Goal: Task Accomplishment & Management: Manage account settings

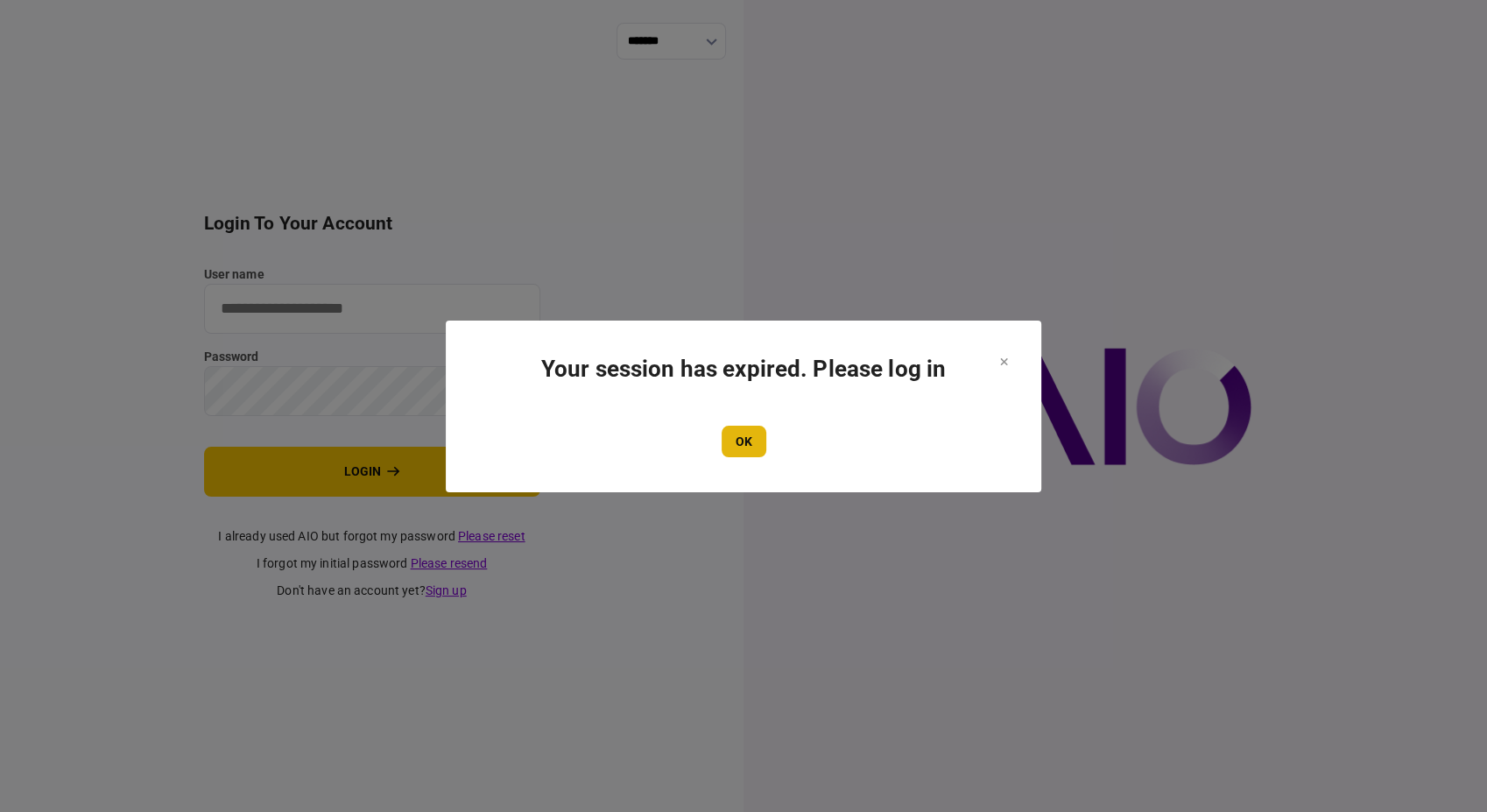
type input "**********"
drag, startPoint x: 749, startPoint y: 445, endPoint x: 732, endPoint y: 434, distance: 20.2
click at [749, 445] on button "OK" at bounding box center [744, 441] width 45 height 32
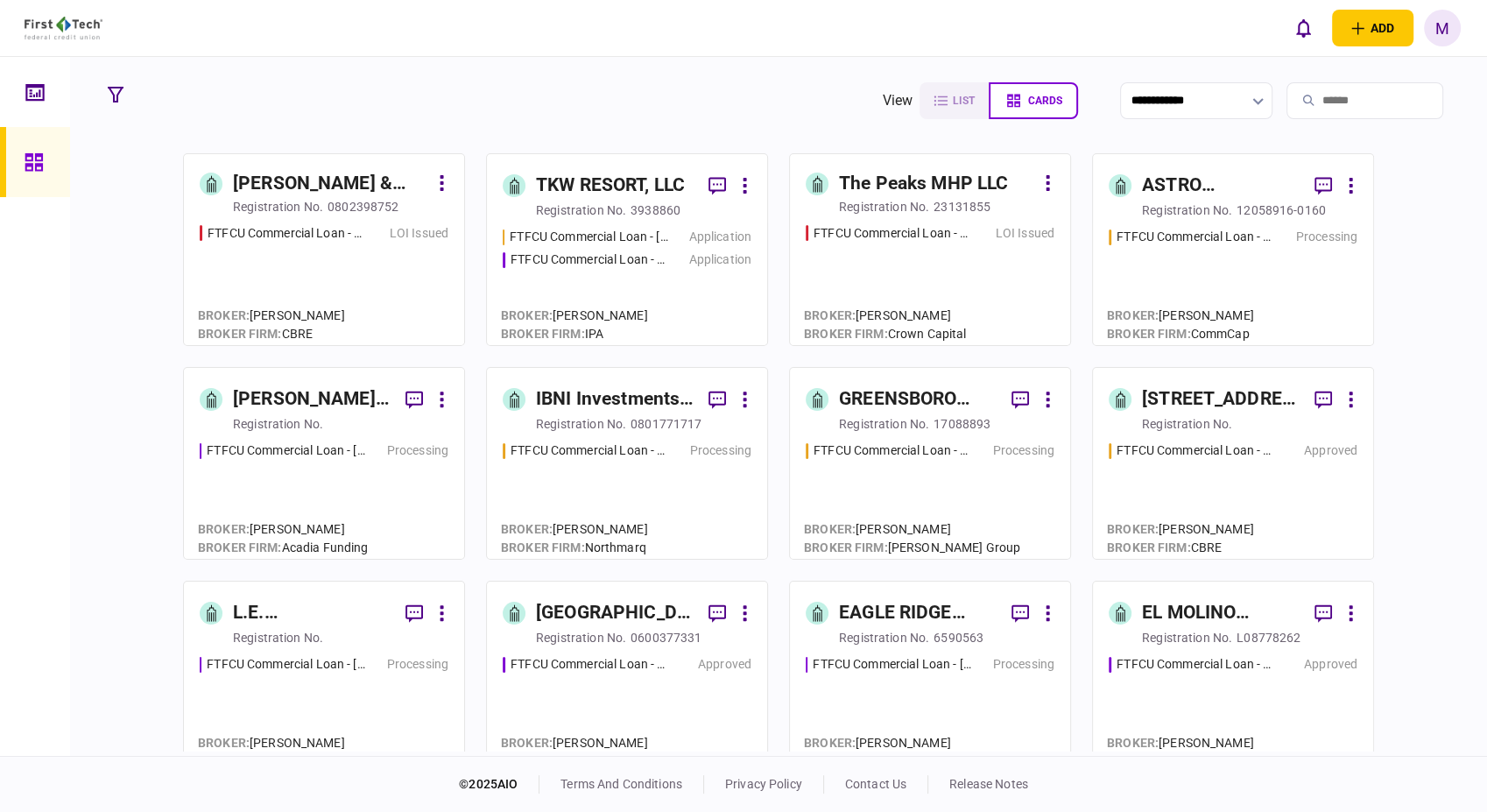
click at [666, 285] on div "FTFCU Commercial Loan - [STREET_ADDRESS][PERSON_NAME] Application FTFCU Commerc…" at bounding box center [627, 277] width 249 height 101
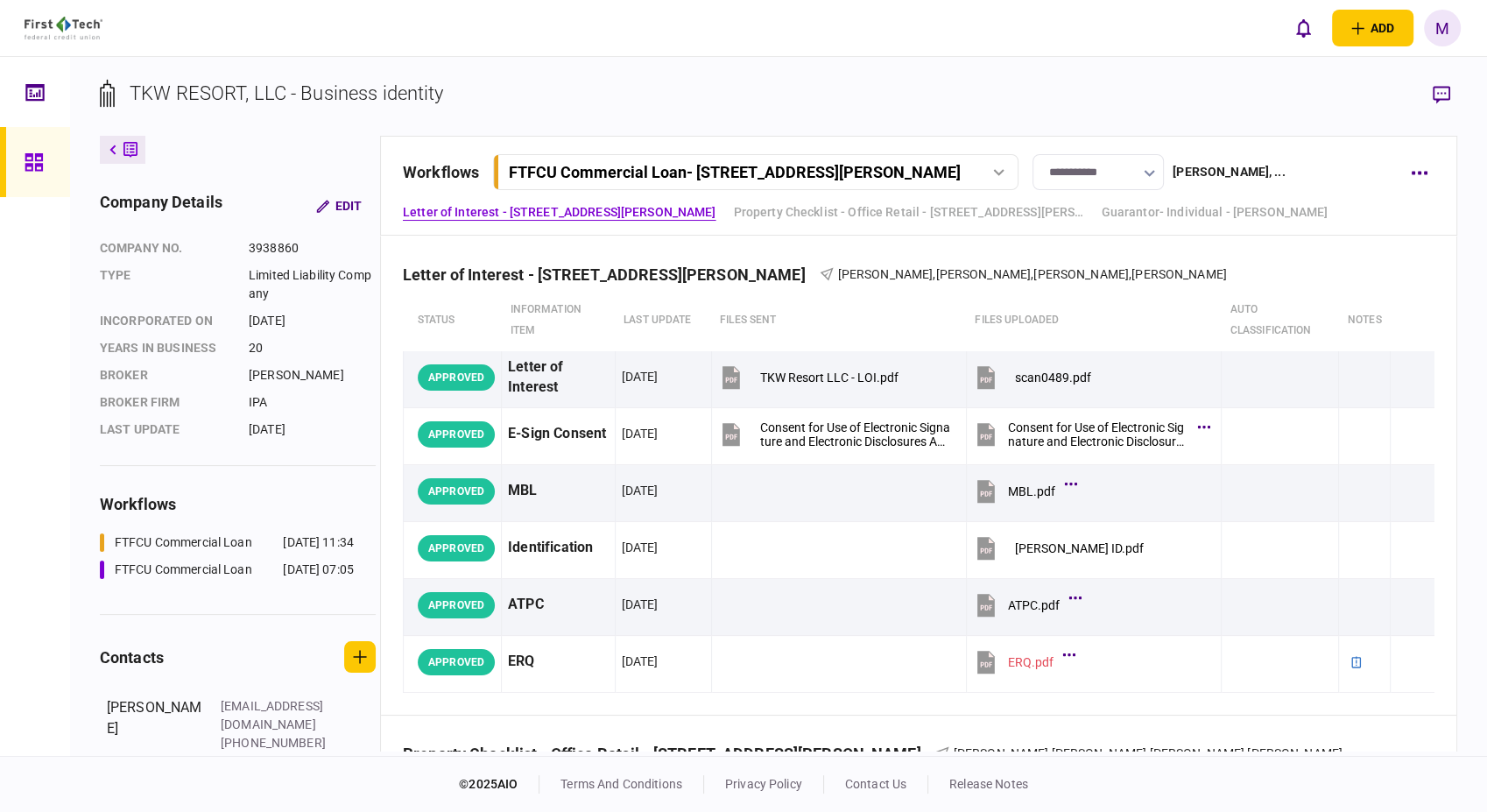
click at [1005, 172] on icon at bounding box center [999, 172] width 11 height 7
click at [834, 252] on link "FTFCU Commercial Loan - [STREET_ADDRESS] [DATE] 07:05" at bounding box center [759, 245] width 503 height 36
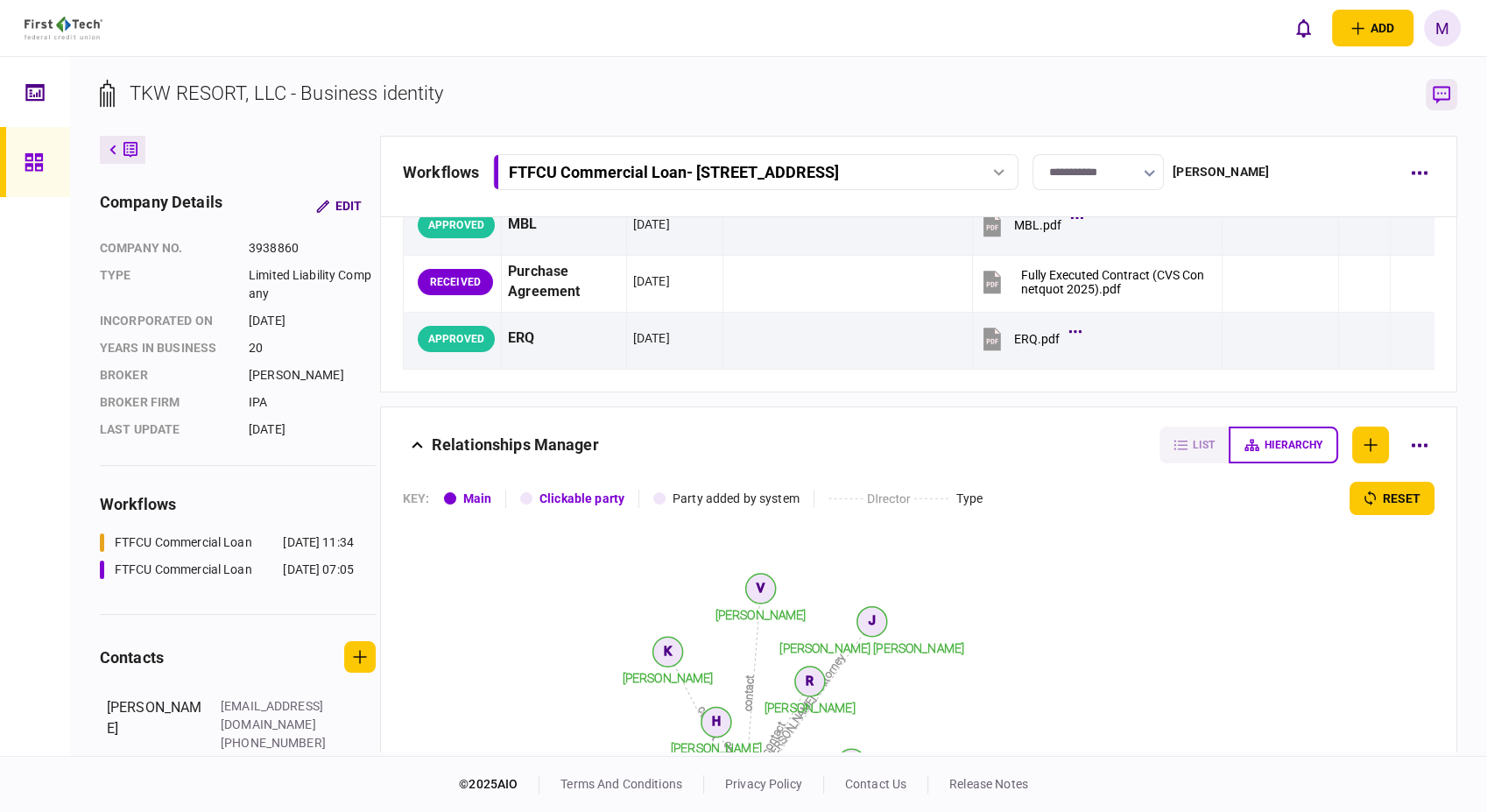
click at [1443, 98] on icon "button" at bounding box center [1441, 95] width 17 height 18
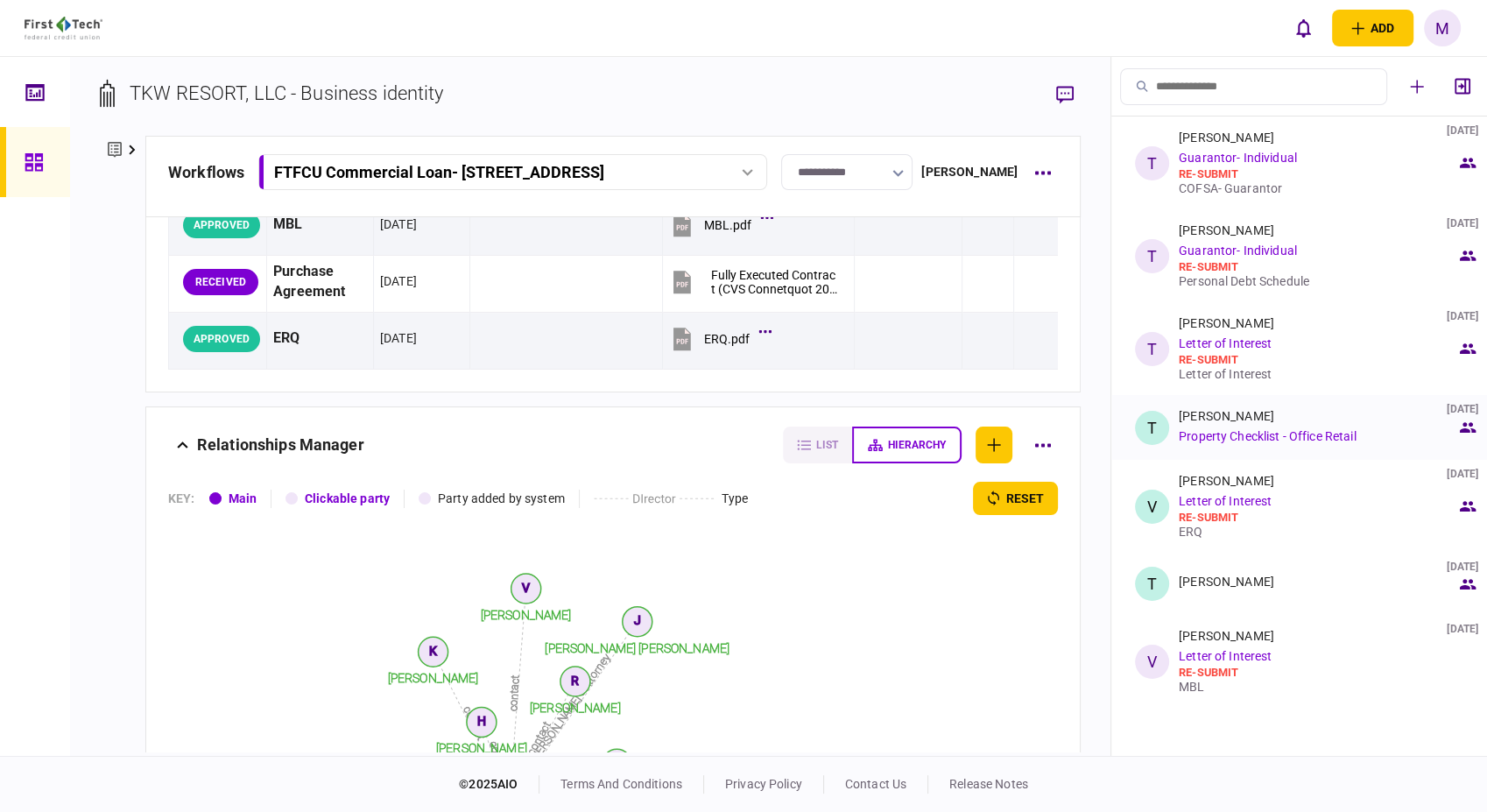
click at [1247, 438] on link "Property Checklist - Office Retail" at bounding box center [1268, 435] width 177 height 14
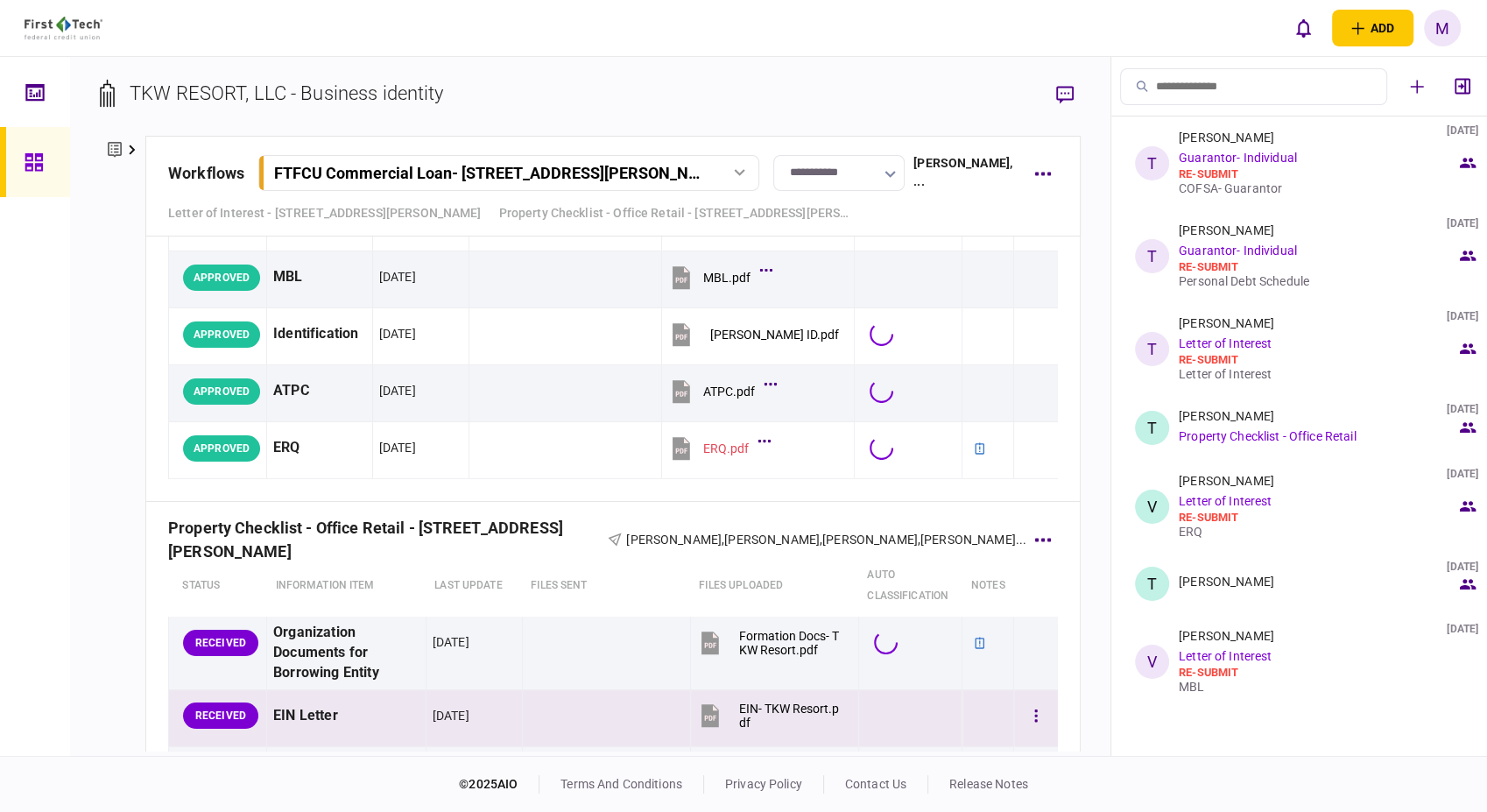
scroll to position [194, 0]
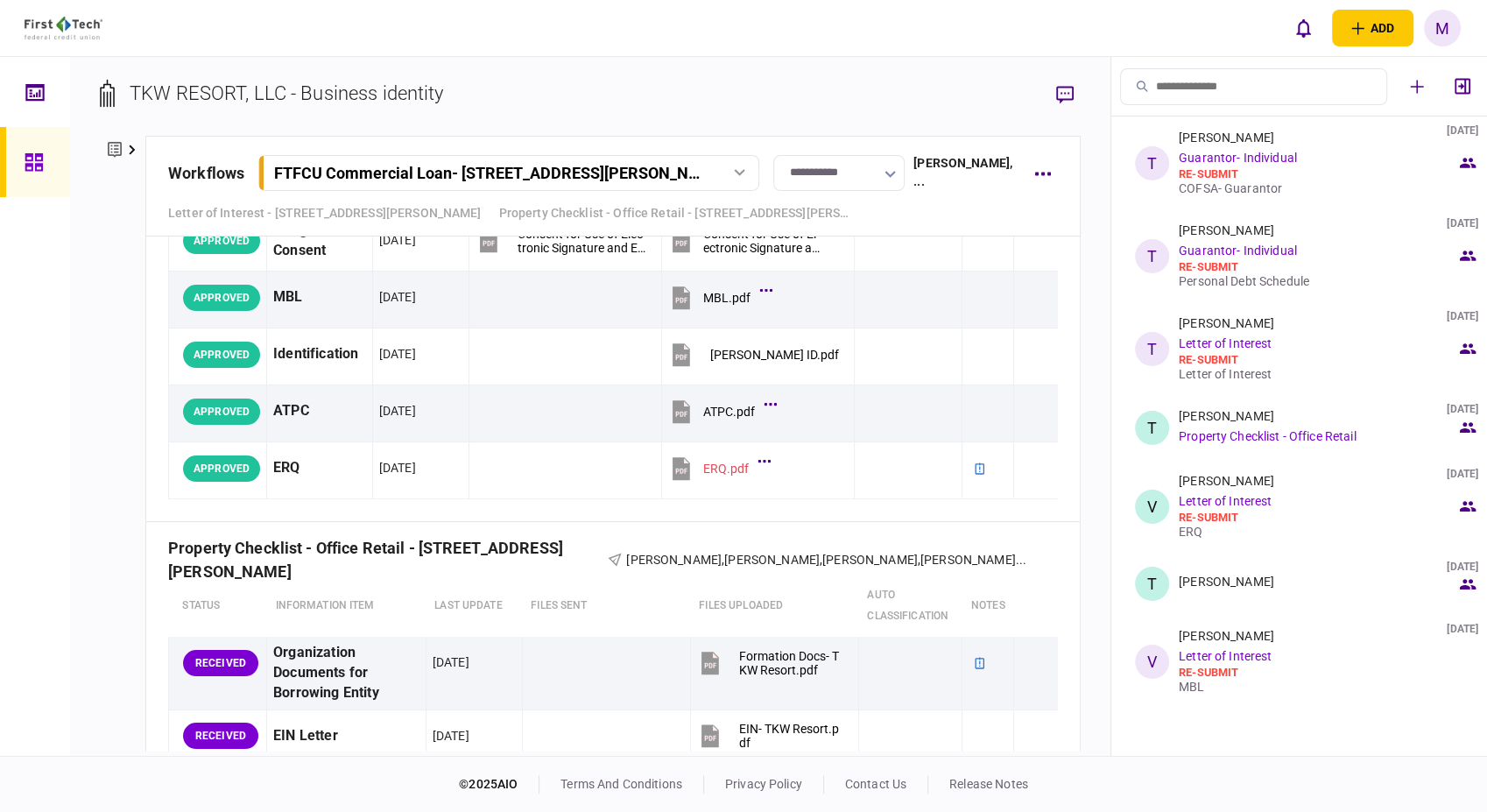
click at [736, 169] on icon at bounding box center [739, 172] width 11 height 7
click at [539, 245] on div "FTFCU Commercial Loan - [STREET_ADDRESS]" at bounding box center [412, 245] width 253 height 18
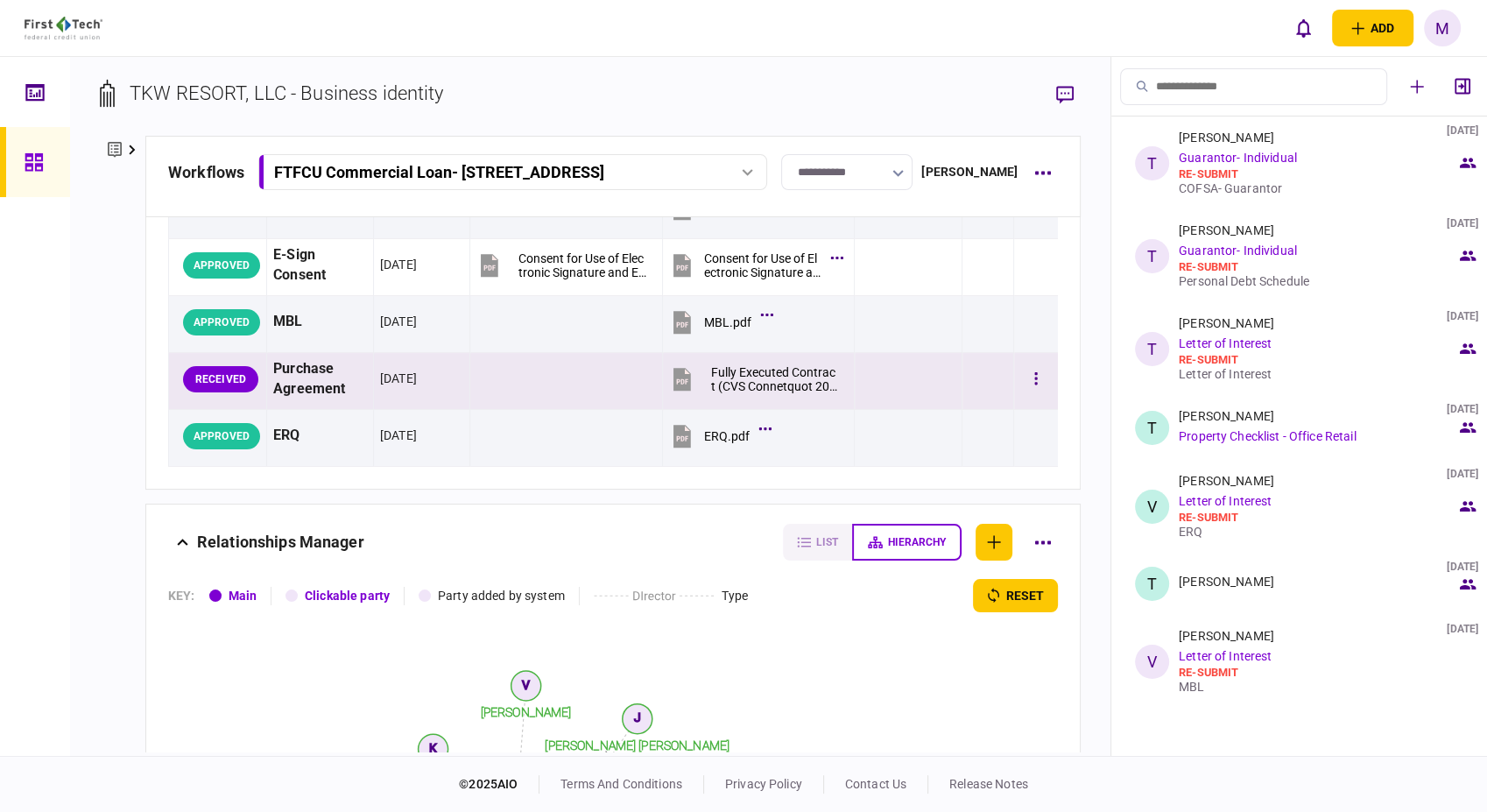
scroll to position [292, 0]
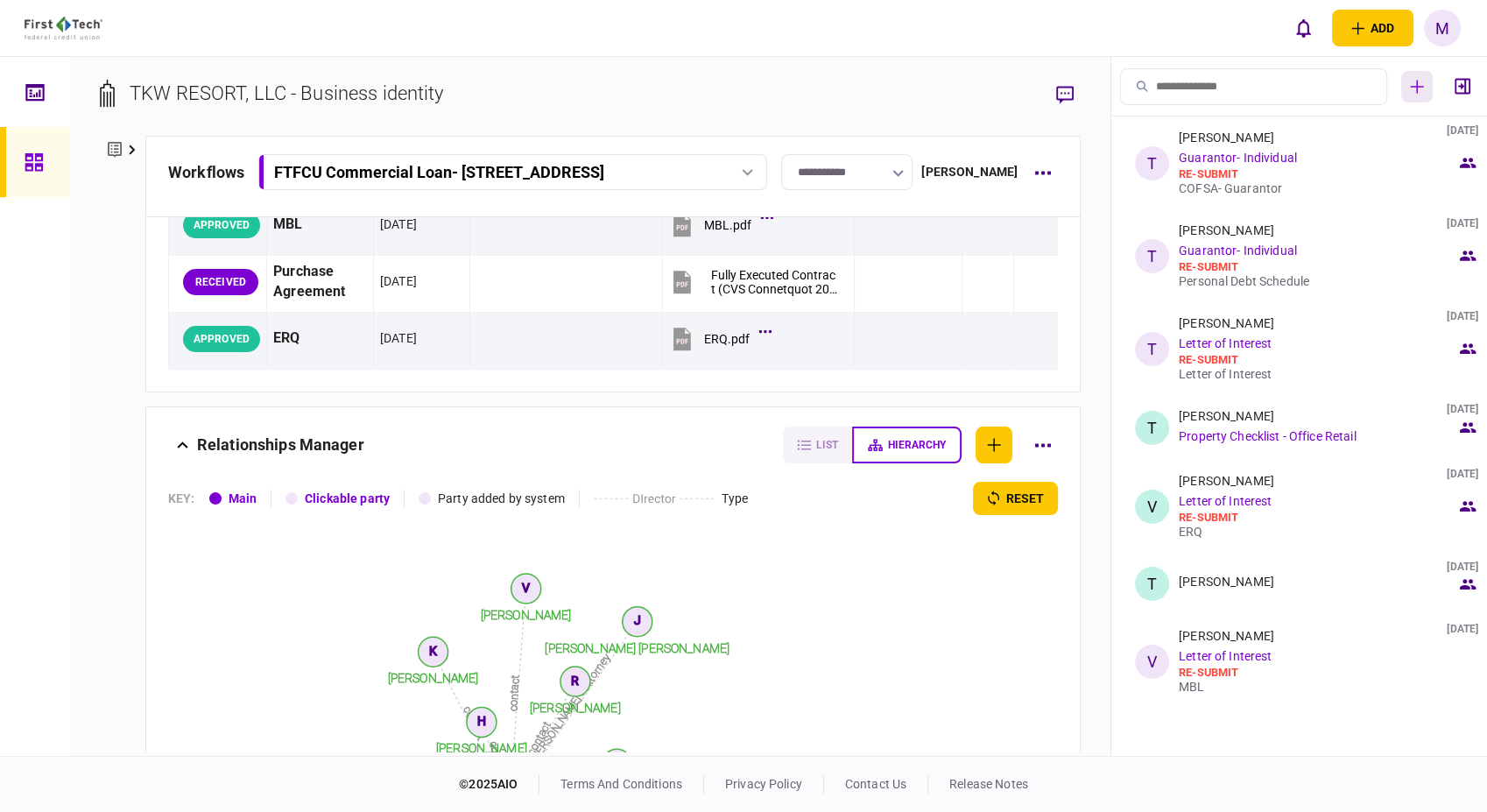
click at [1413, 87] on icon "button" at bounding box center [1418, 86] width 13 height 13
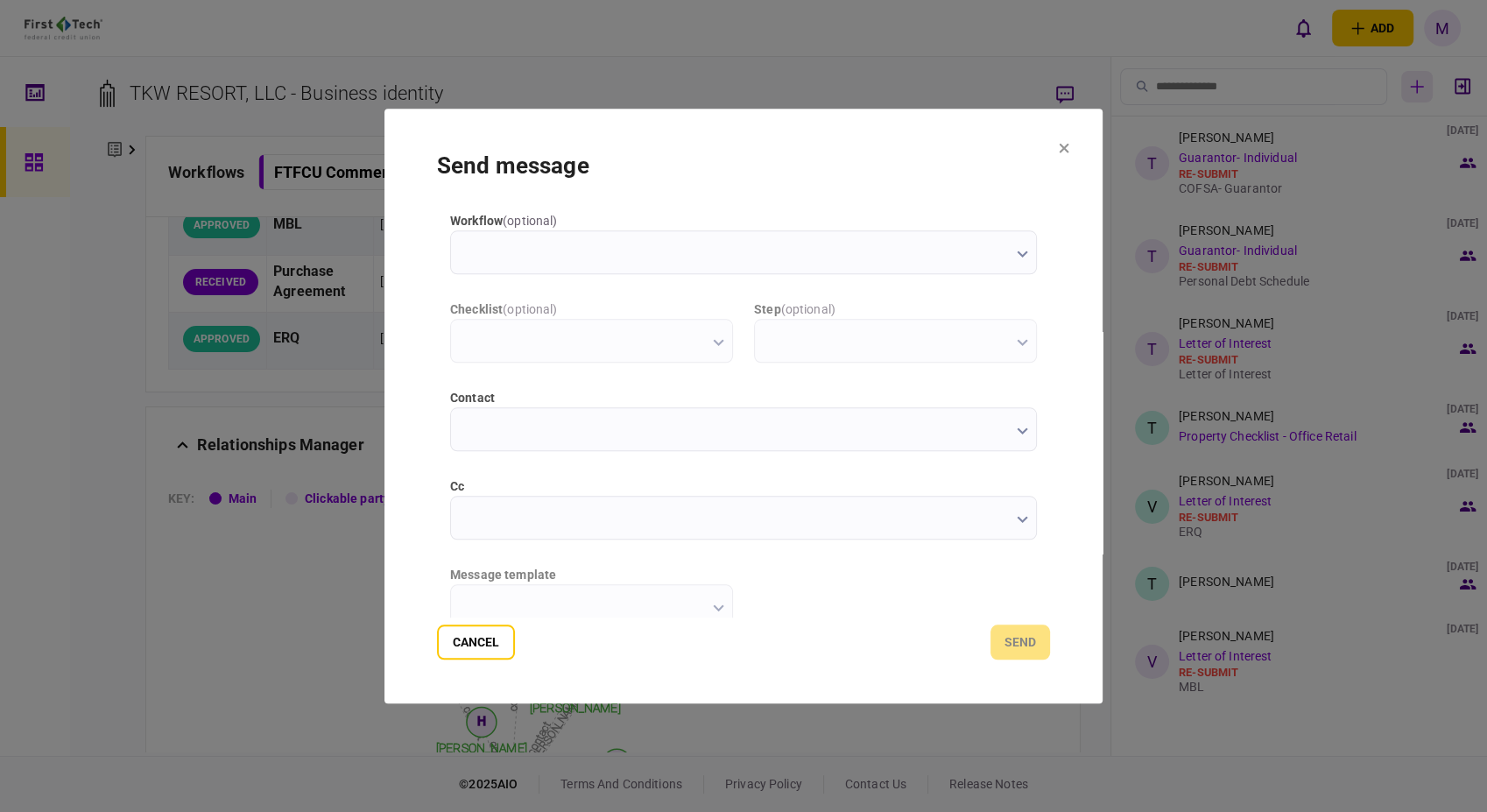
scroll to position [0, 0]
click at [1025, 249] on input "workflow ( optional )" at bounding box center [743, 252] width 587 height 44
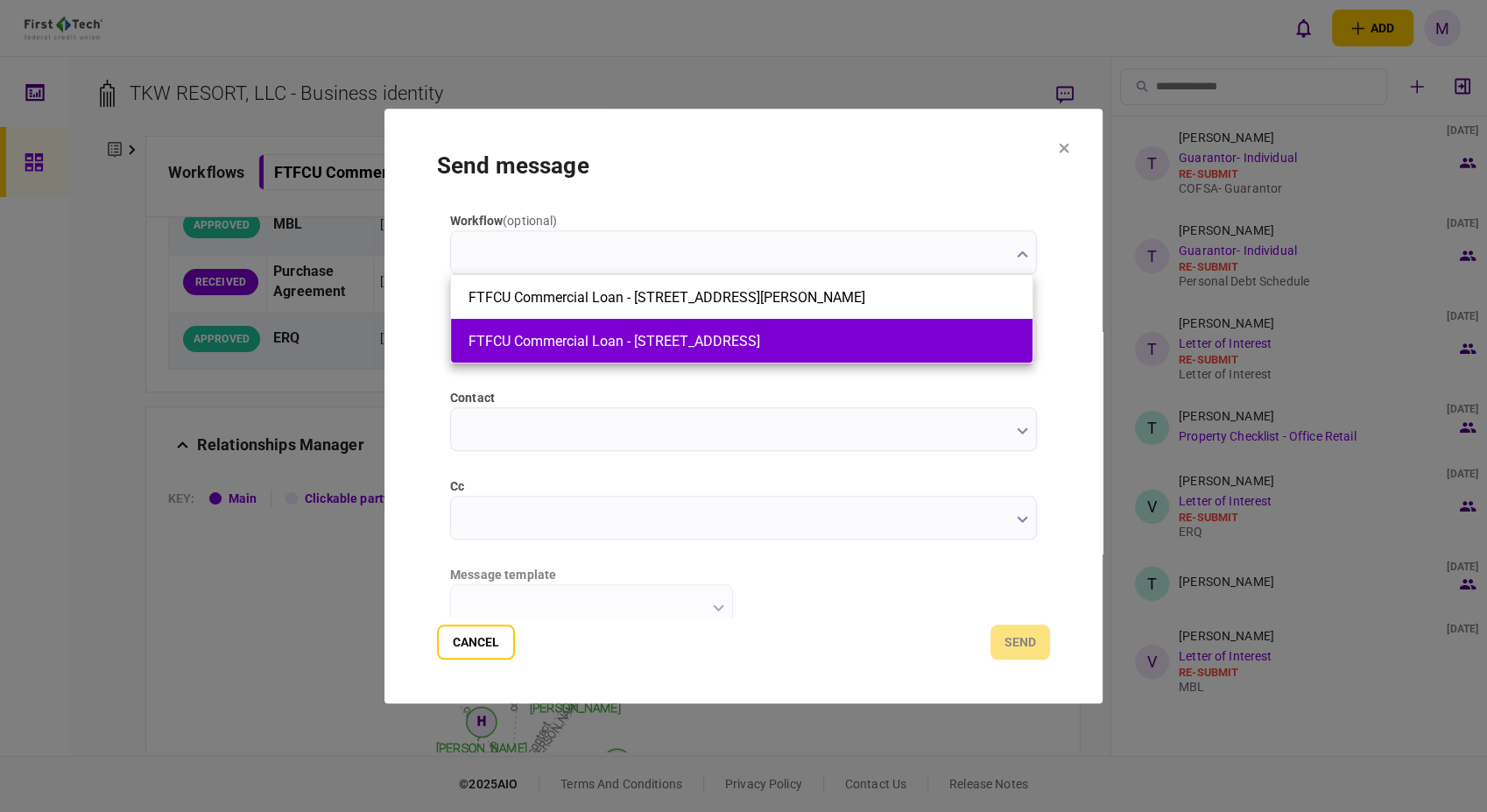
click at [795, 338] on button "FTFCU Commercial Loan - 2410 Charleston Highway" at bounding box center [741, 341] width 547 height 16
type input "**********"
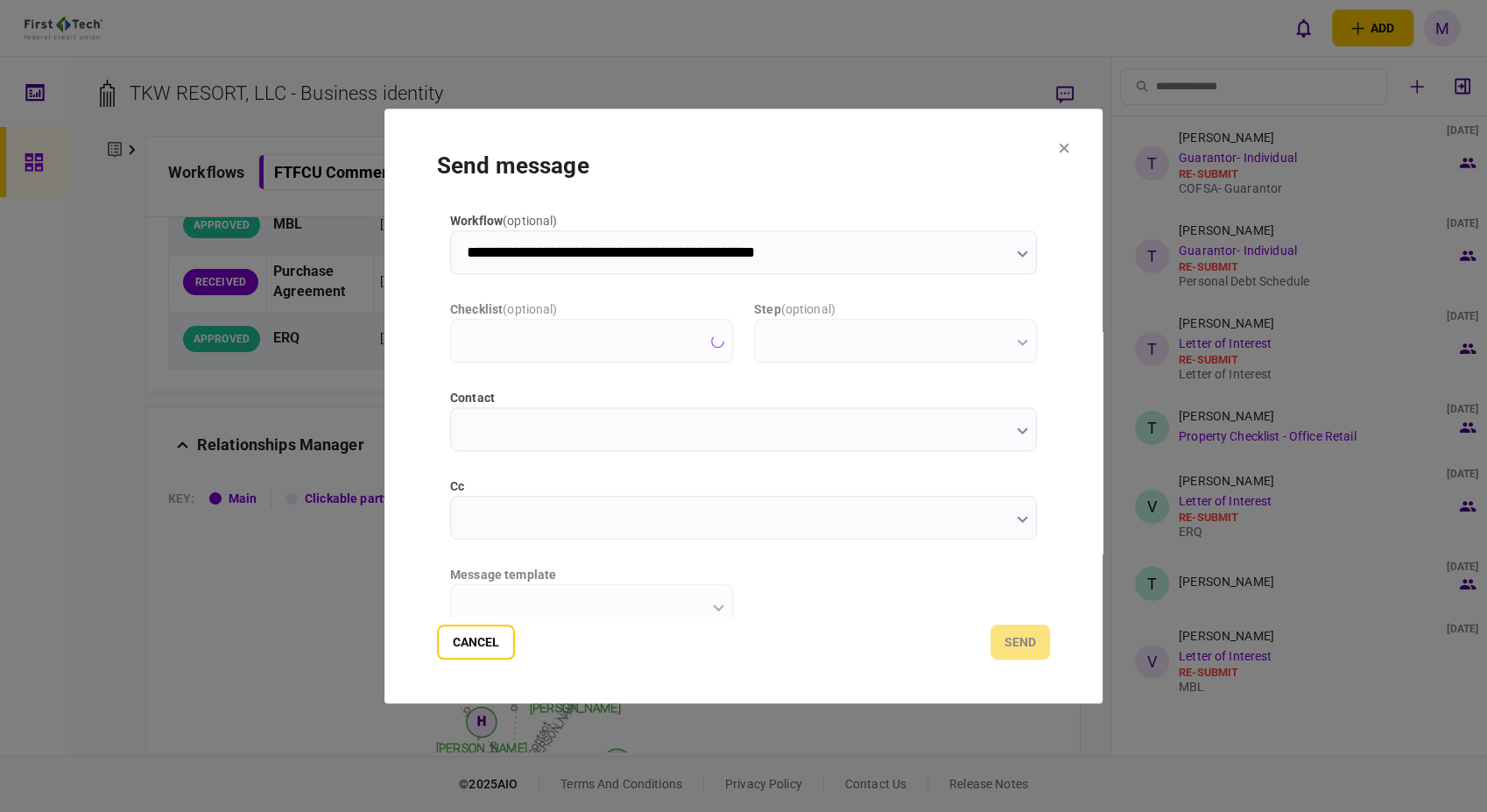
type input "**********"
type input "*********"
click at [714, 339] on icon "button" at bounding box center [718, 342] width 11 height 7
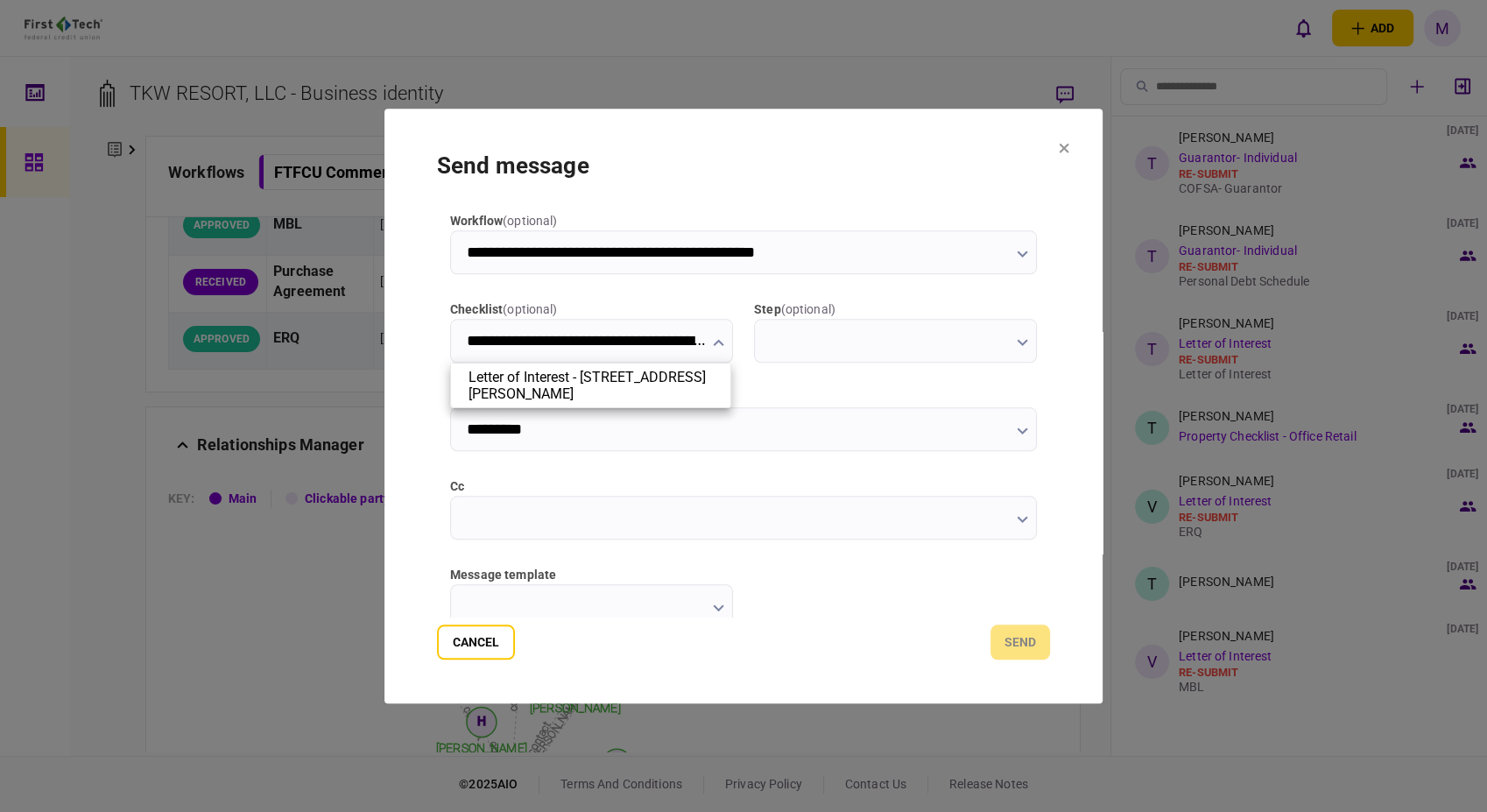
click at [927, 57] on div at bounding box center [743, 406] width 1487 height 812
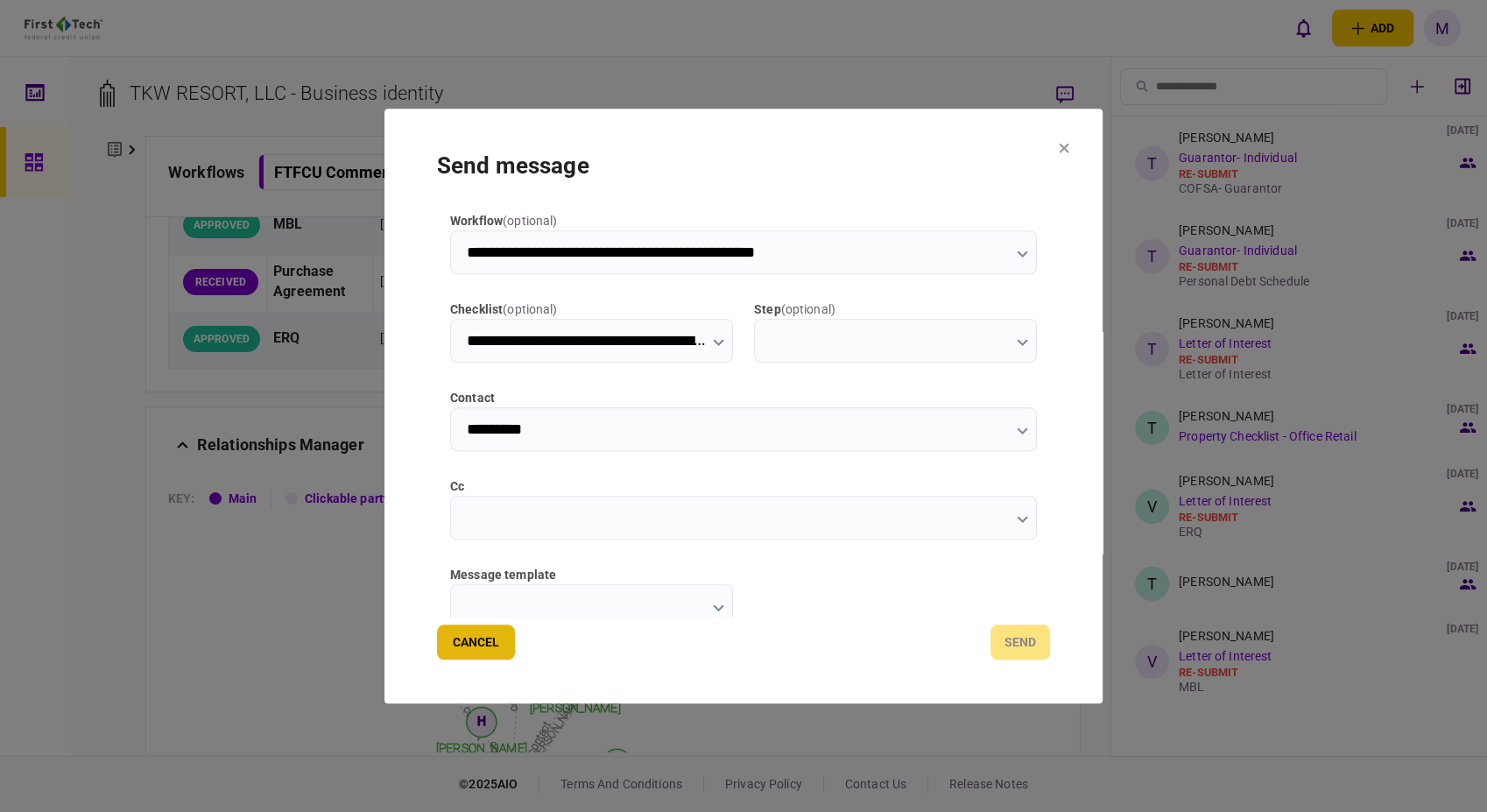
click at [476, 649] on button "Cancel" at bounding box center [476, 641] width 78 height 35
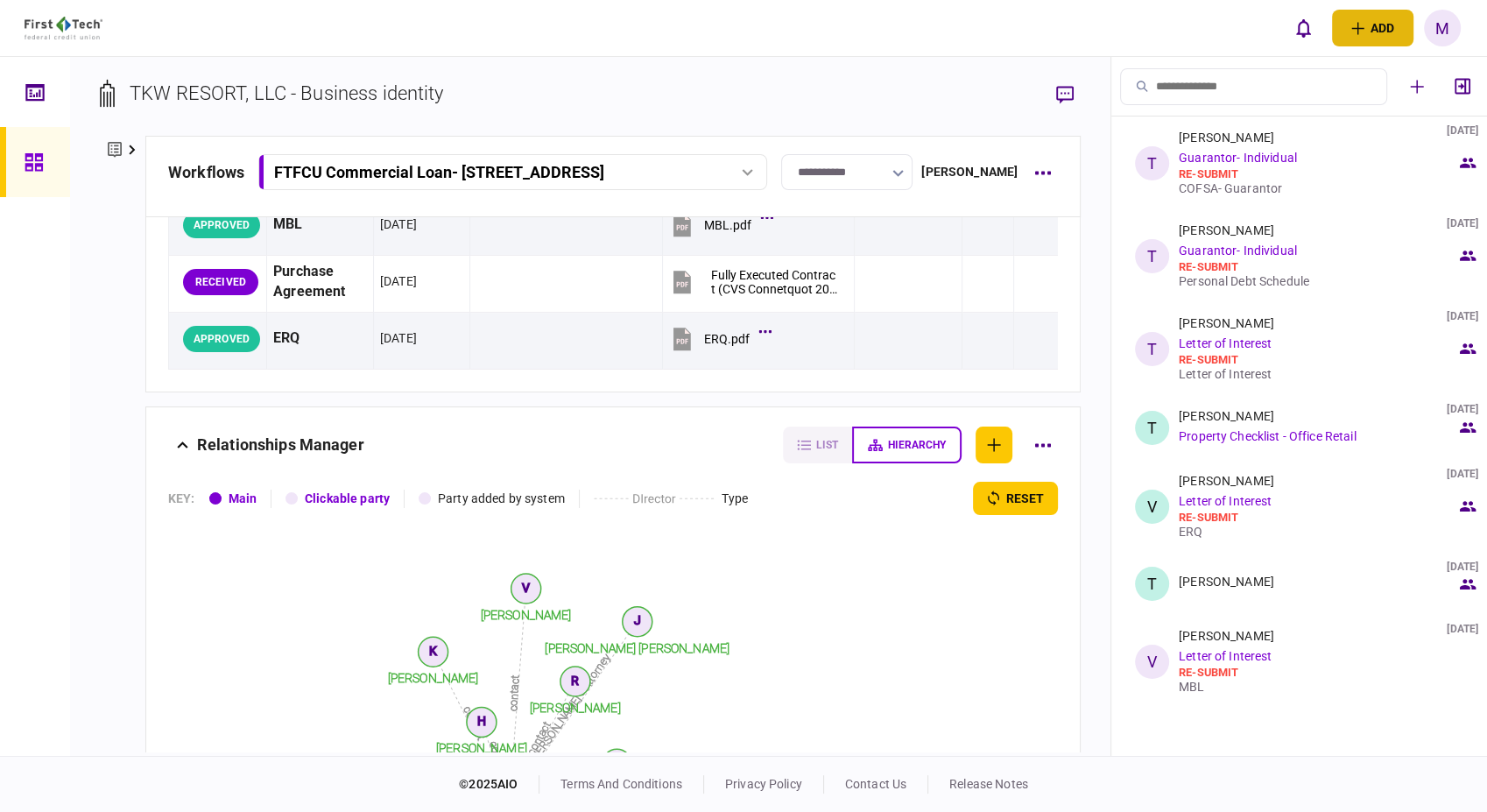
click at [1367, 24] on button "add" at bounding box center [1373, 28] width 81 height 36
click at [1345, 90] on div "individual identity" at bounding box center [1344, 99] width 139 height 16
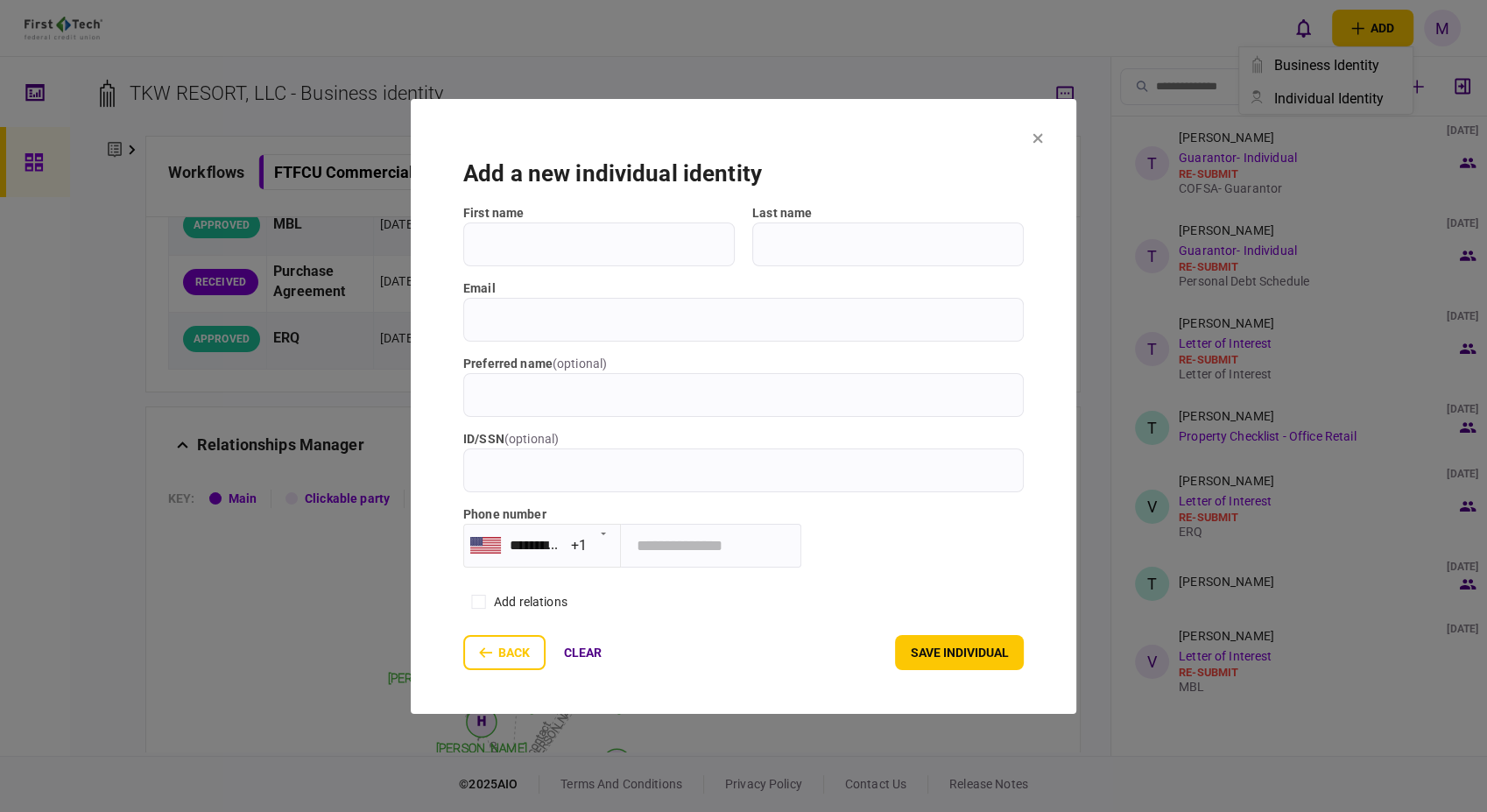
click at [1039, 134] on icon at bounding box center [1038, 138] width 11 height 11
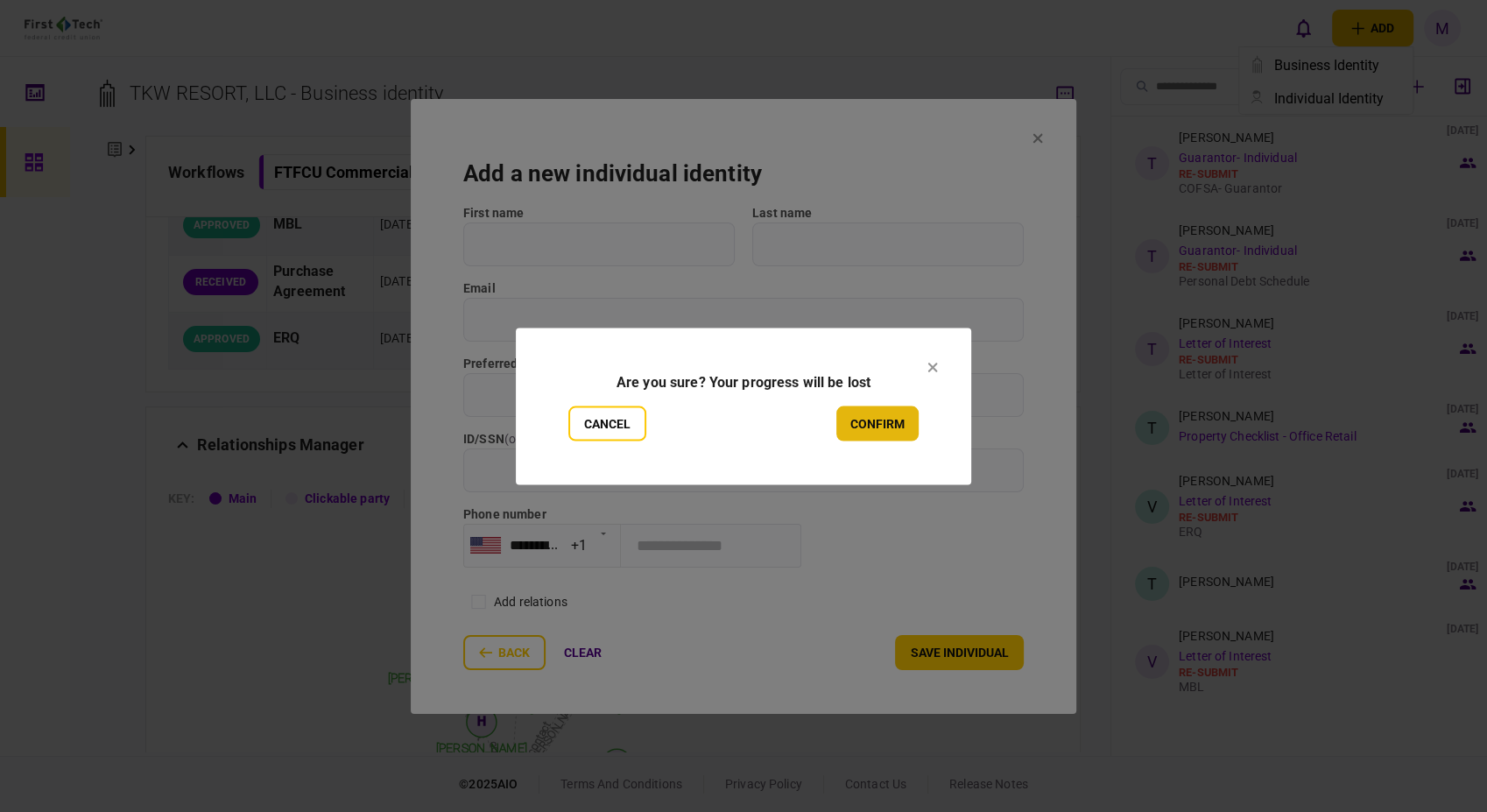
click at [860, 413] on button "confirm" at bounding box center [877, 422] width 82 height 35
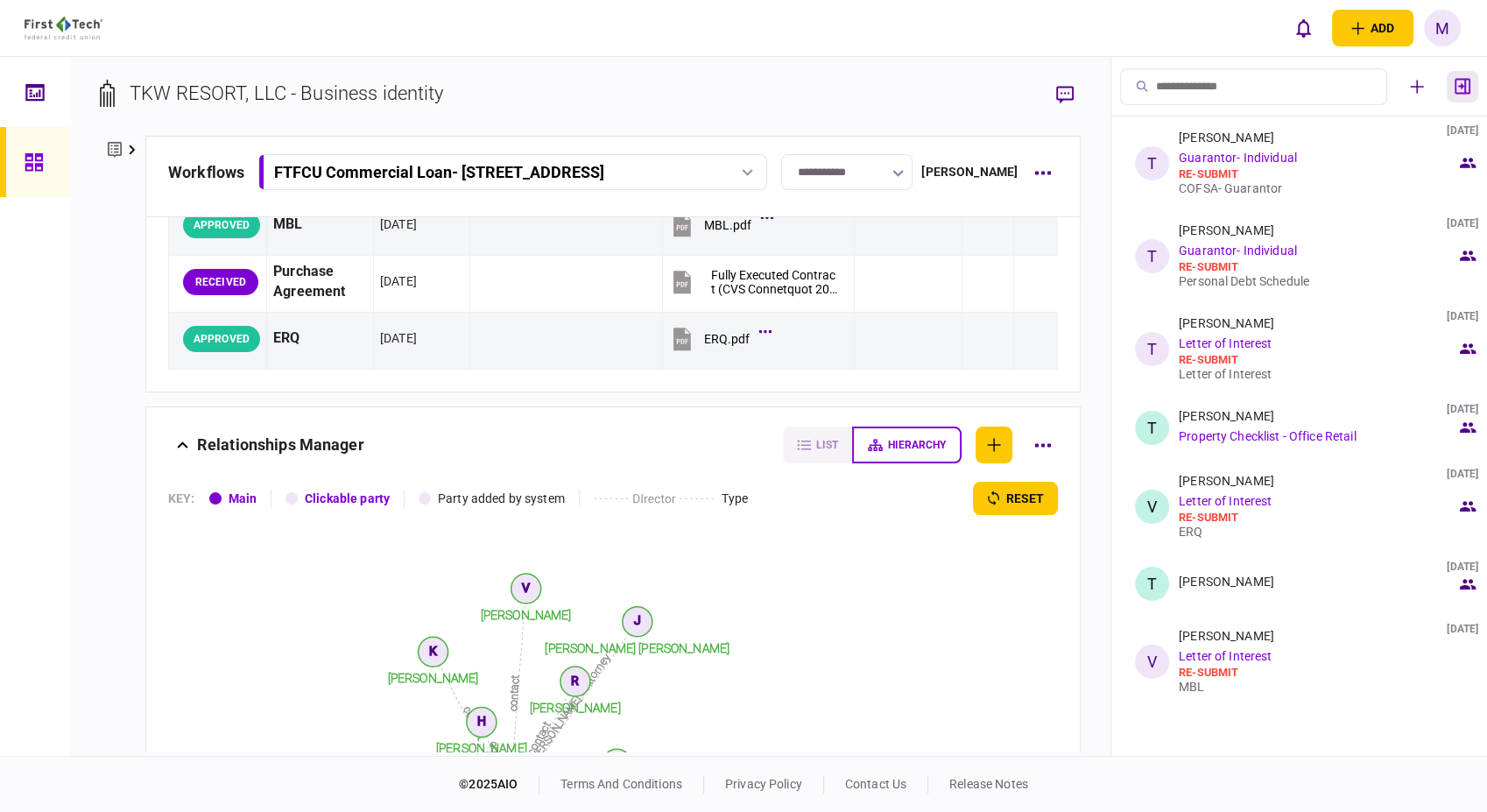
click at [1464, 95] on icon "button" at bounding box center [1462, 86] width 16 height 16
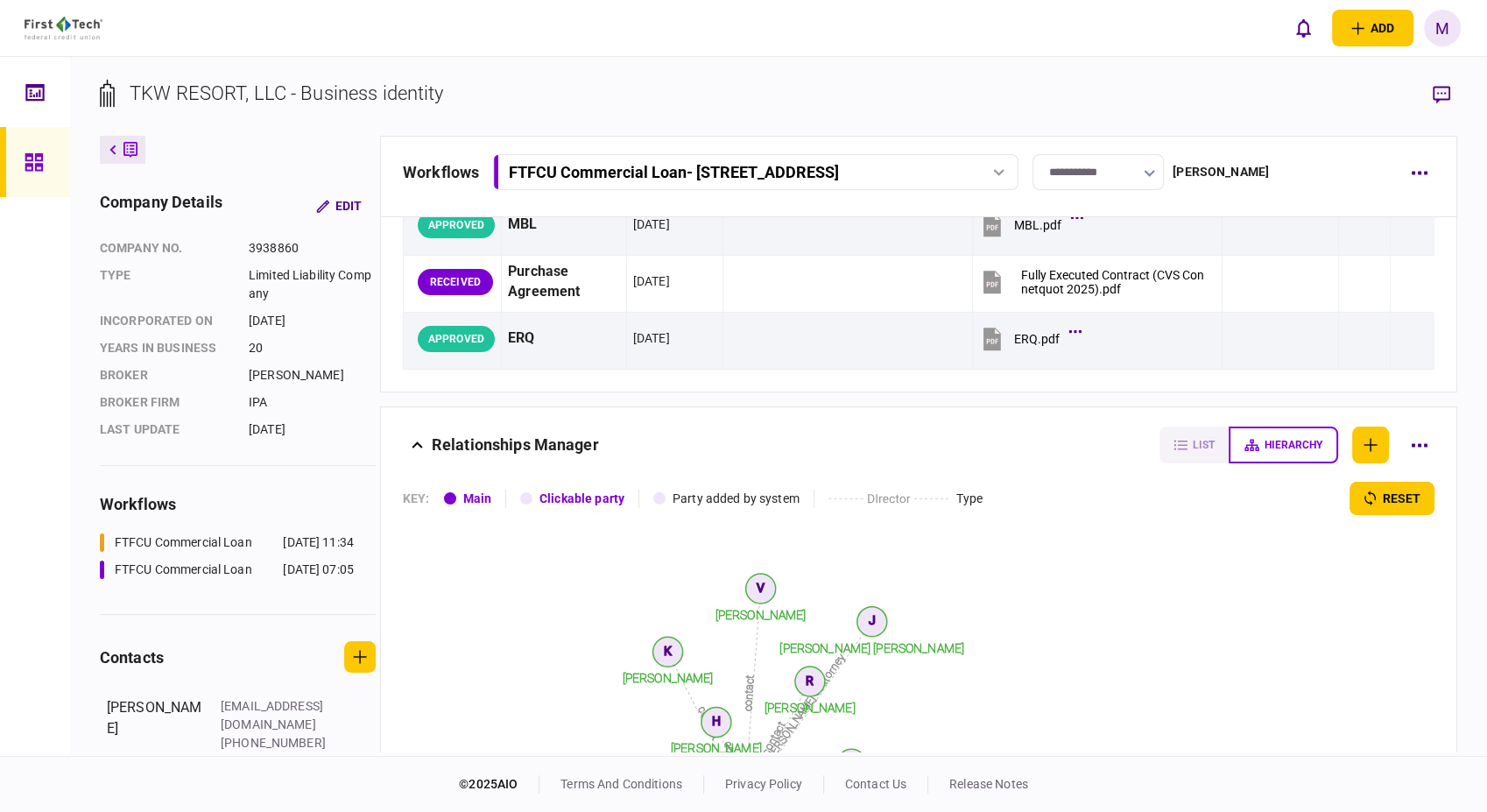
scroll to position [292, 0]
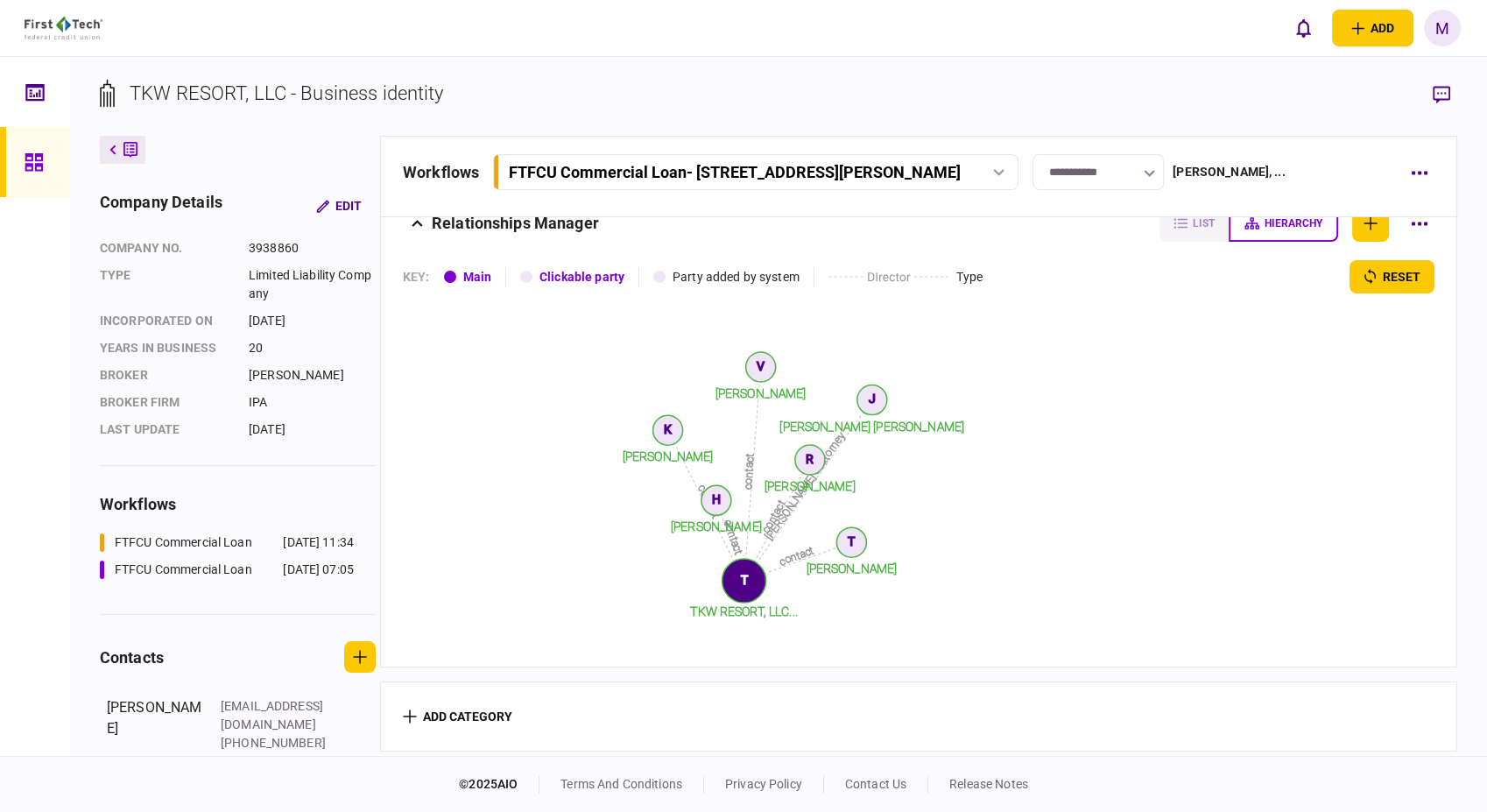
scroll to position [292, 0]
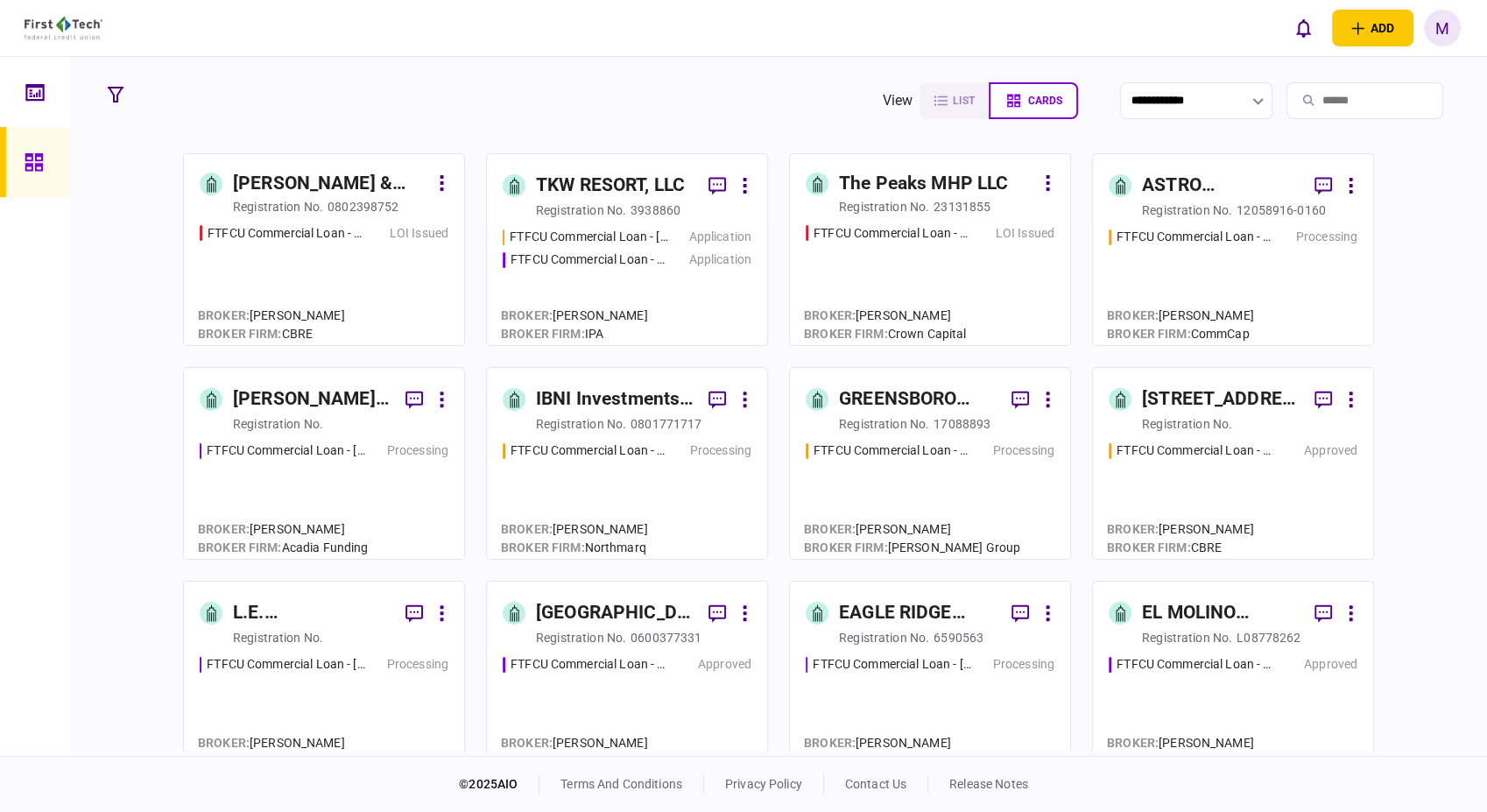
click at [617, 266] on div "FTFCU Commercial Loan - 2410 Charleston Highway" at bounding box center [589, 259] width 158 height 18
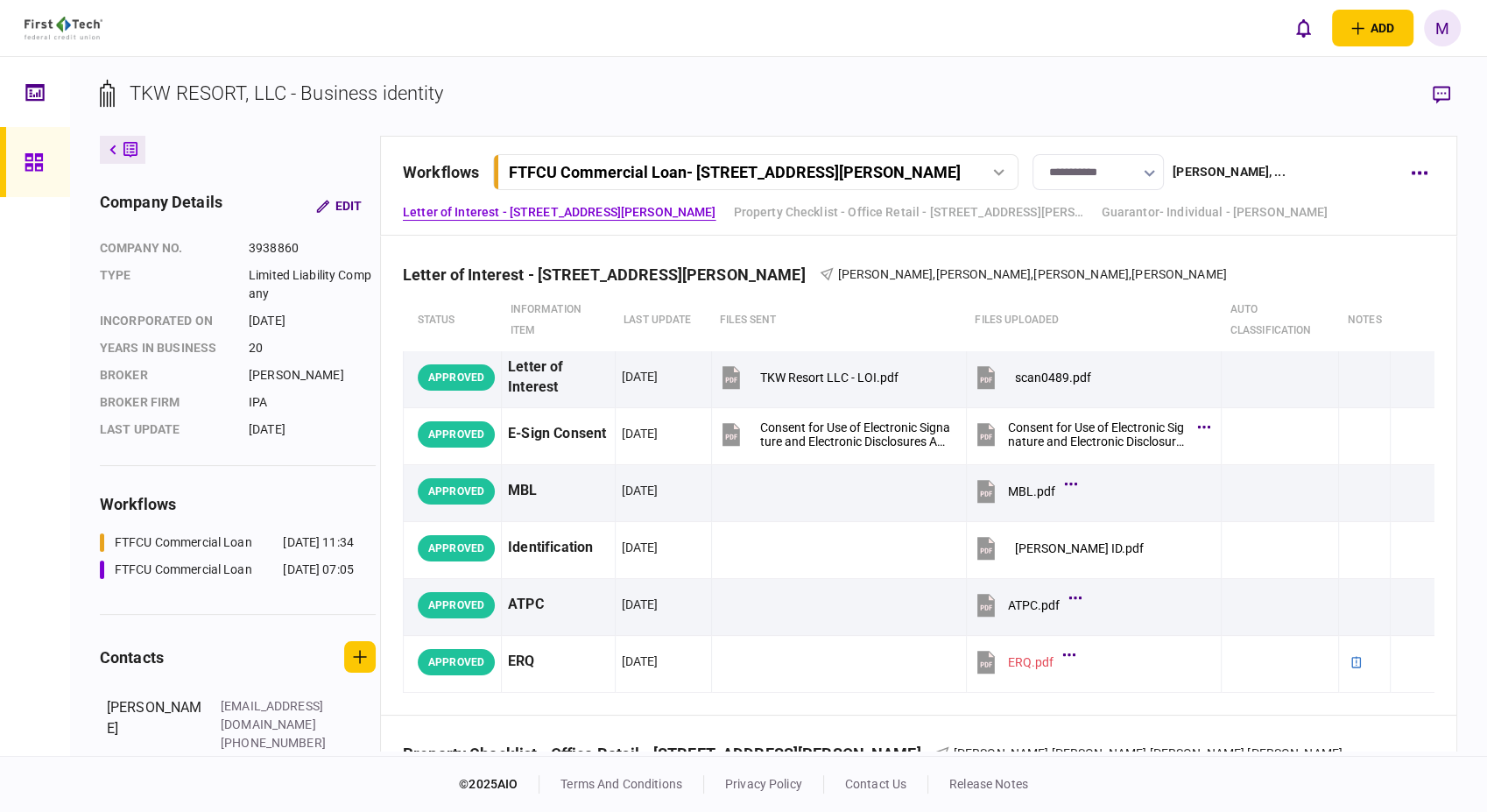
click at [1001, 178] on div "FTFCU Commercial Loan - 1402 Boone Street" at bounding box center [755, 172] width 513 height 18
click at [855, 247] on link "FTFCU Commercial Loan - 2410 Charleston Highway 20 Aug 2025 07:05" at bounding box center [759, 245] width 503 height 36
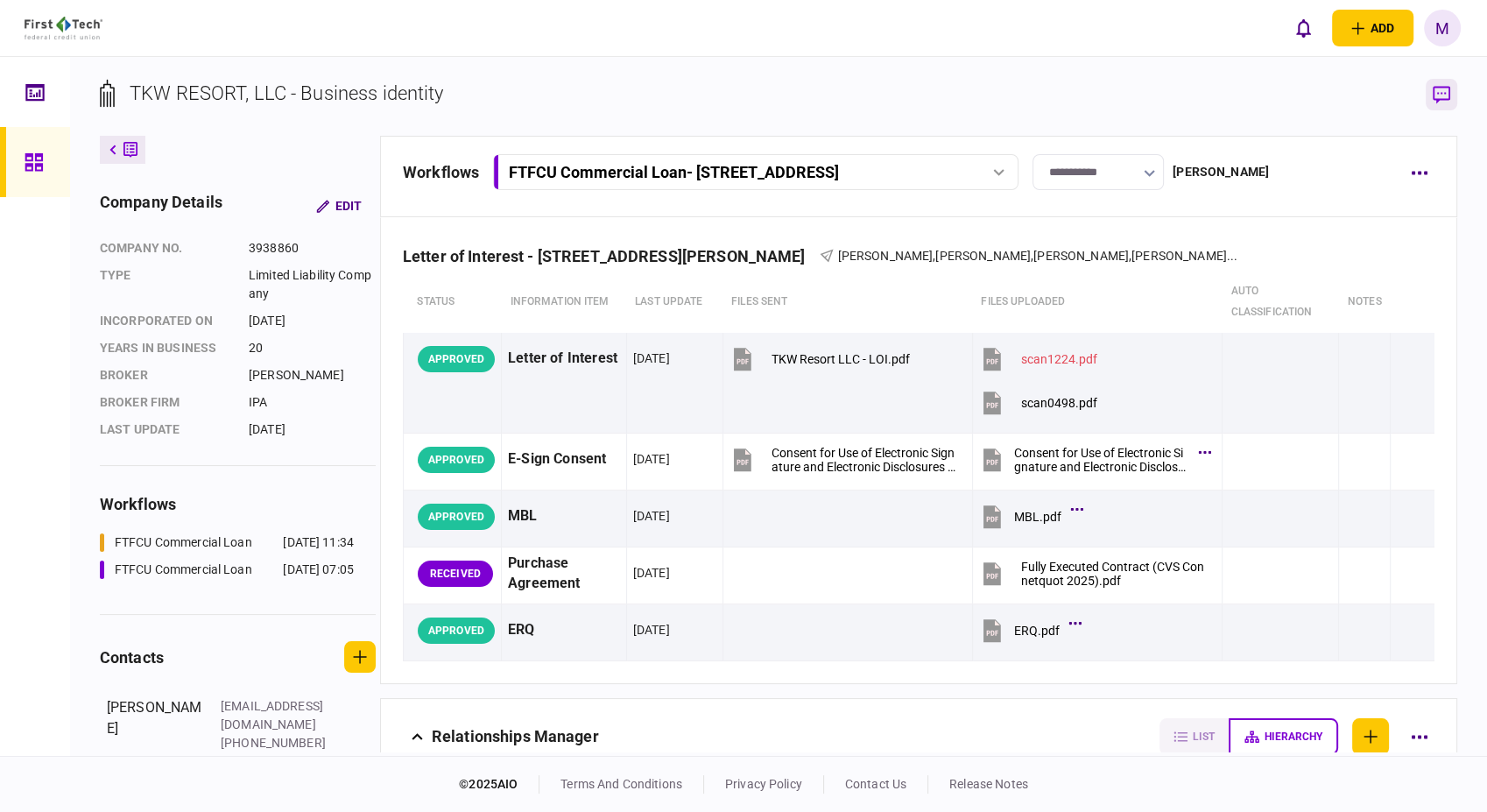
click at [1449, 96] on icon "button" at bounding box center [1441, 94] width 17 height 17
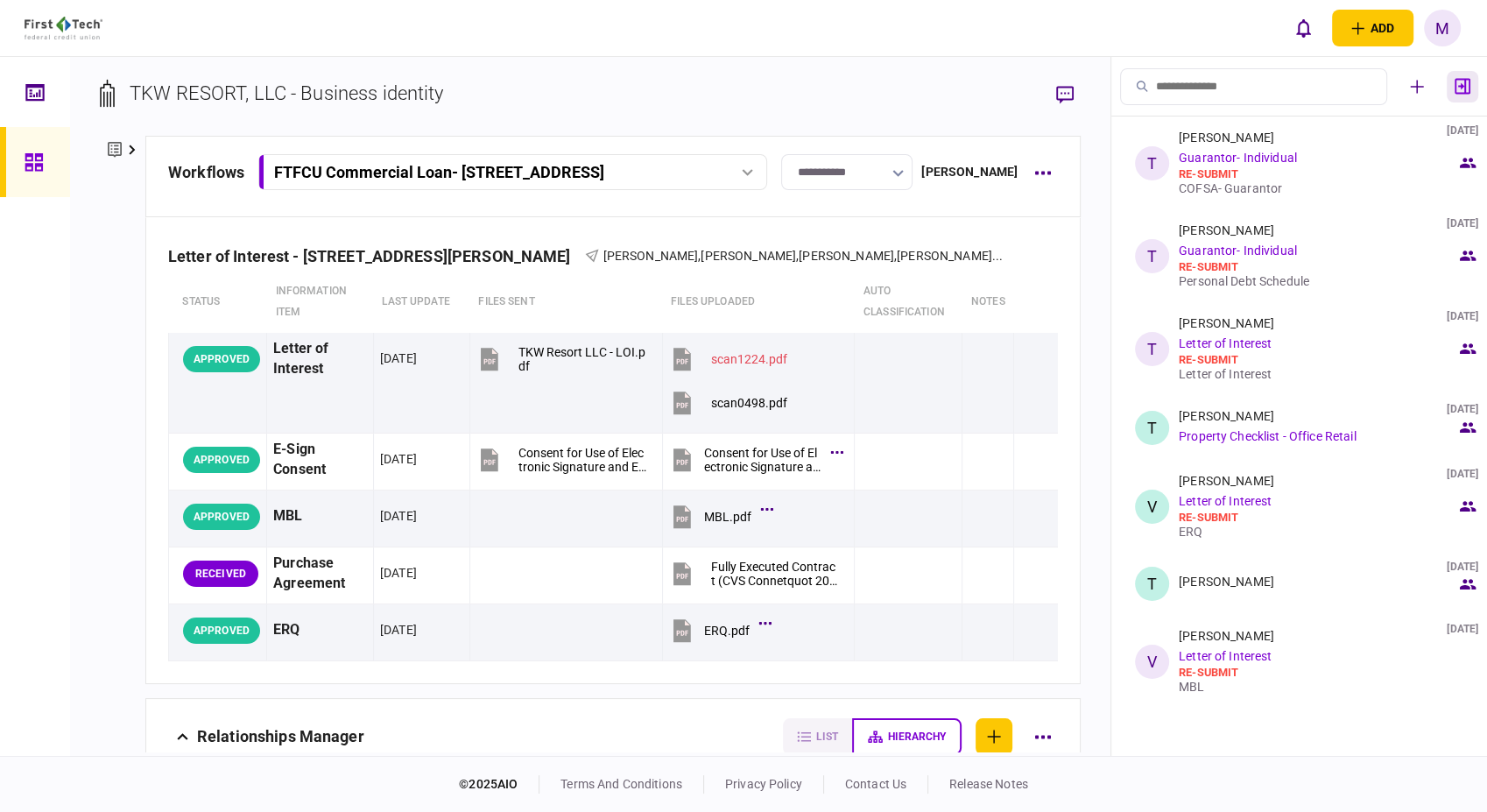
click at [1466, 85] on icon "button" at bounding box center [1462, 86] width 16 height 16
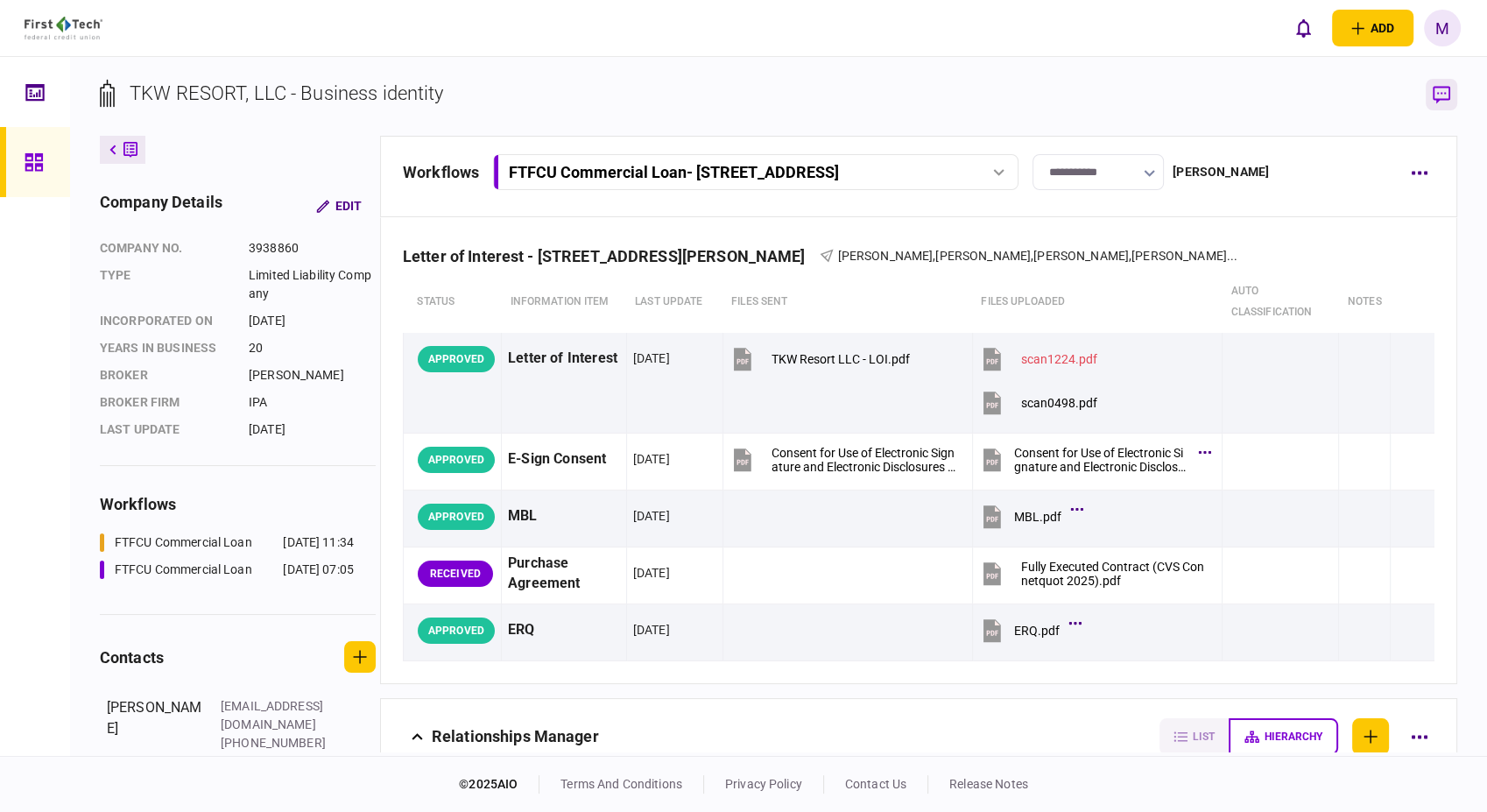
click at [1449, 95] on icon "button" at bounding box center [1441, 94] width 17 height 17
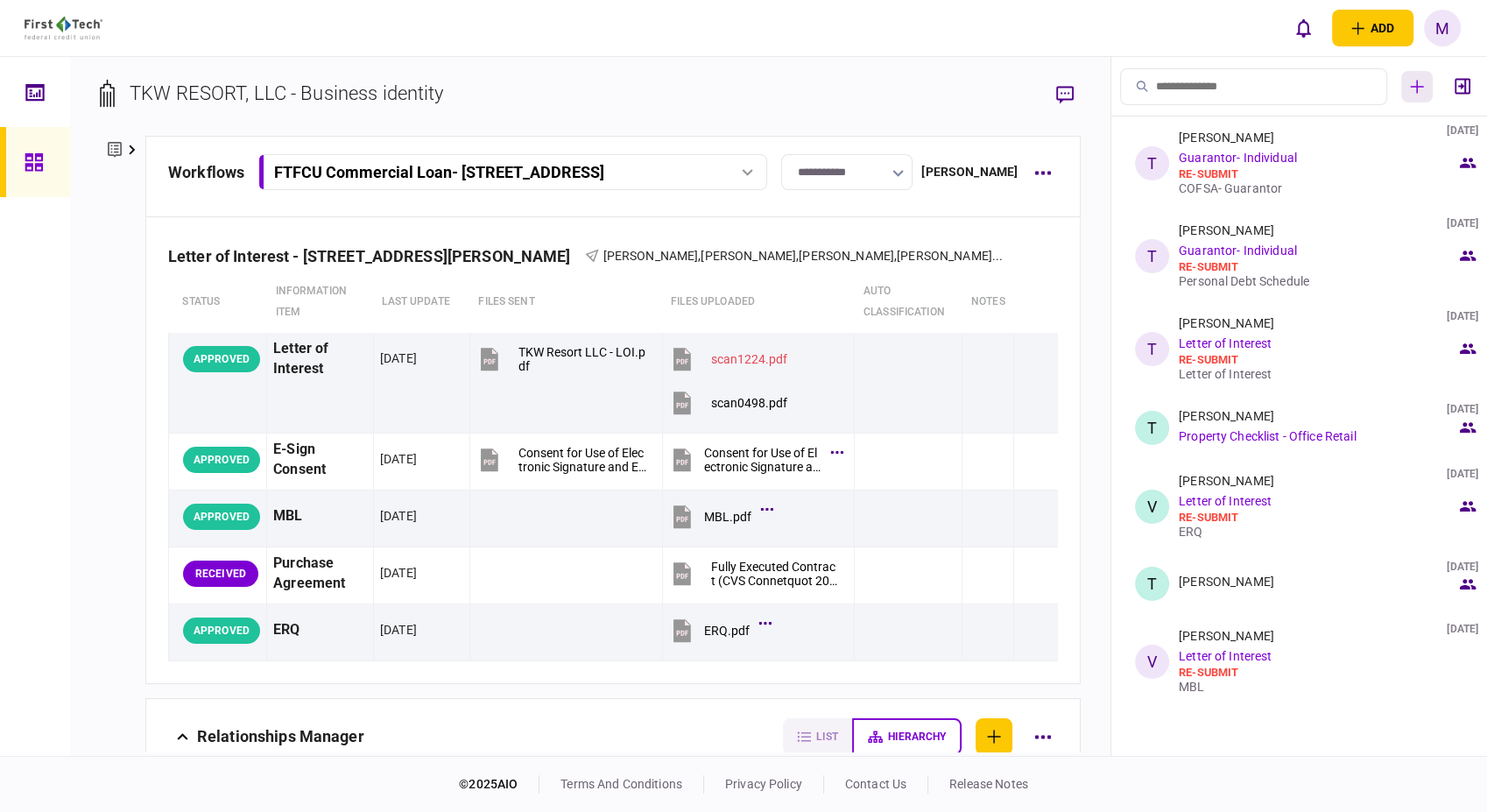
click at [1419, 84] on icon "button" at bounding box center [1417, 86] width 14 height 14
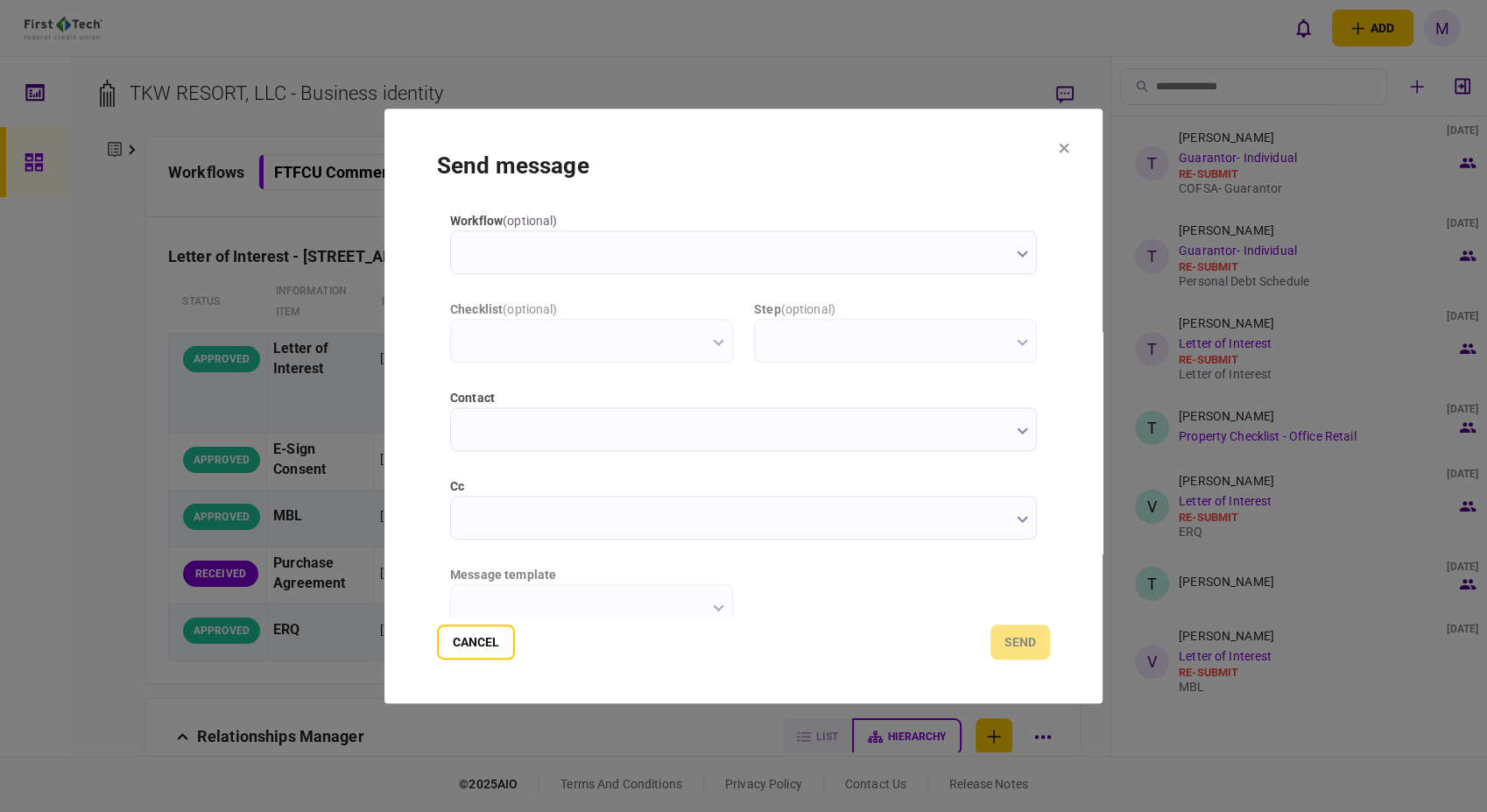
click at [888, 245] on input "workflow ( optional )" at bounding box center [743, 252] width 587 height 44
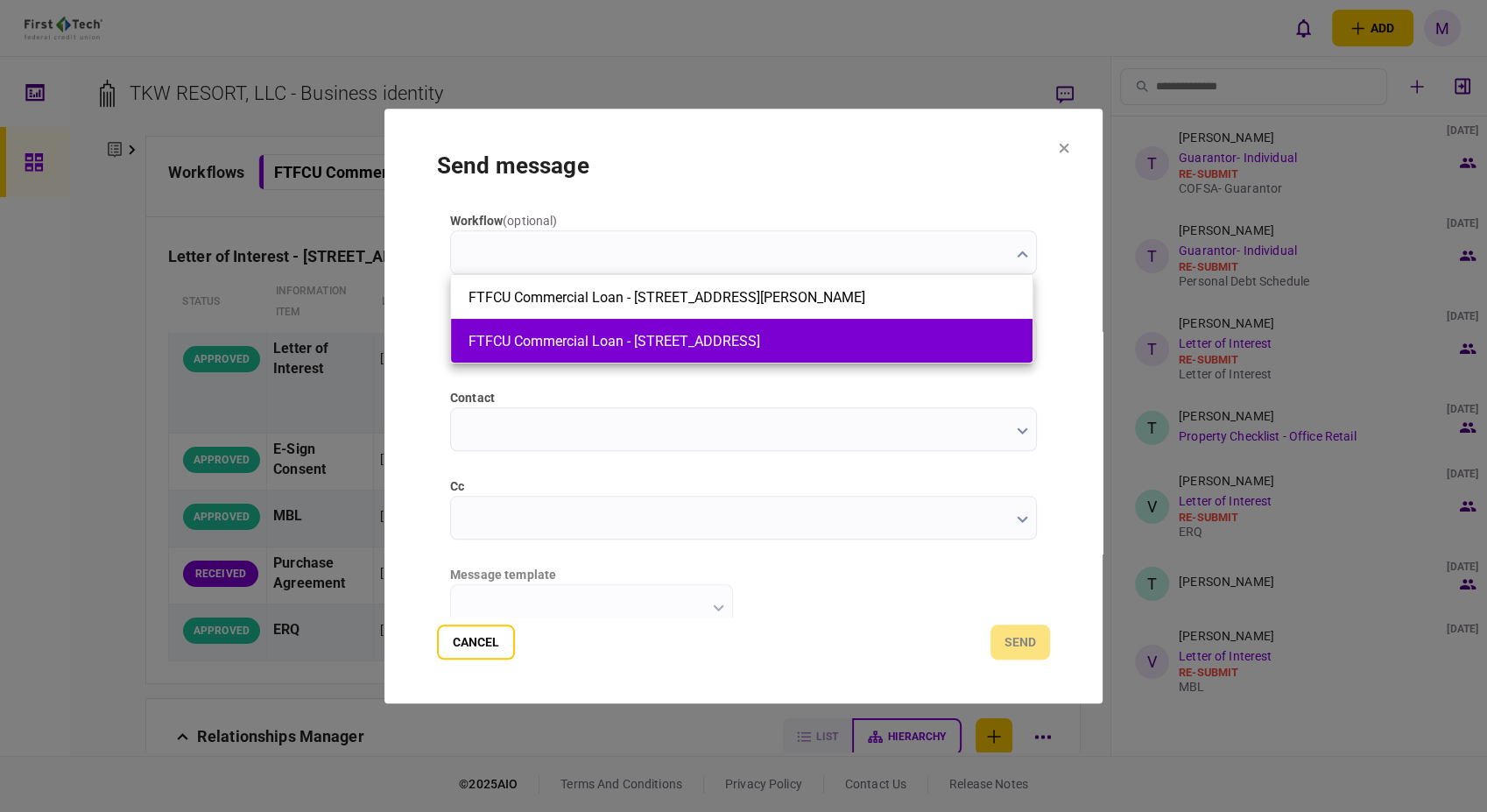
click at [770, 347] on button "FTFCU Commercial Loan - 2410 Charleston Highway" at bounding box center [741, 341] width 547 height 16
type input "**********"
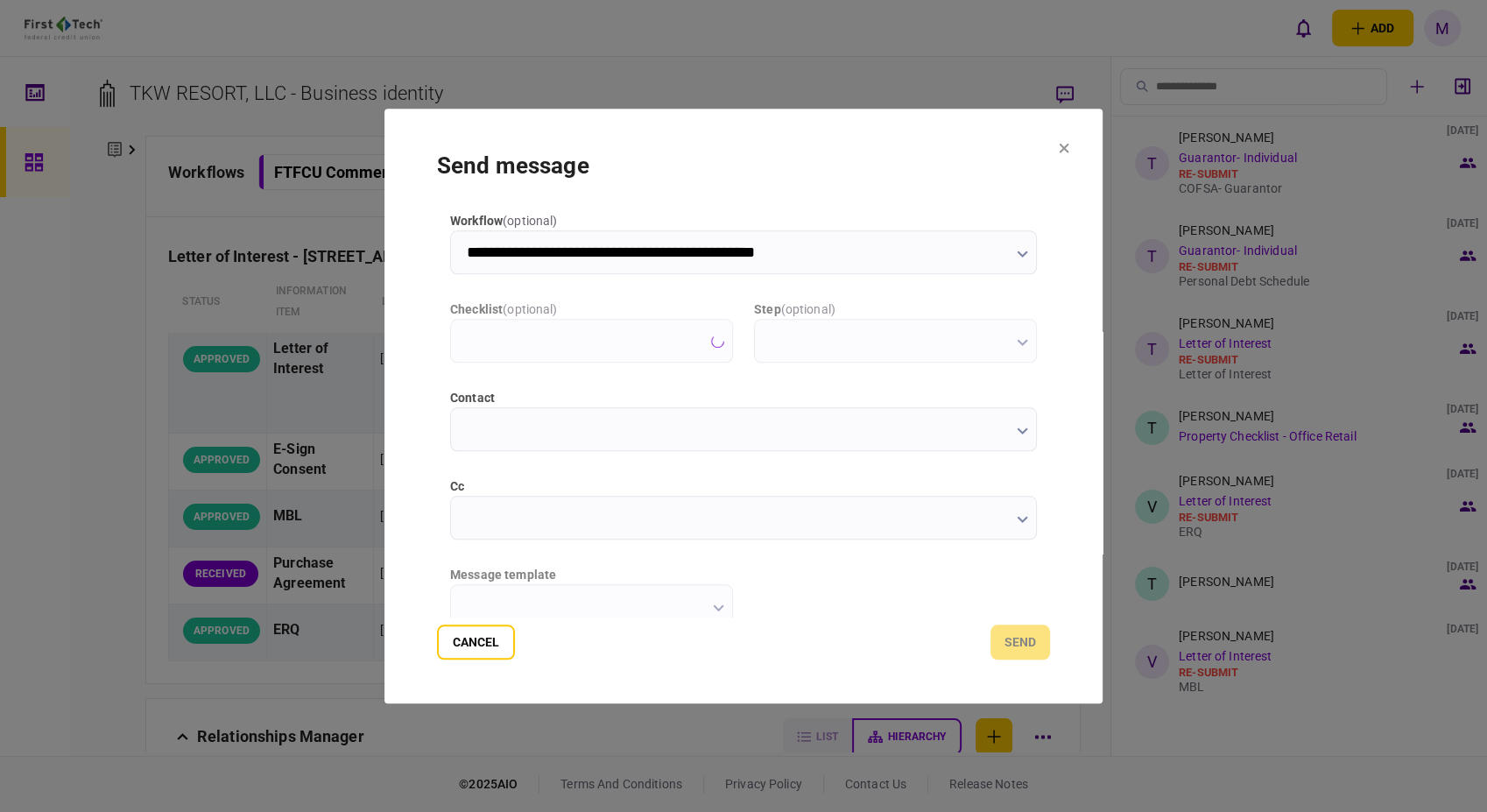
type input "**********"
type input "*********"
click at [720, 335] on button "button" at bounding box center [718, 341] width 11 height 14
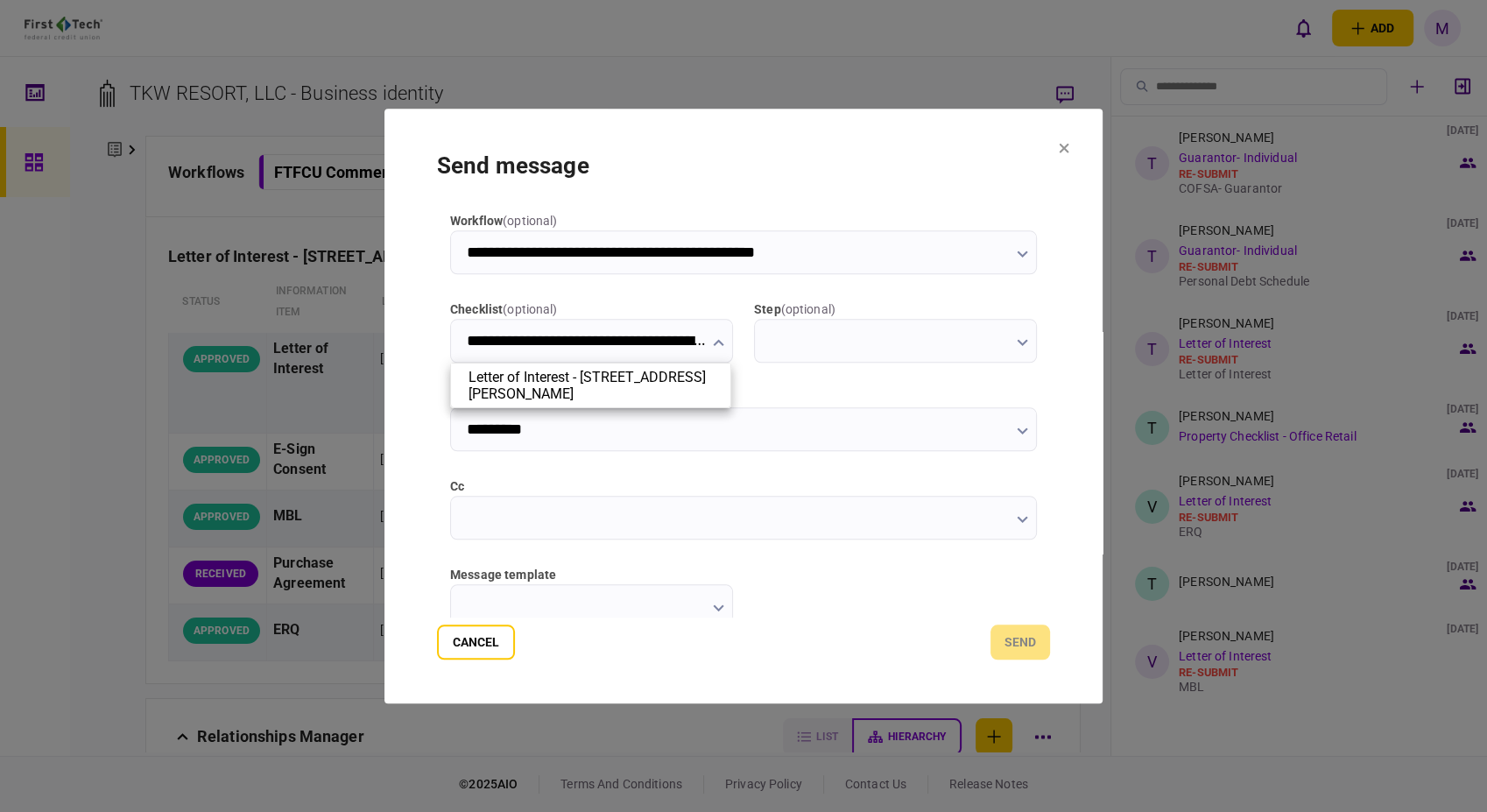
click at [1063, 141] on div at bounding box center [743, 406] width 1487 height 812
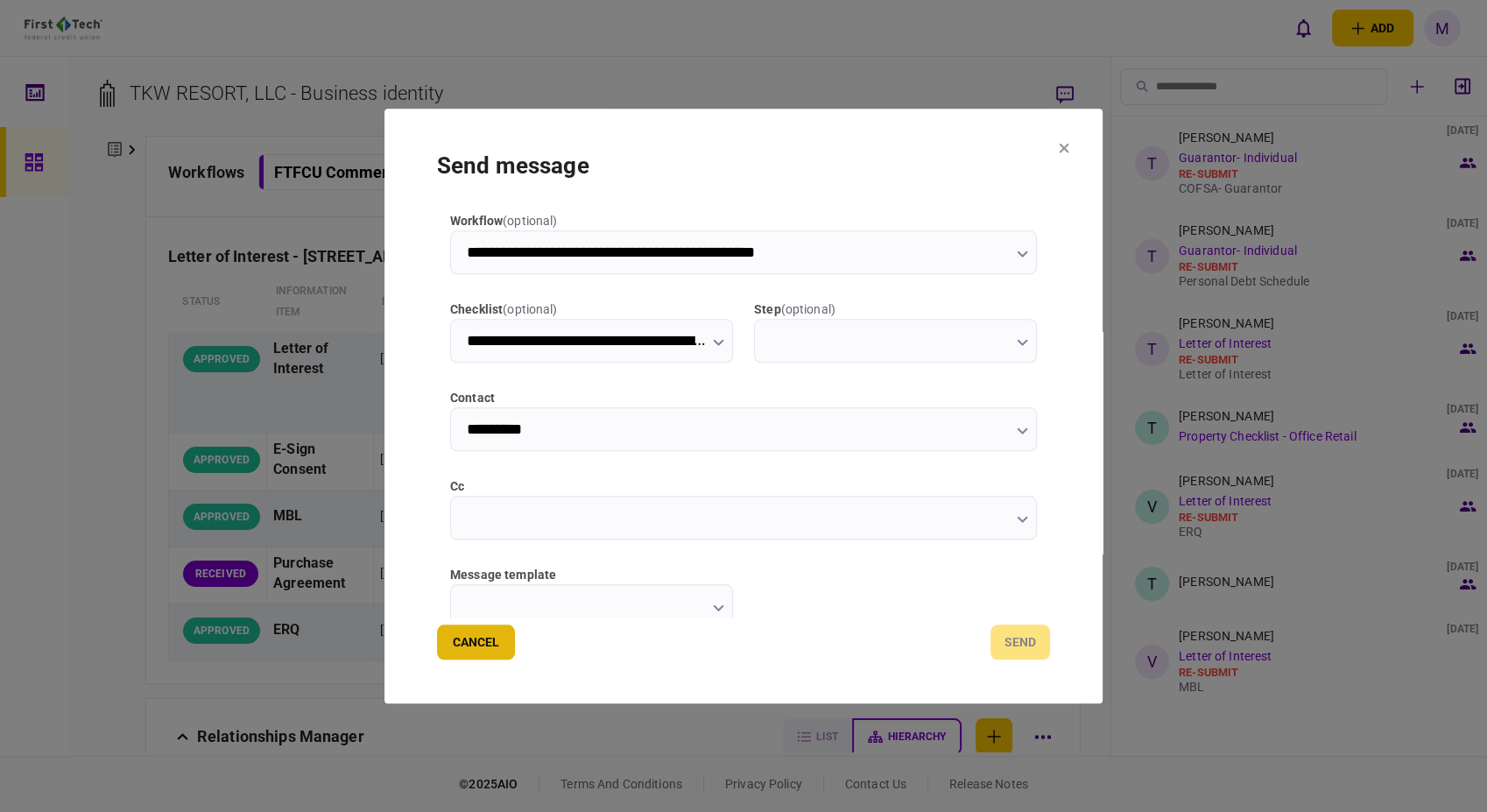
click at [502, 640] on button "Cancel" at bounding box center [476, 641] width 78 height 35
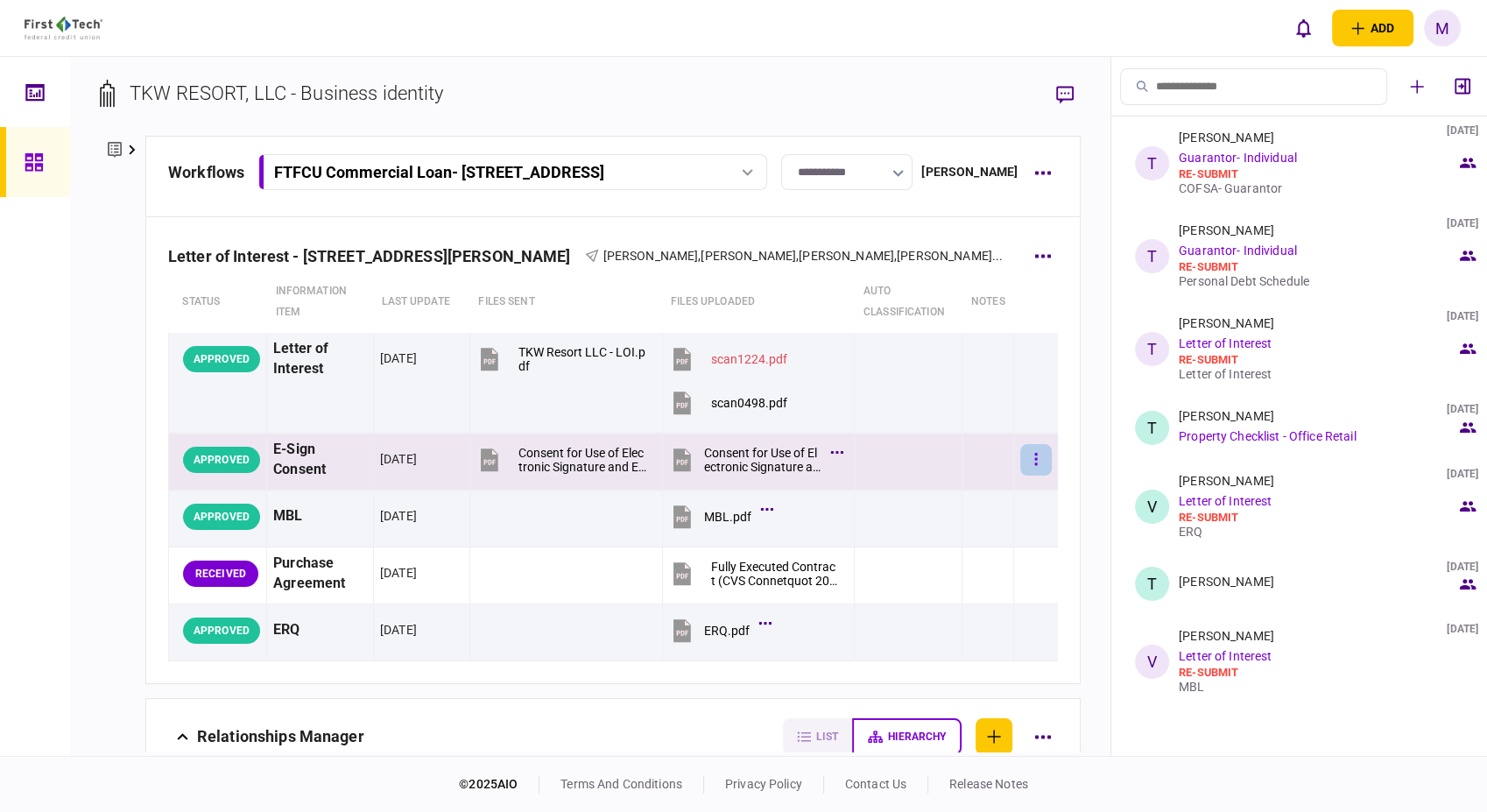
click at [1029, 459] on button "button" at bounding box center [1036, 460] width 32 height 32
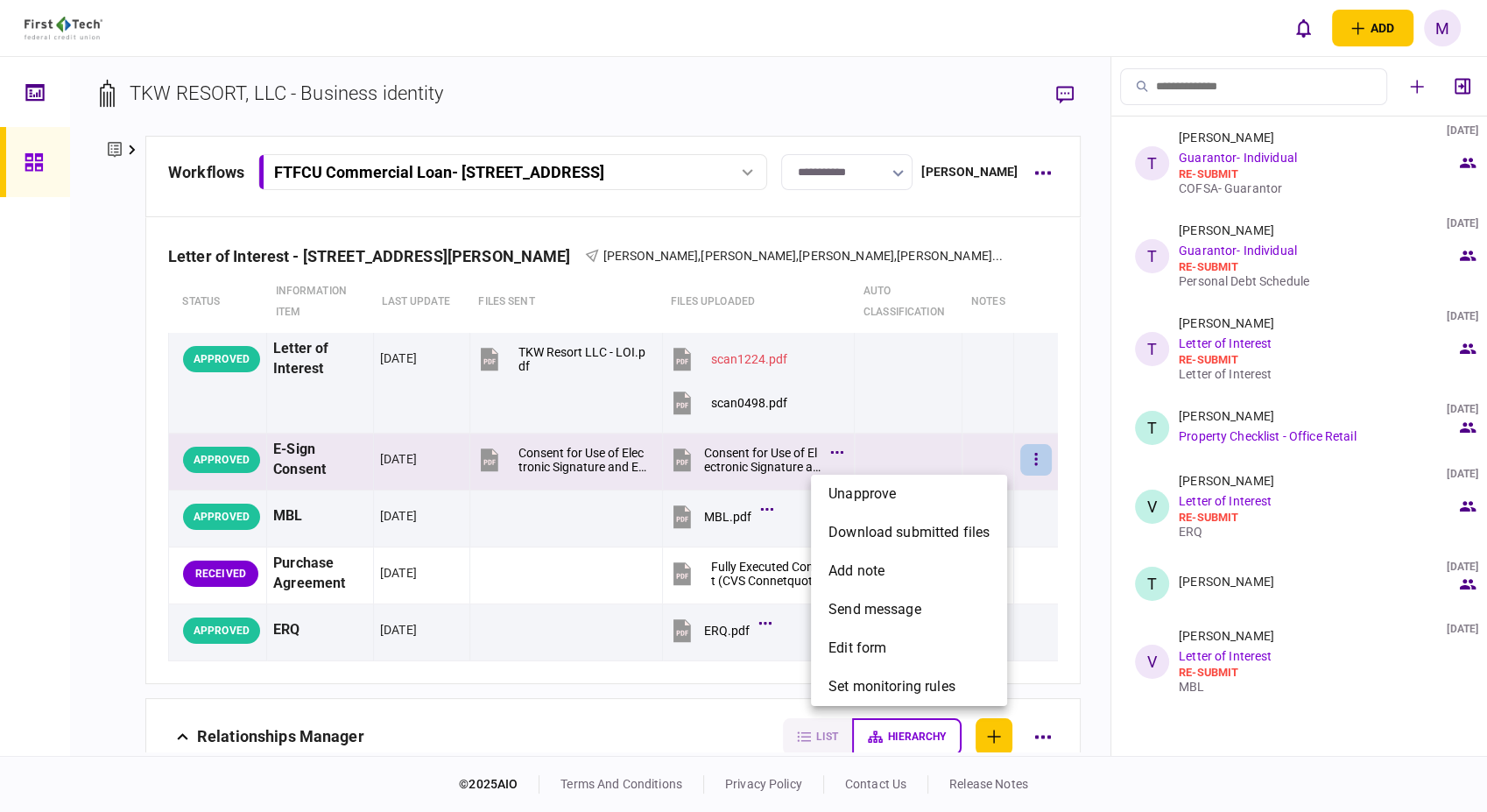
click at [1089, 309] on div at bounding box center [743, 406] width 1487 height 812
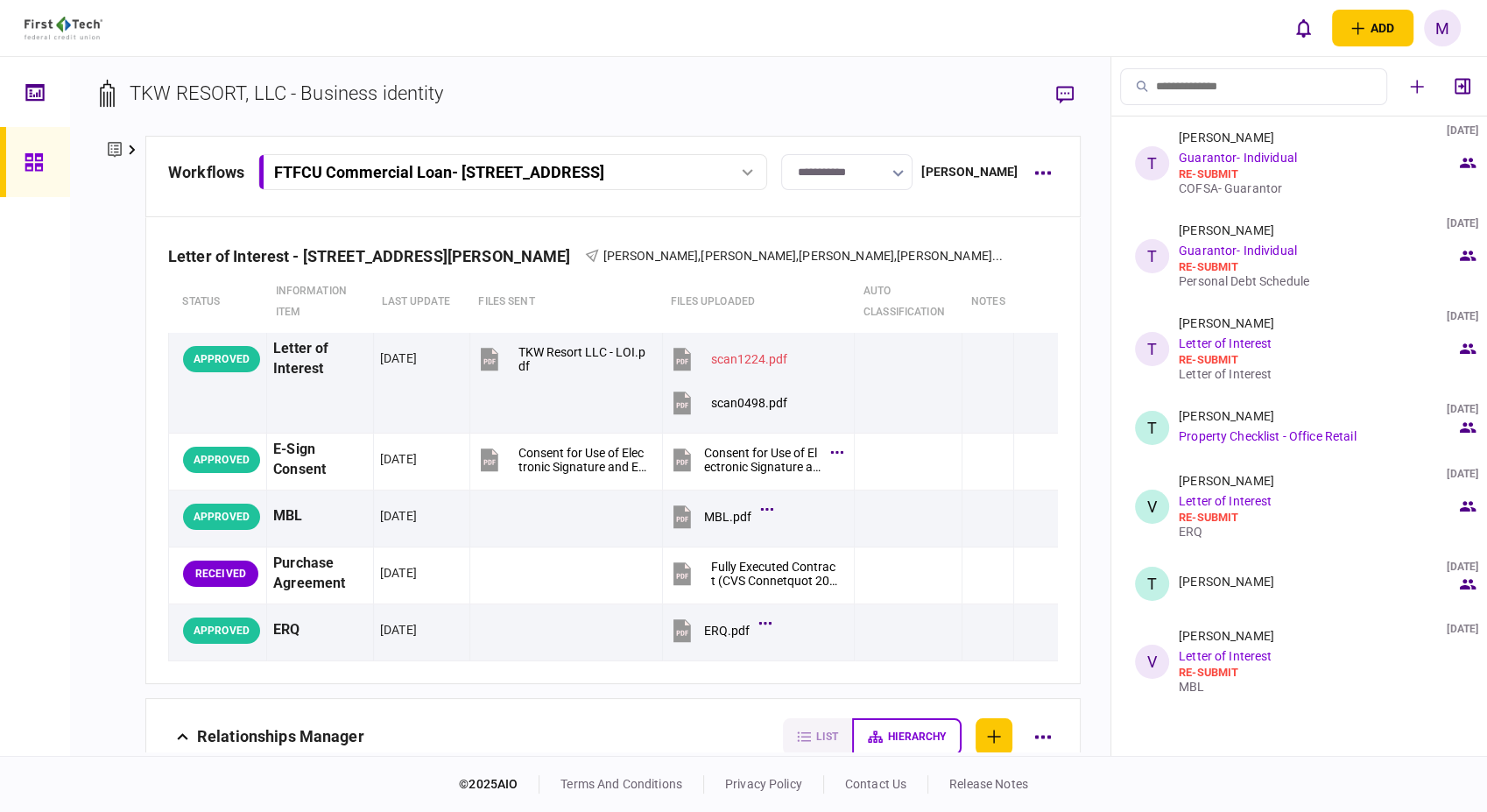
click at [760, 173] on div at bounding box center [747, 172] width 26 height 7
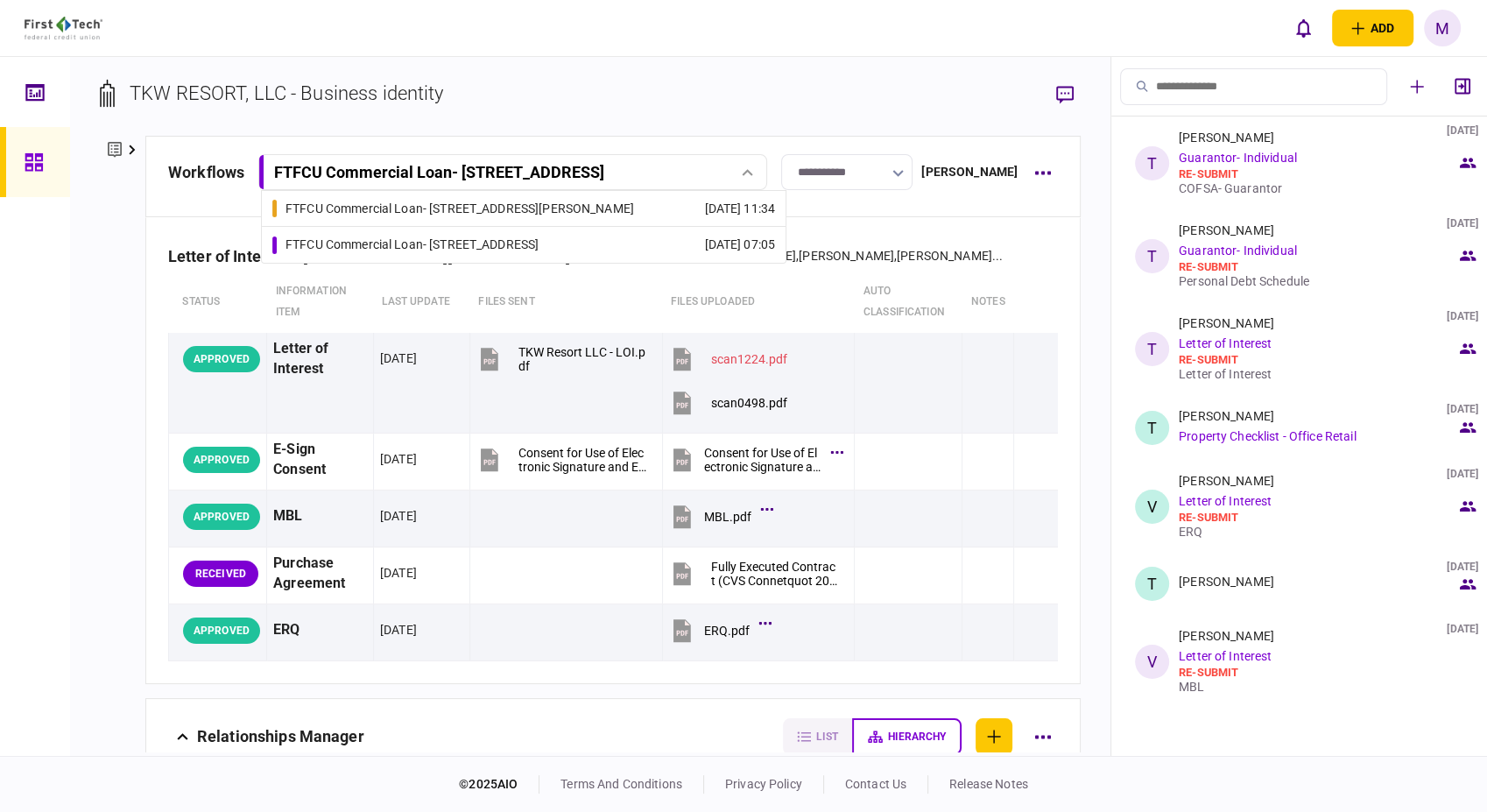
click at [588, 205] on link "FTFCU Commercial Loan - 1402 Boone Street 20 Aug 2025 11:34" at bounding box center [523, 208] width 503 height 35
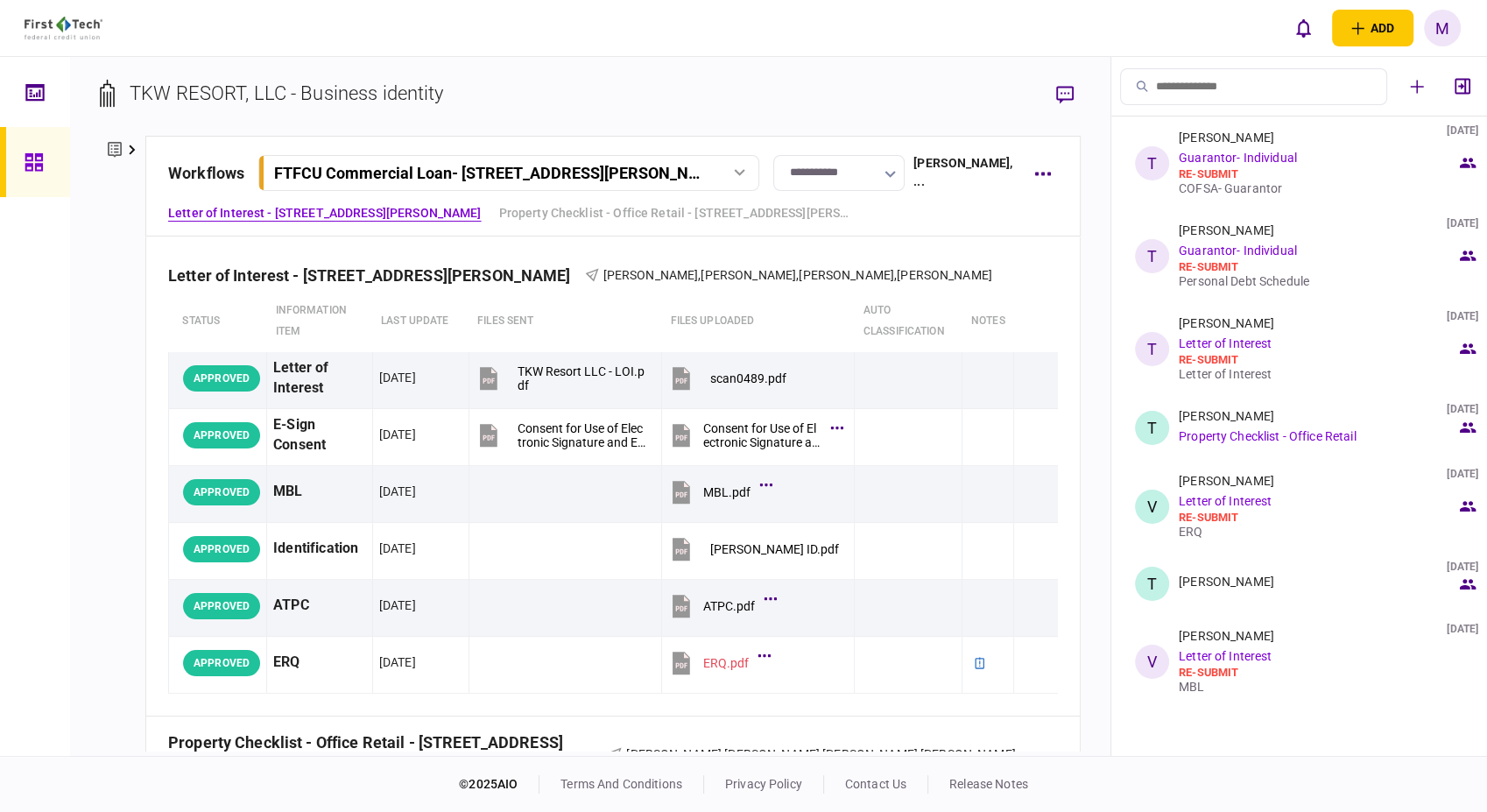
click at [743, 170] on icon at bounding box center [739, 172] width 11 height 7
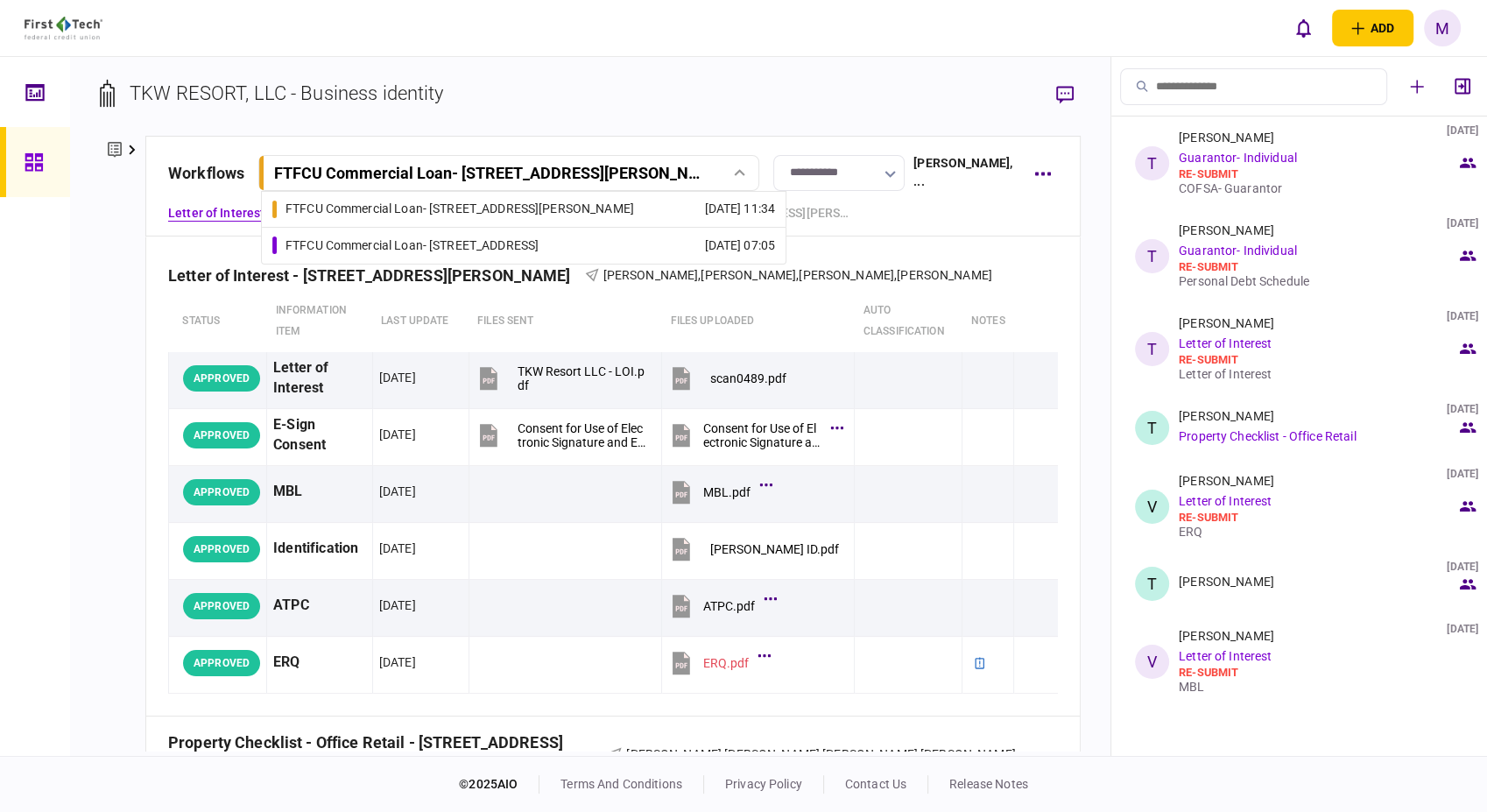
click at [602, 241] on link "FTFCU Commercial Loan - 2410 Charleston Highway 20 Aug 2025 07:05" at bounding box center [523, 245] width 503 height 36
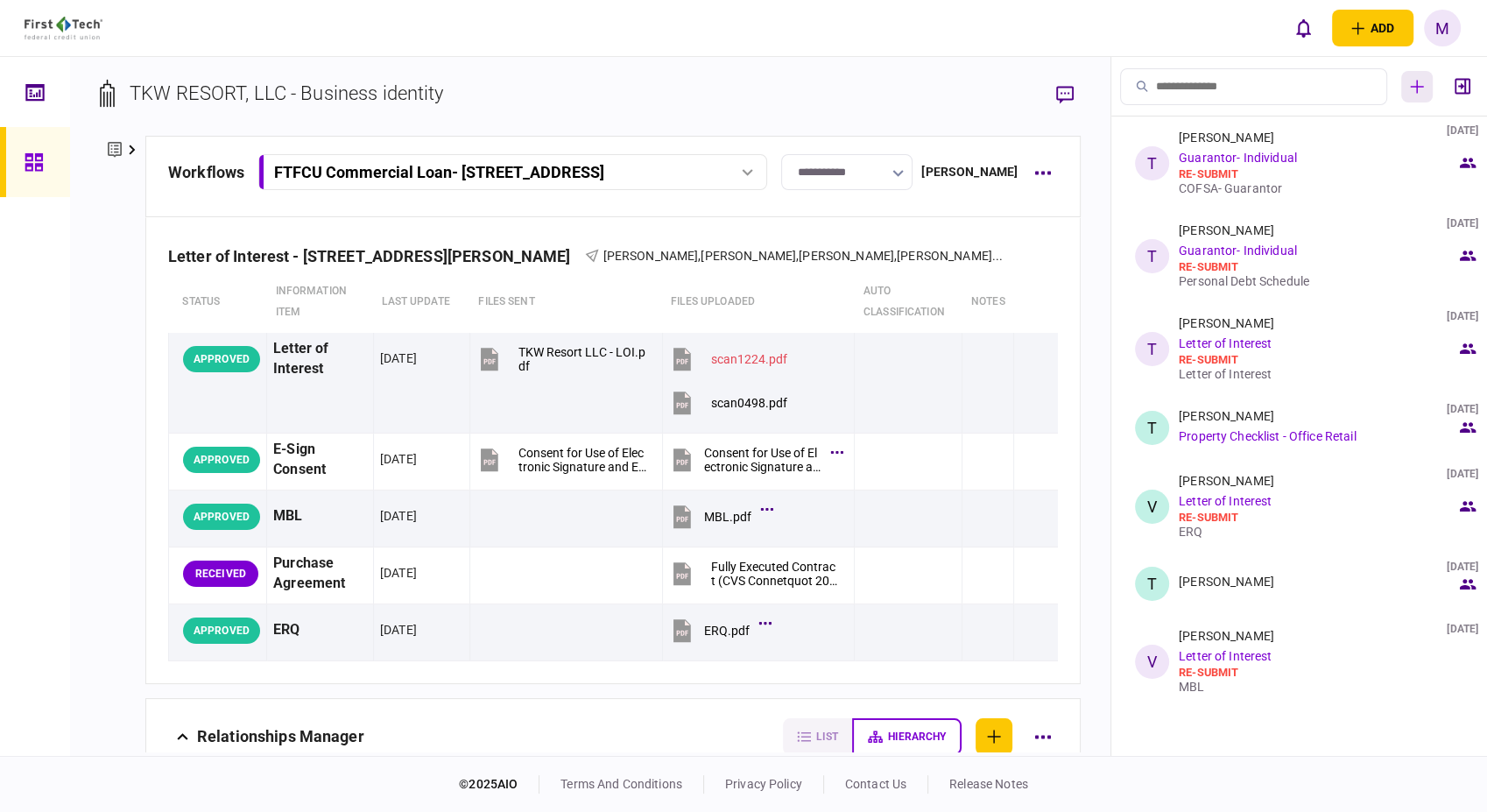
click at [1412, 92] on icon "button" at bounding box center [1417, 86] width 14 height 14
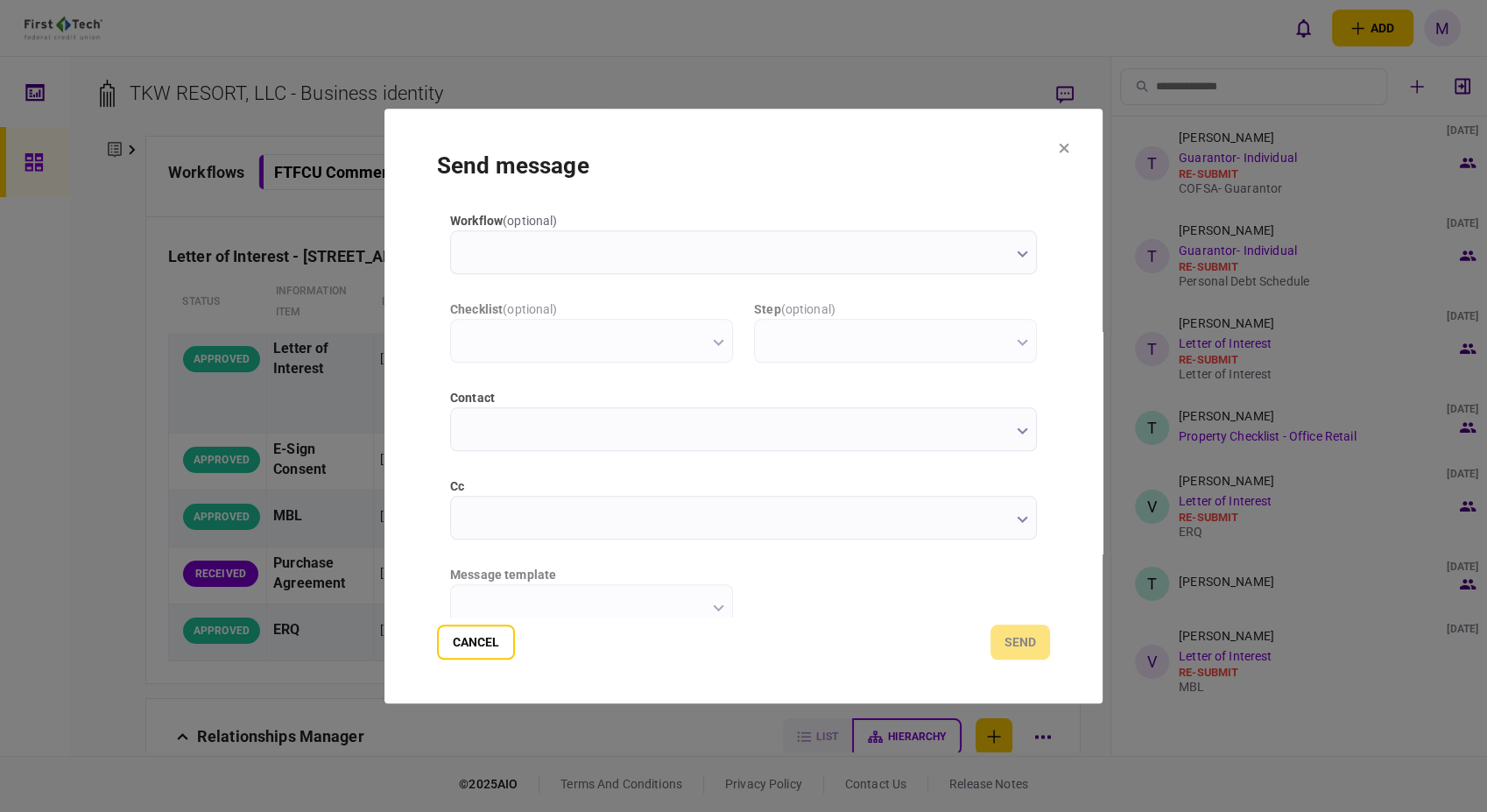
click at [1021, 259] on button "button" at bounding box center [1022, 253] width 11 height 14
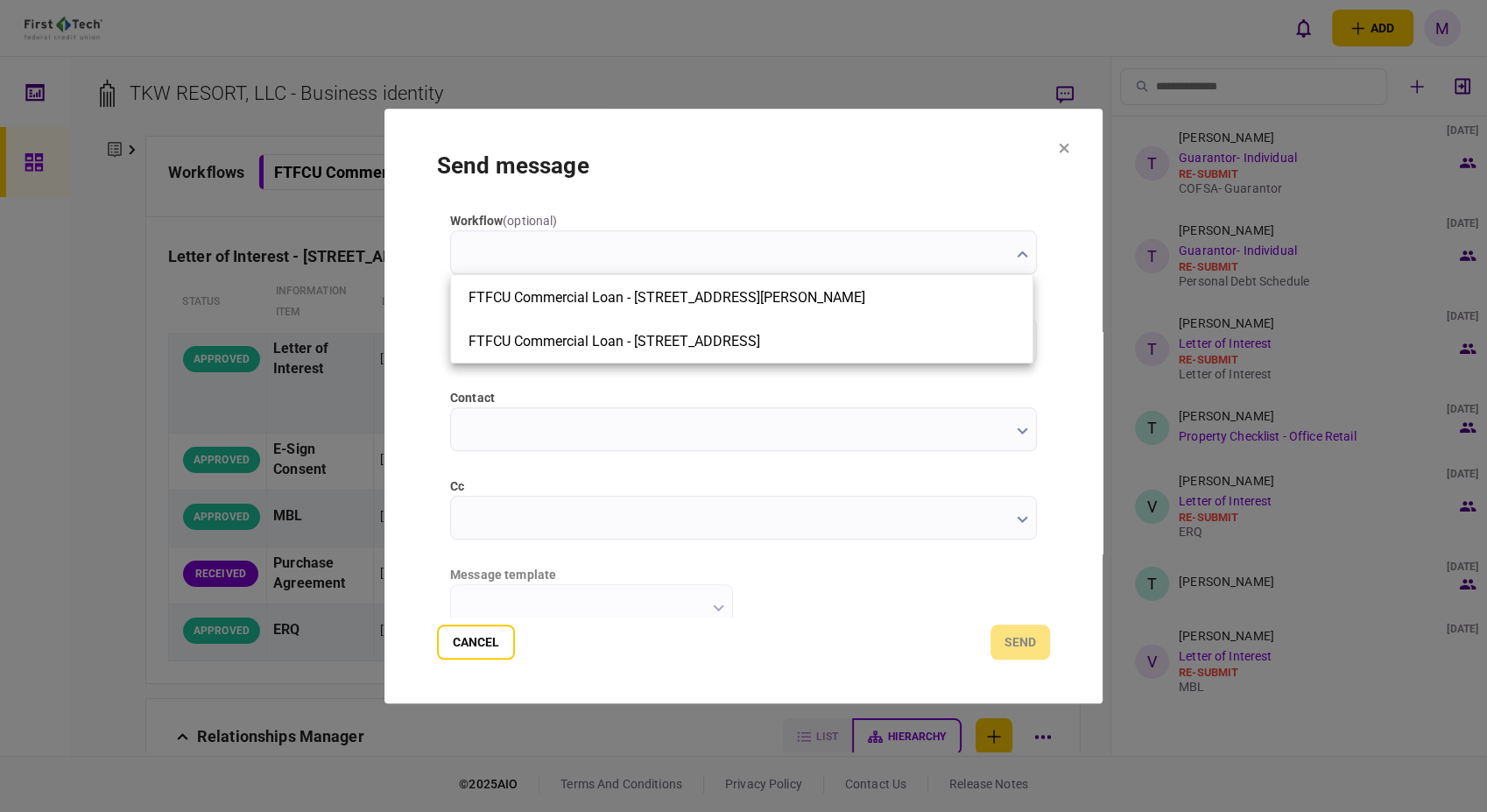
click at [912, 184] on div at bounding box center [743, 406] width 1487 height 812
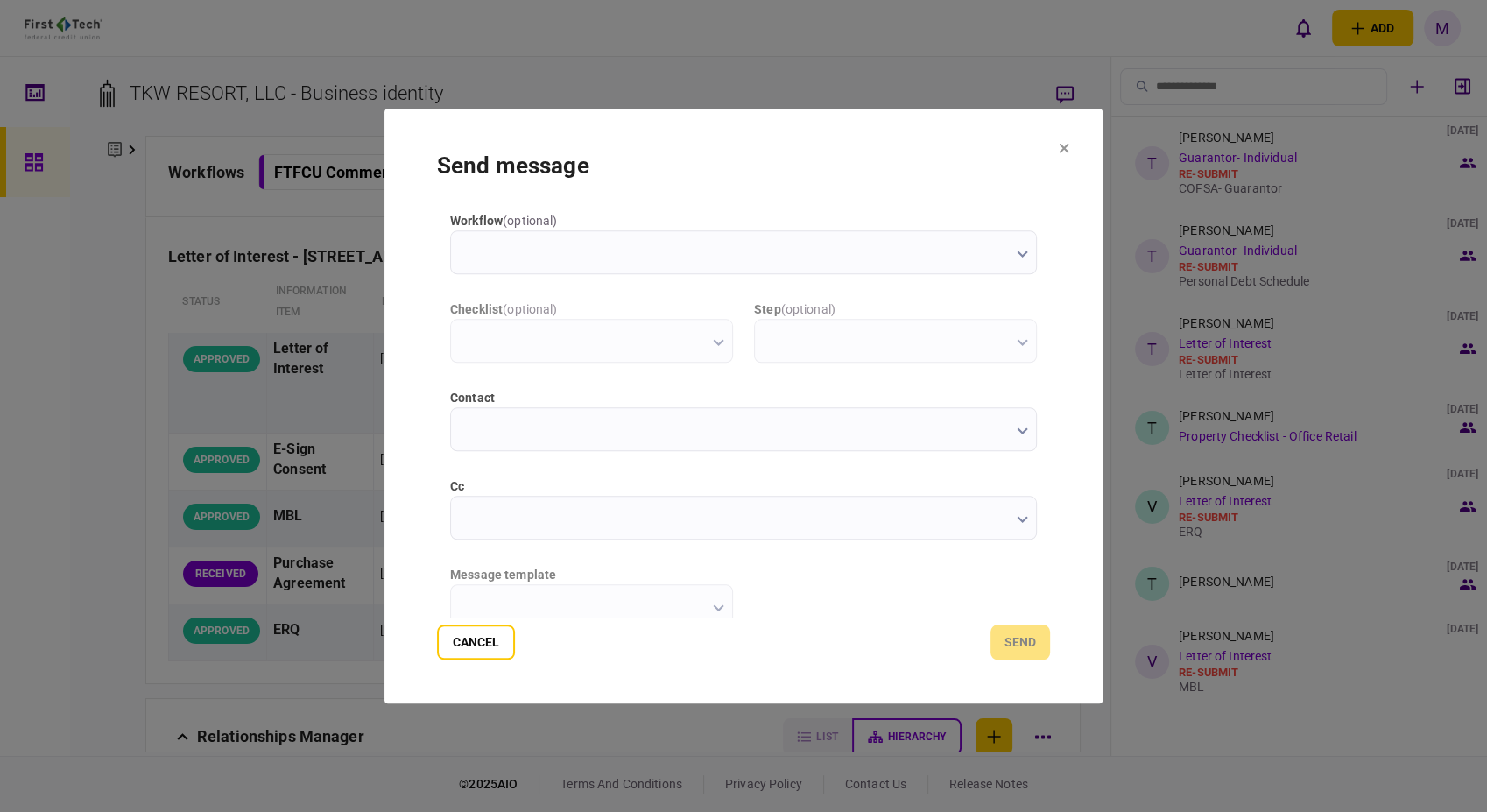
click at [1023, 439] on input "contact" at bounding box center [743, 429] width 587 height 44
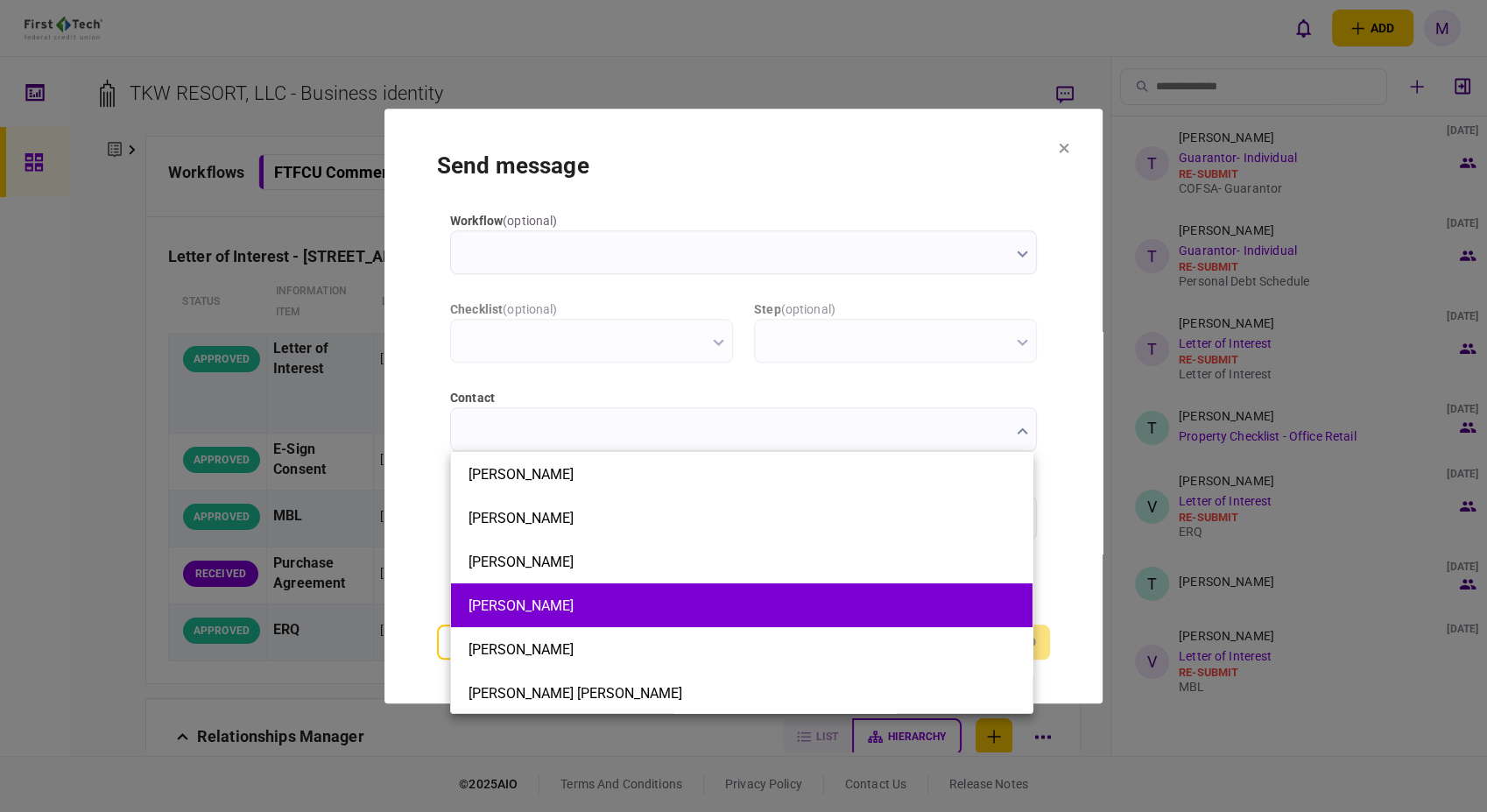
click at [612, 609] on button "Tom White" at bounding box center [741, 605] width 547 height 16
type input "*********"
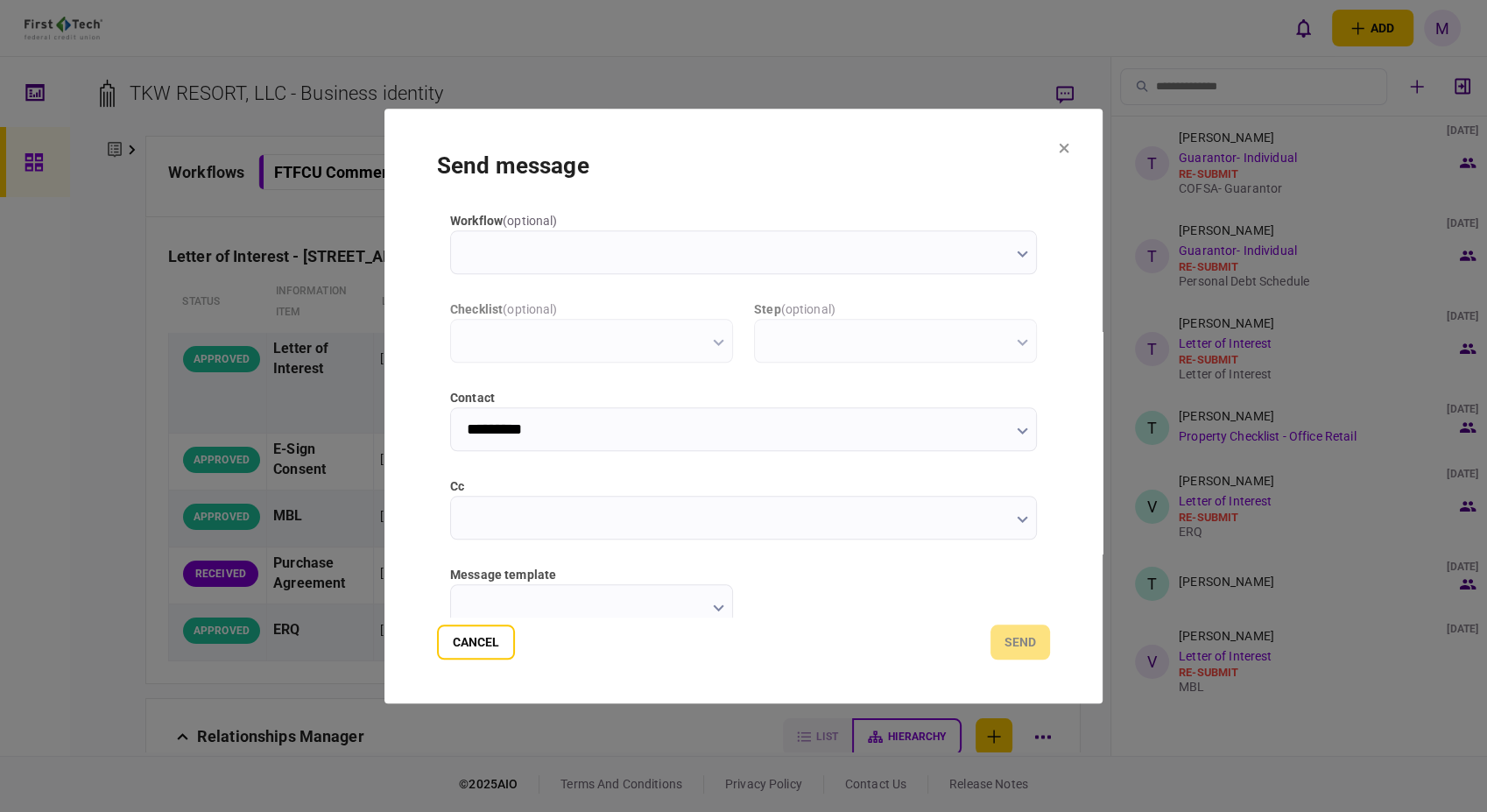
click at [1017, 522] on icon "button" at bounding box center [1022, 519] width 11 height 7
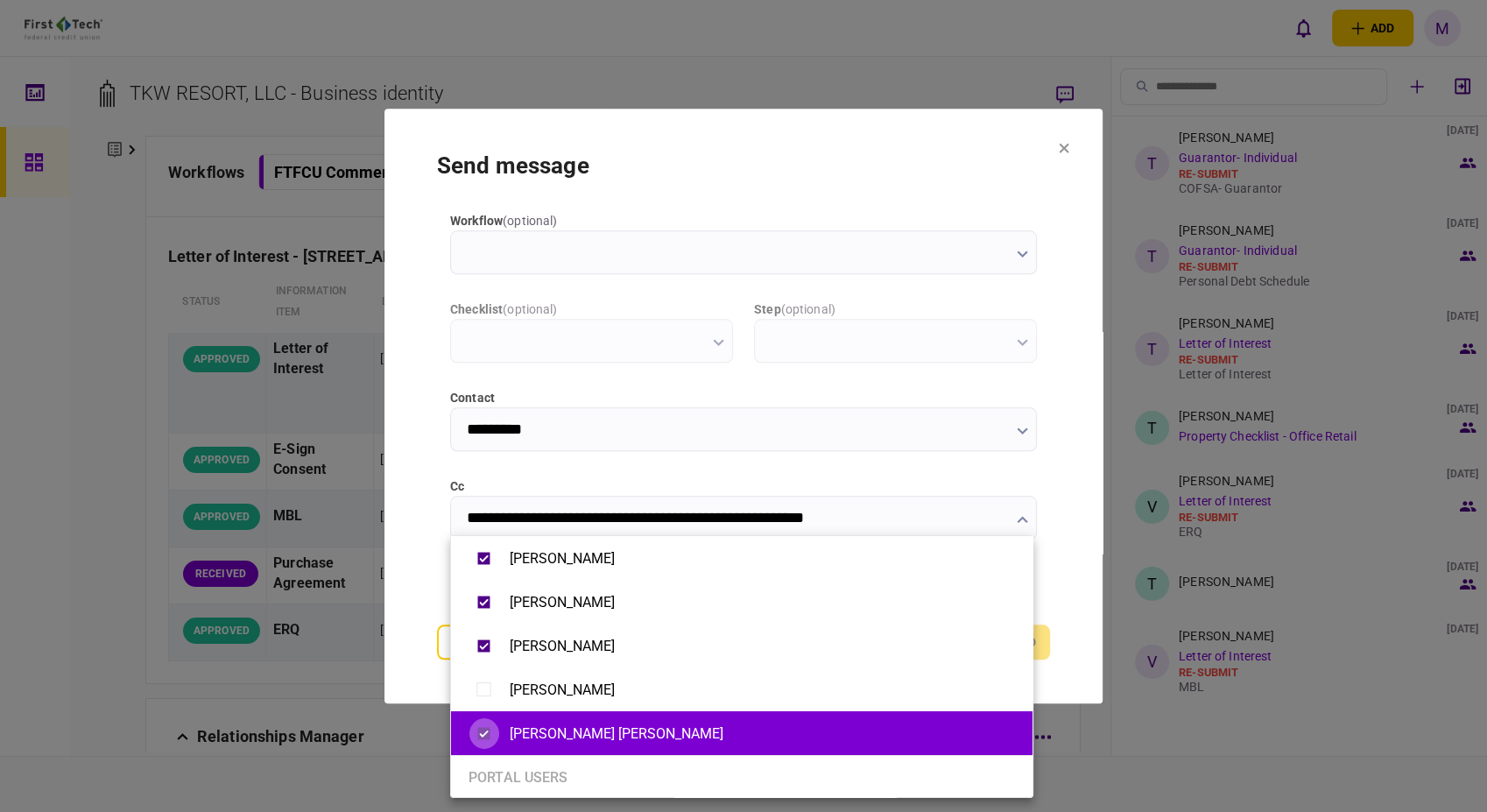
type input "**********"
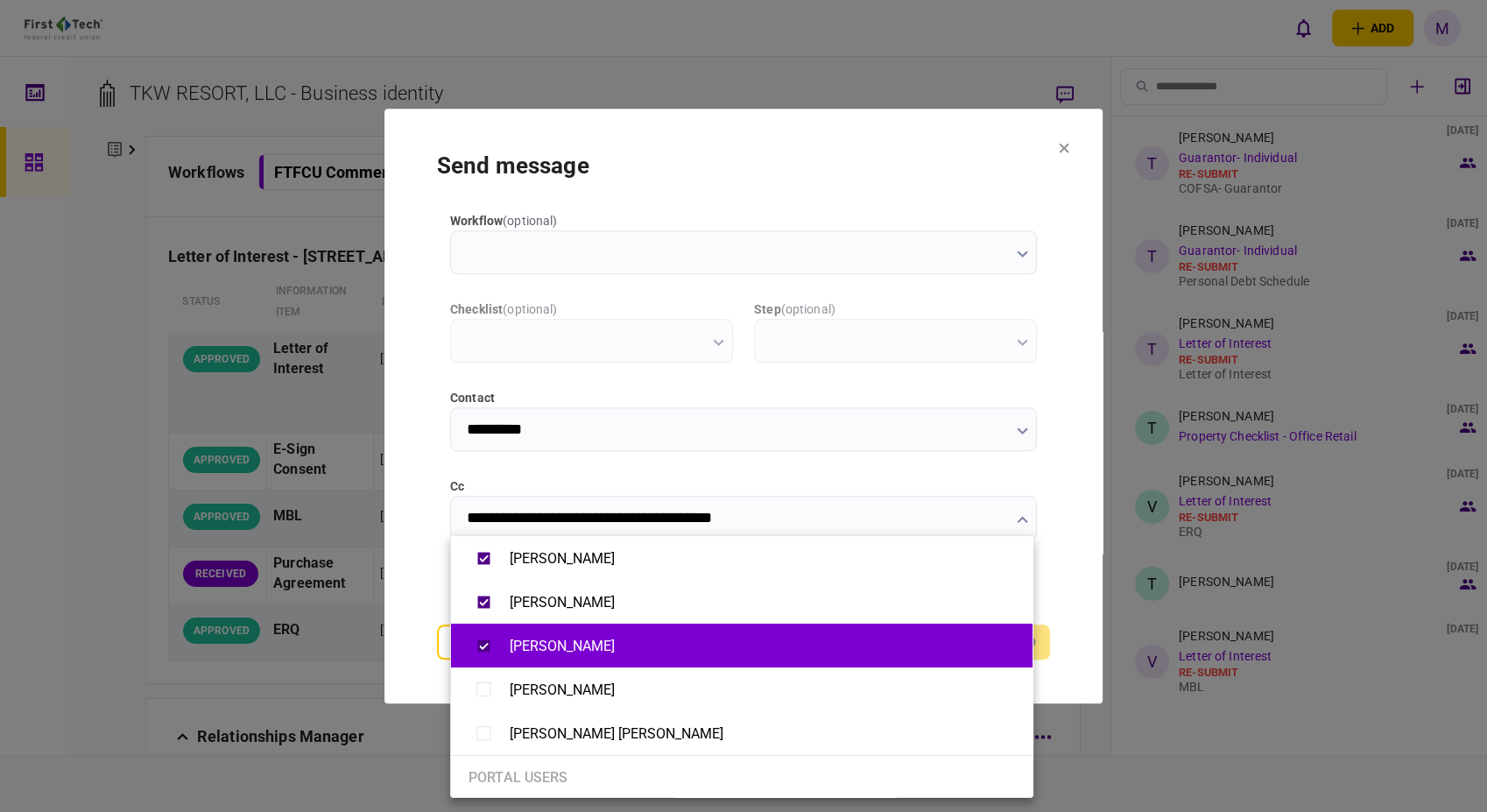
scroll to position [98, 0]
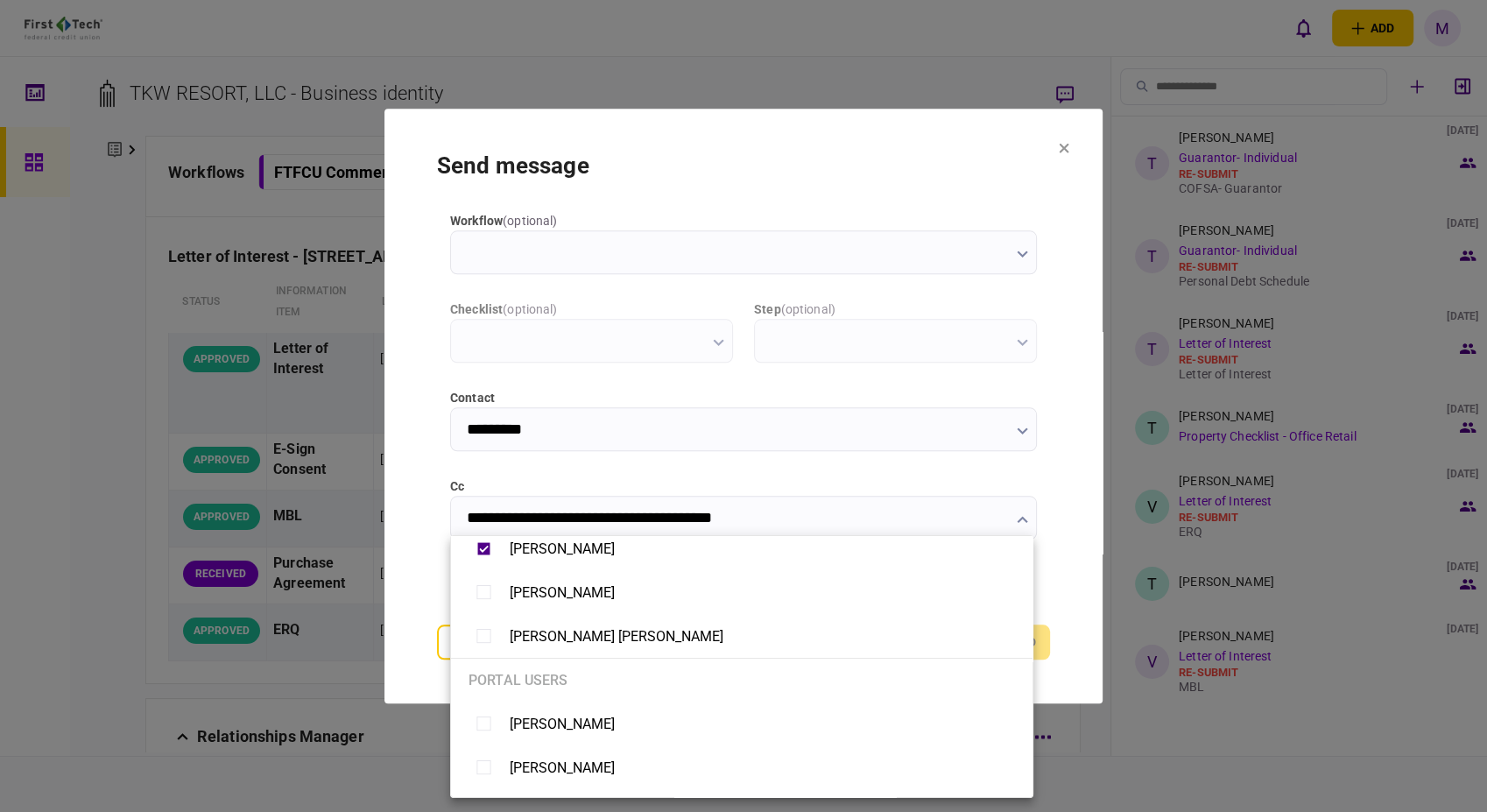
click at [906, 522] on div at bounding box center [743, 406] width 1487 height 812
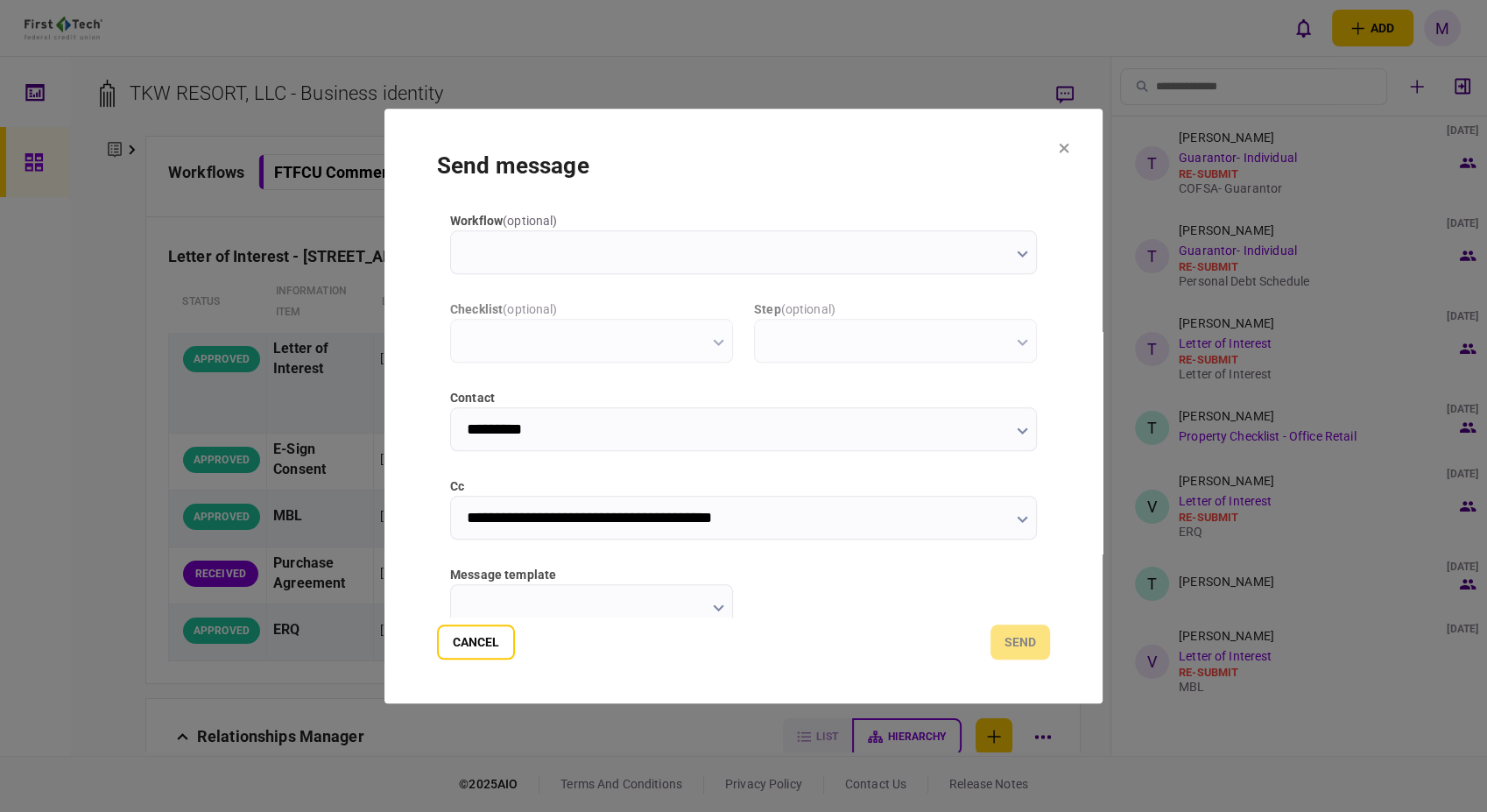
click at [1017, 518] on icon "button" at bounding box center [1022, 519] width 11 height 7
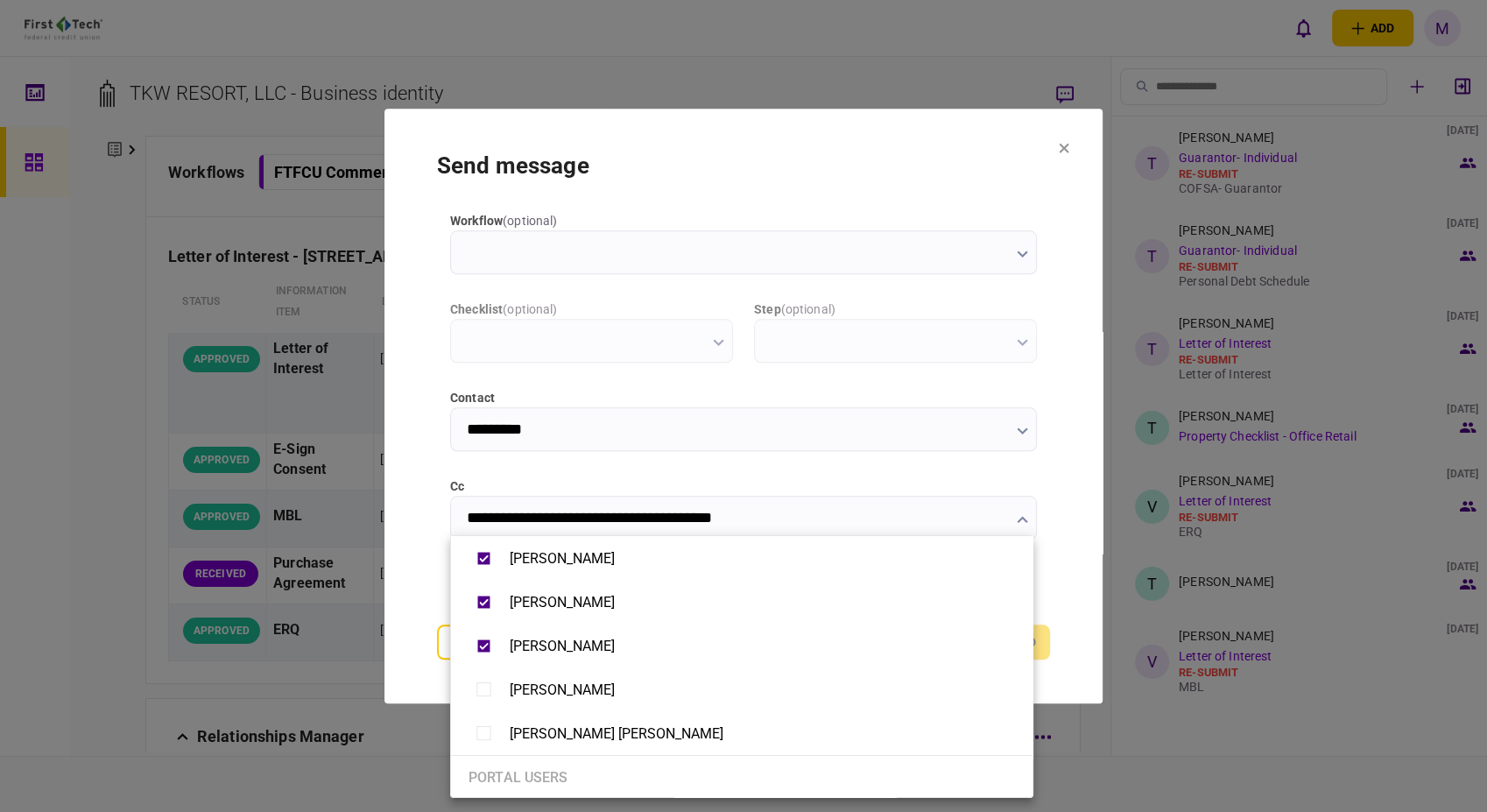
click at [1079, 651] on div at bounding box center [743, 406] width 1487 height 812
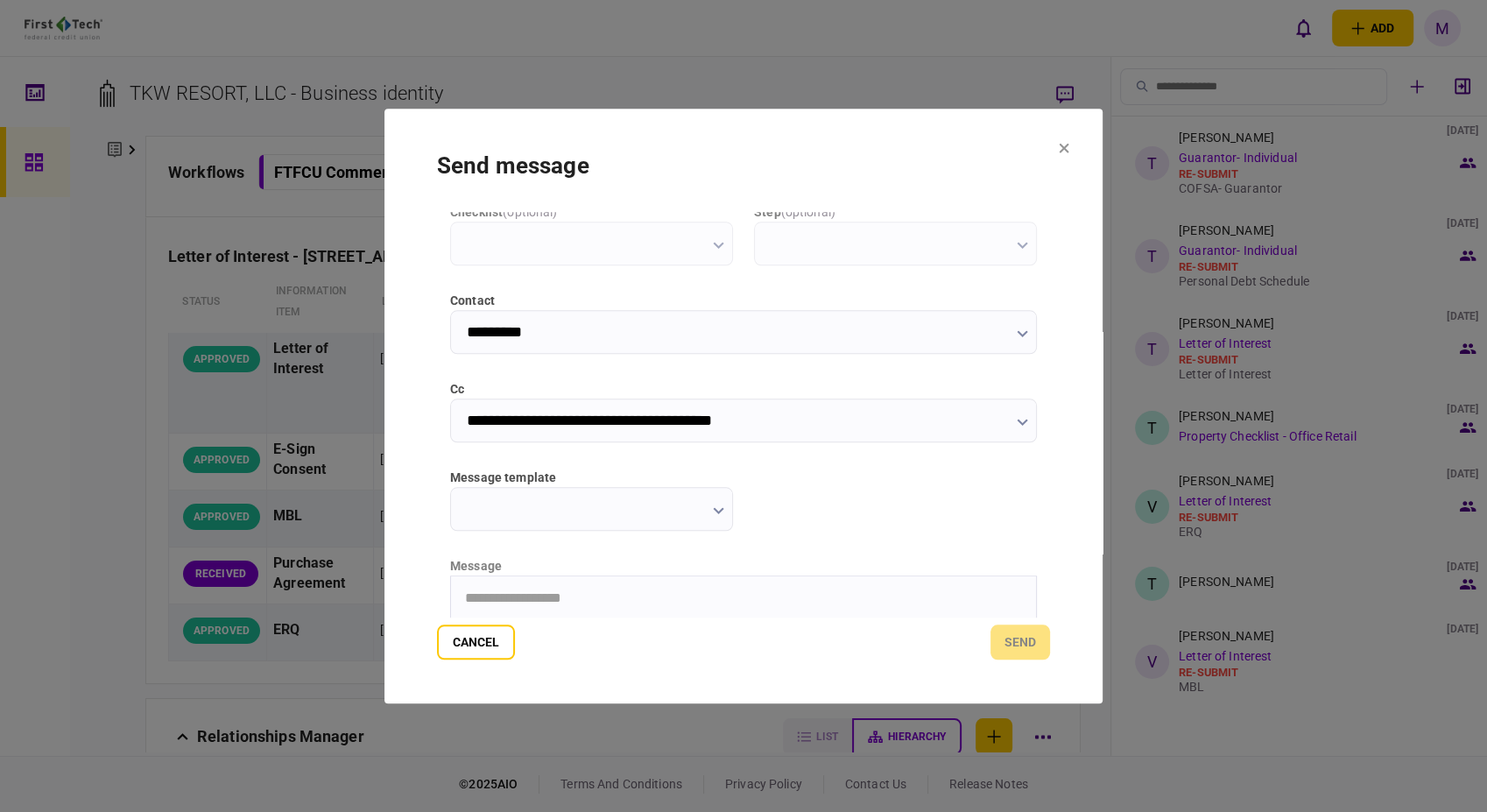
scroll to position [194, 0]
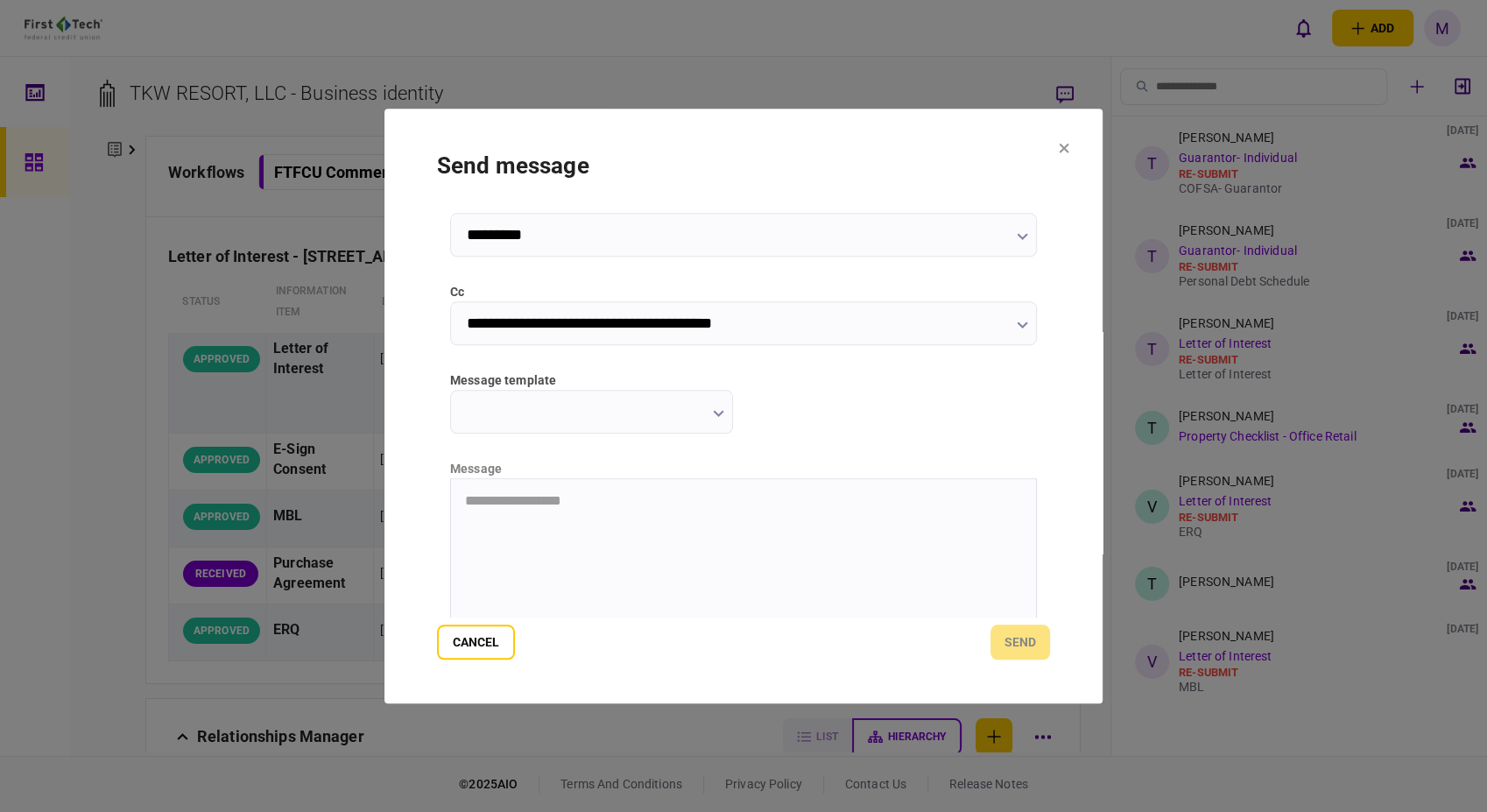
click at [722, 422] on input "message template" at bounding box center [592, 411] width 283 height 44
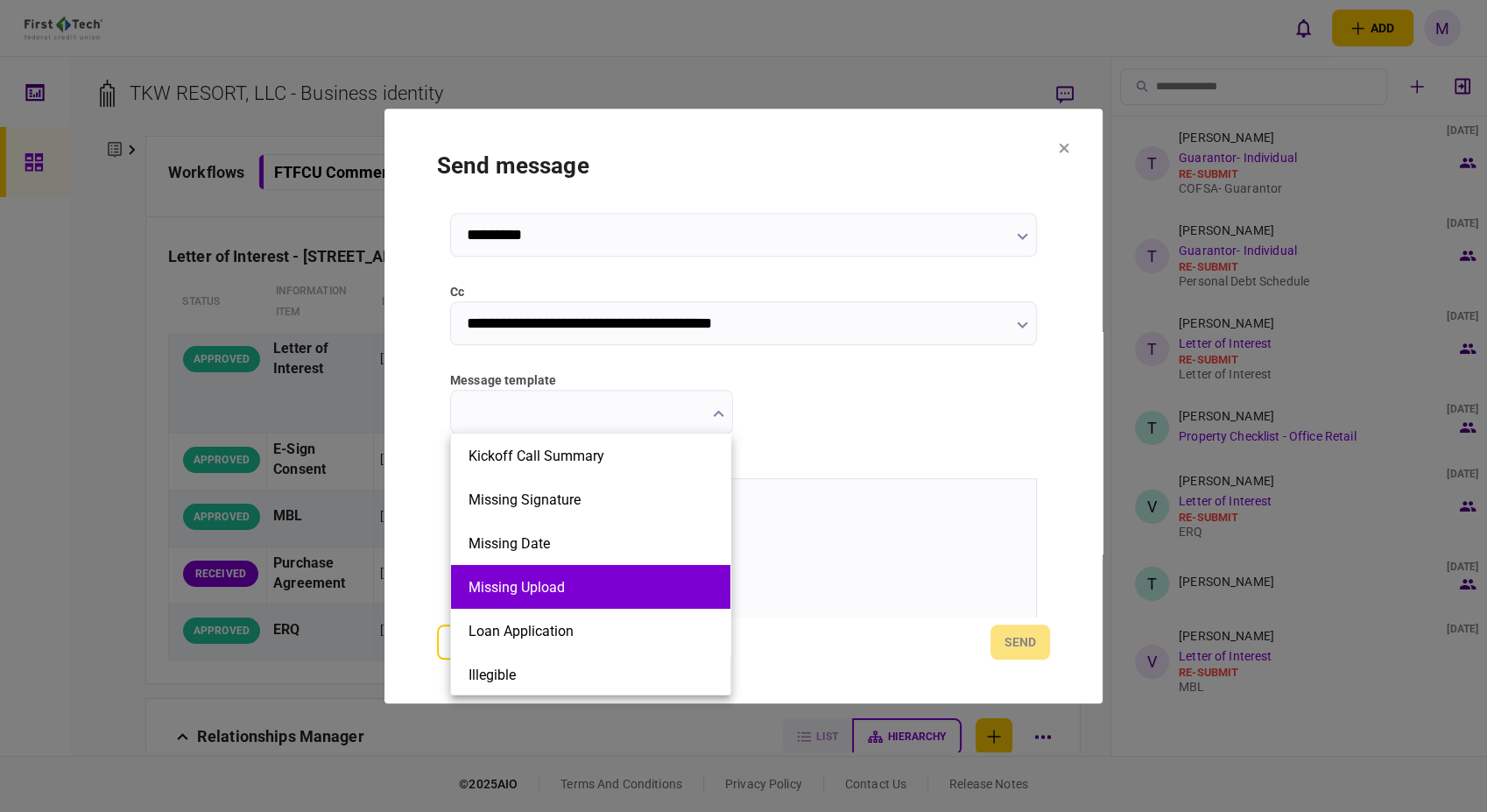
scroll to position [98, 0]
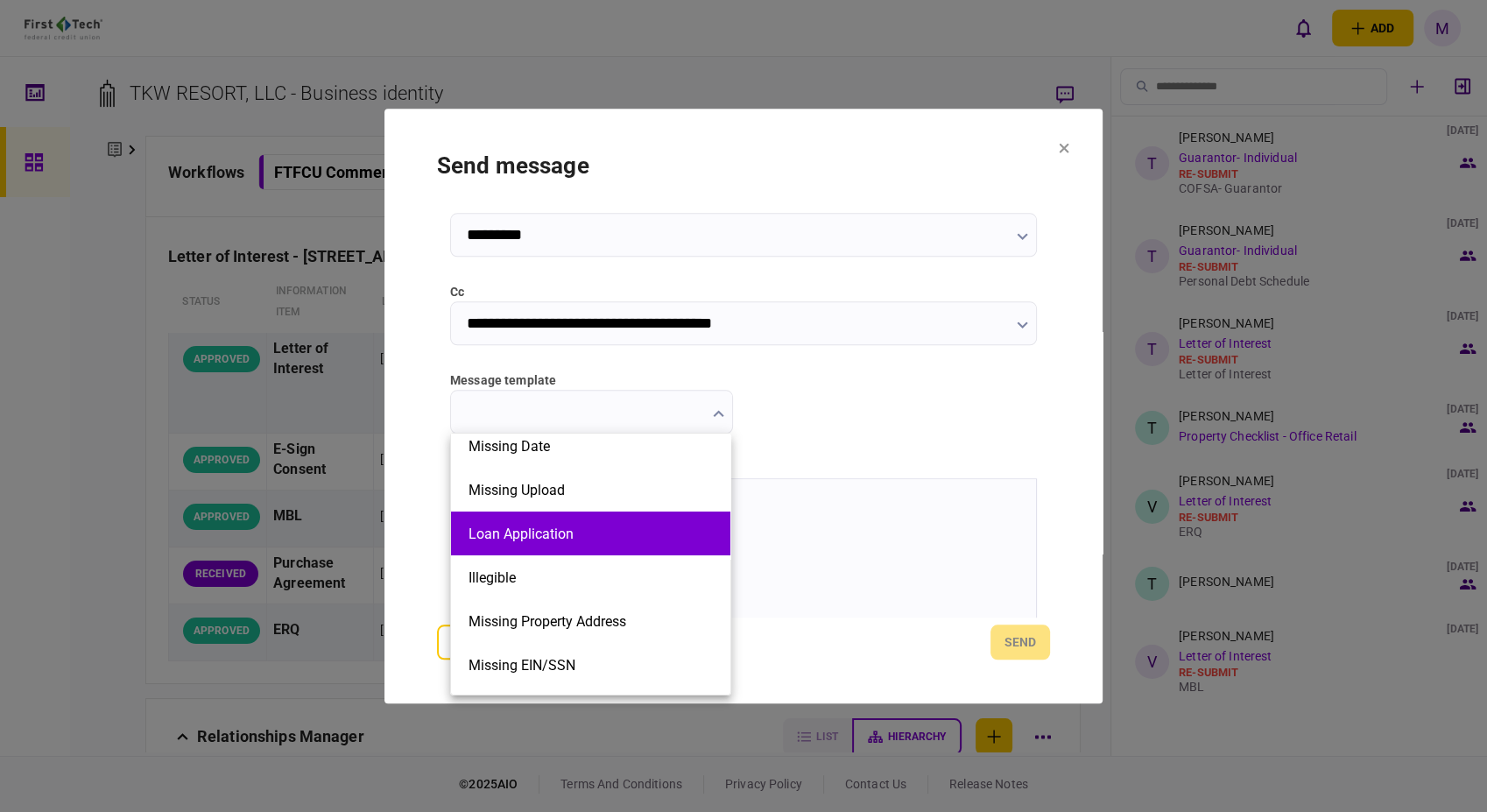
click at [634, 535] on button "Loan Application" at bounding box center [591, 534] width 245 height 16
type input "**********"
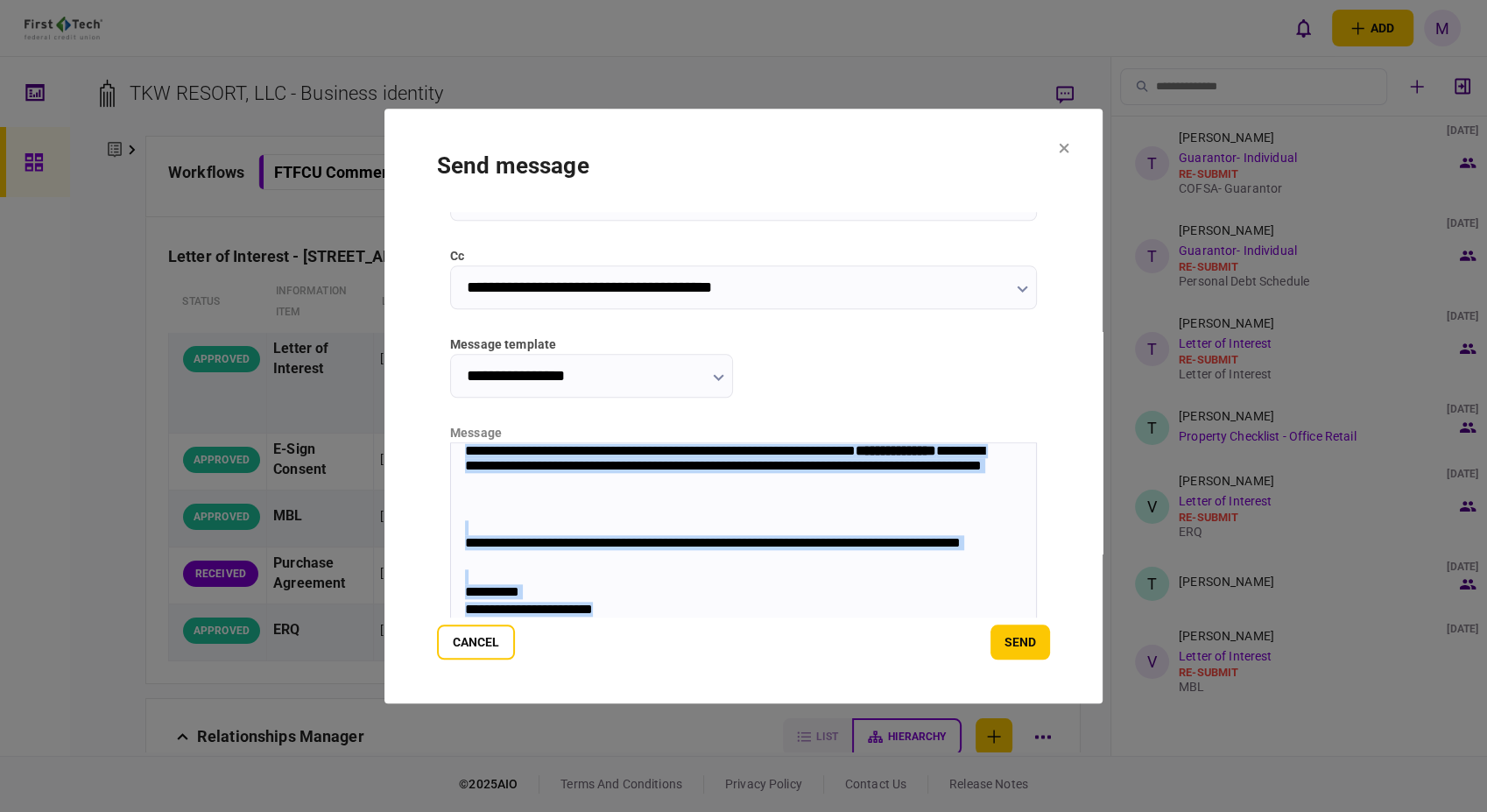
scroll to position [273, 0]
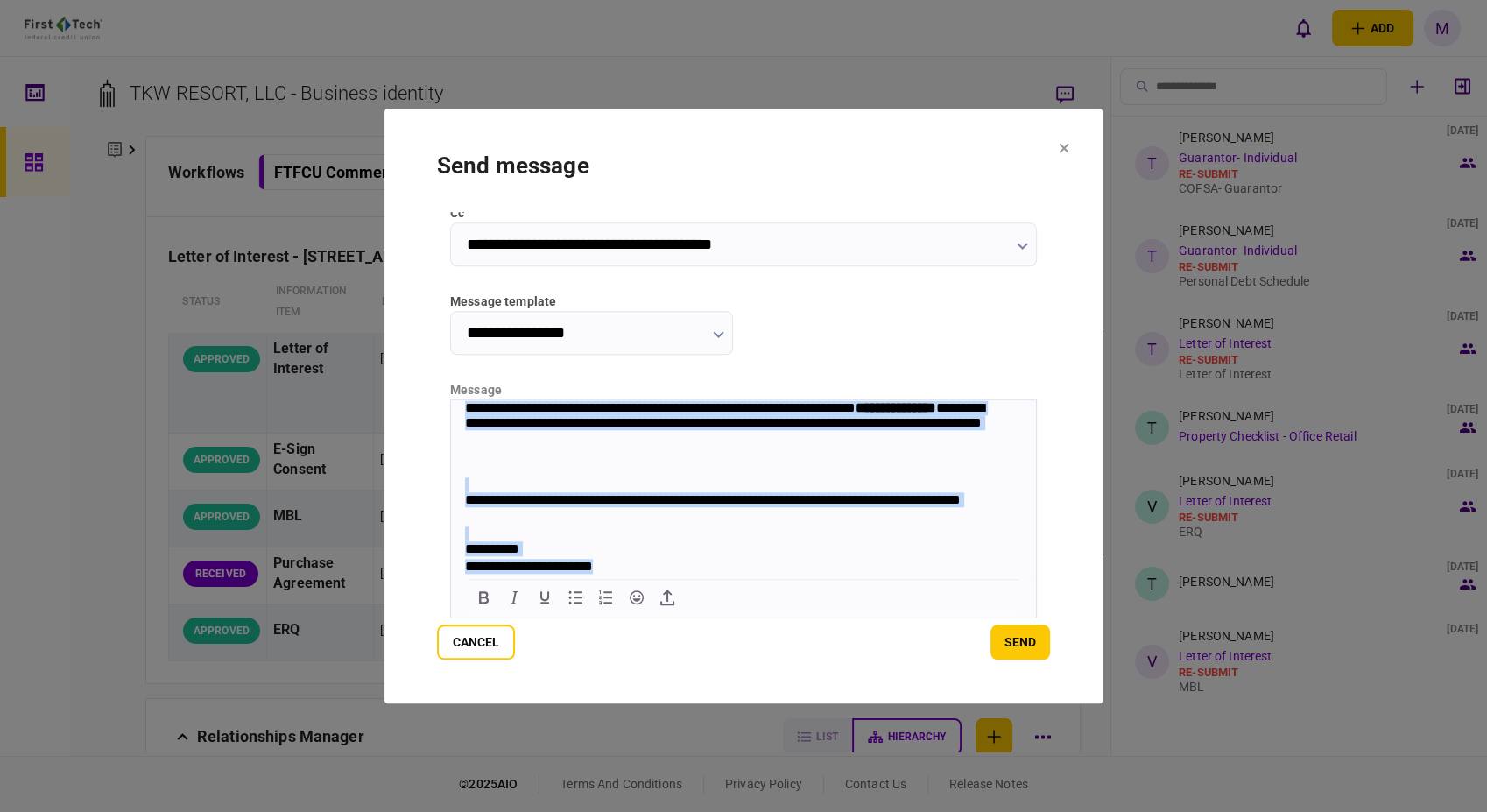
drag, startPoint x: 458, startPoint y: 412, endPoint x: 884, endPoint y: 584, distance: 459.4
click at [884, 574] on html "**********" at bounding box center [743, 96] width 585 height 957
click at [625, 563] on div "**********" at bounding box center [735, 566] width 539 height 17
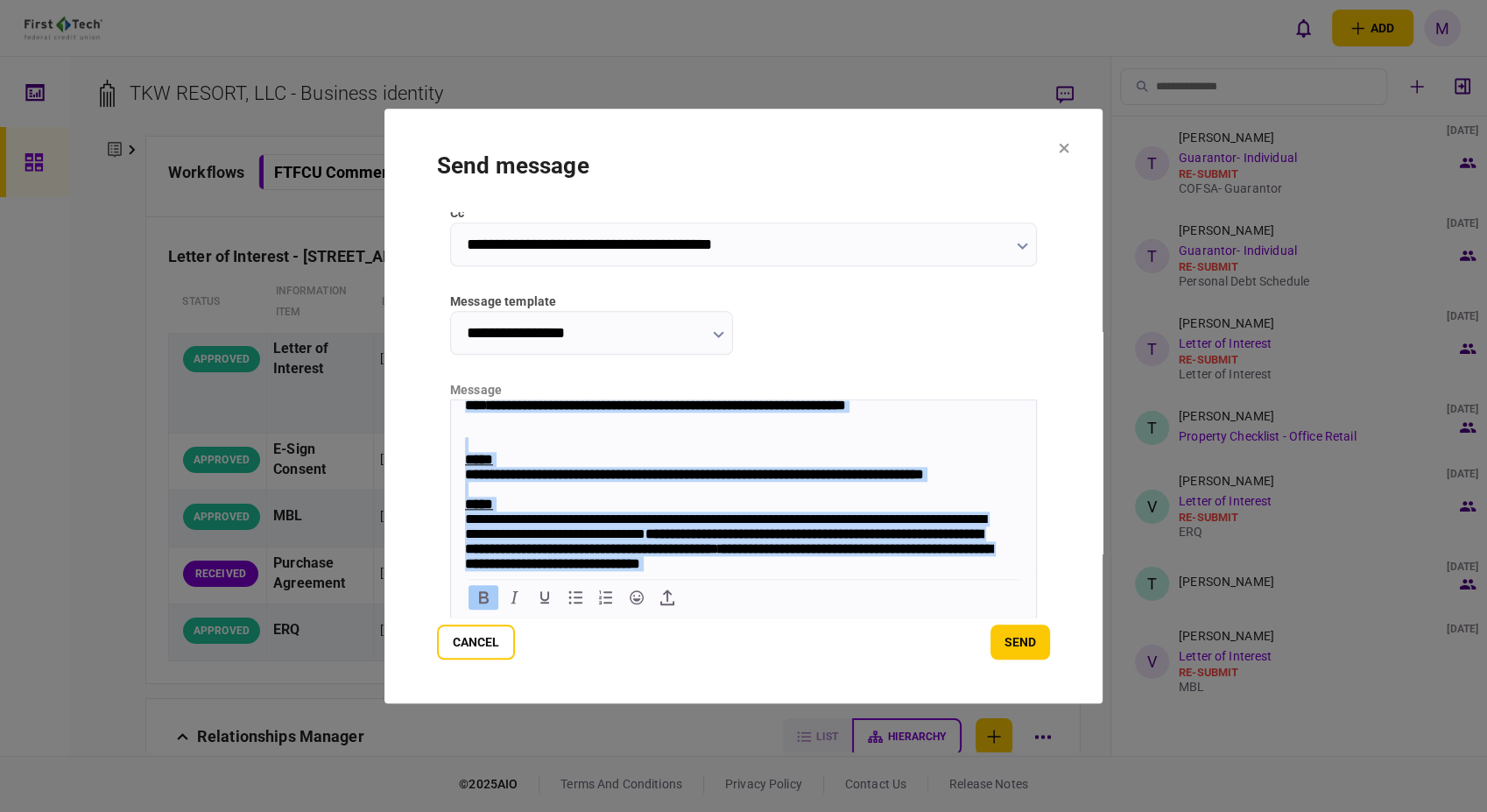
scroll to position [0, 0]
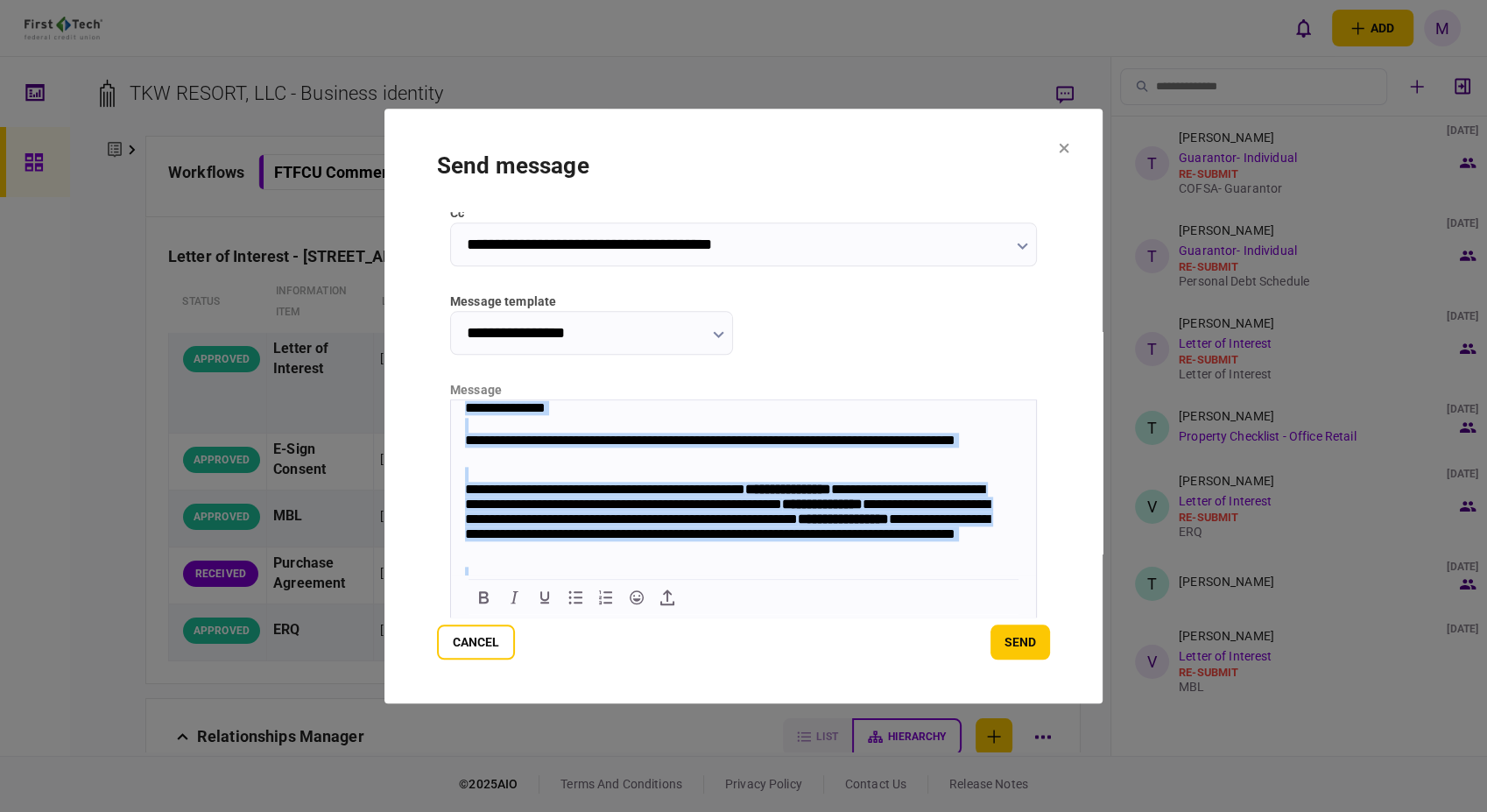
drag, startPoint x: 625, startPoint y: 563, endPoint x: 424, endPoint y: 379, distance: 272.5
copy body "**********"
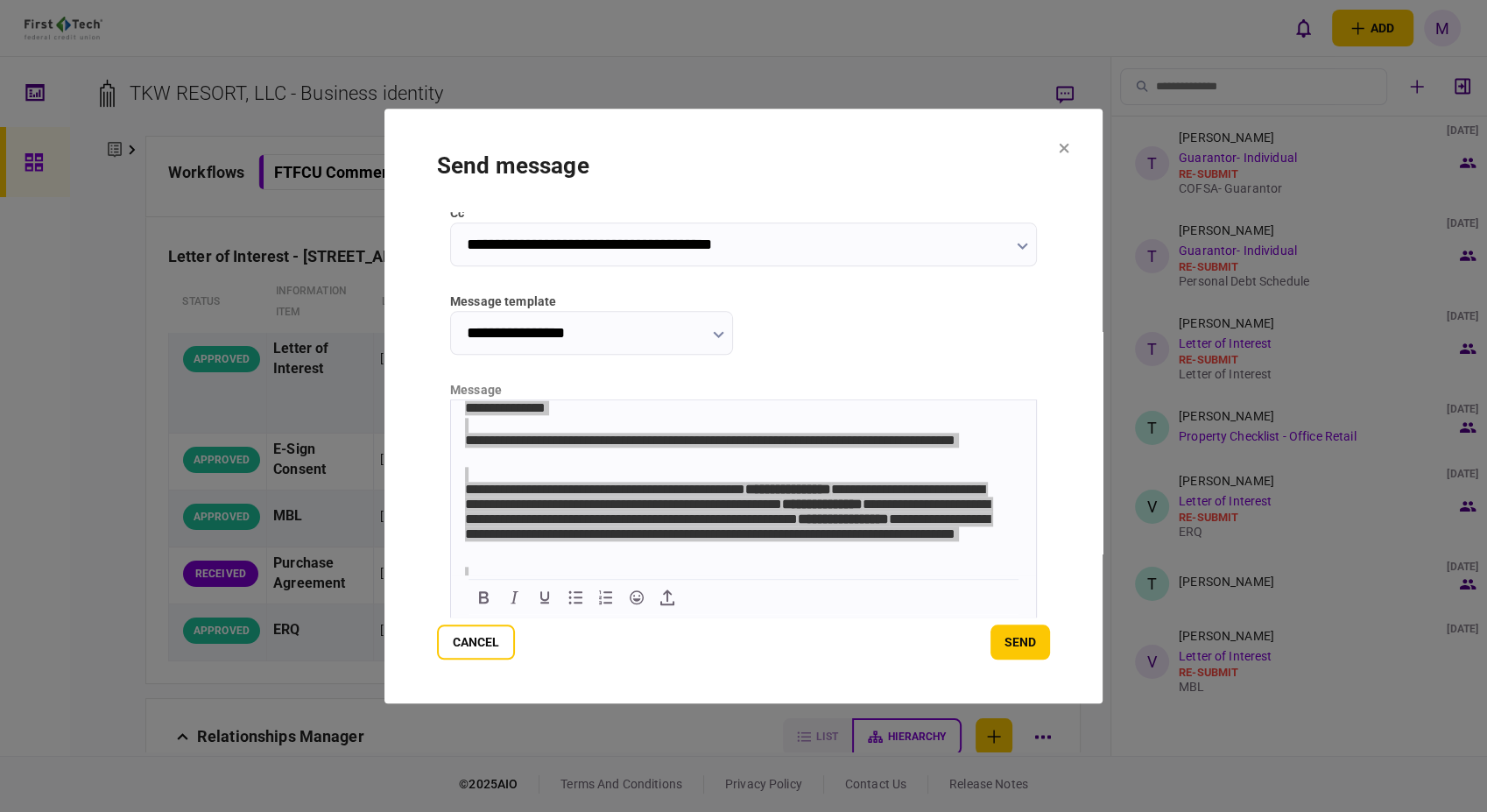
click at [714, 335] on icon "button" at bounding box center [718, 335] width 11 height 7
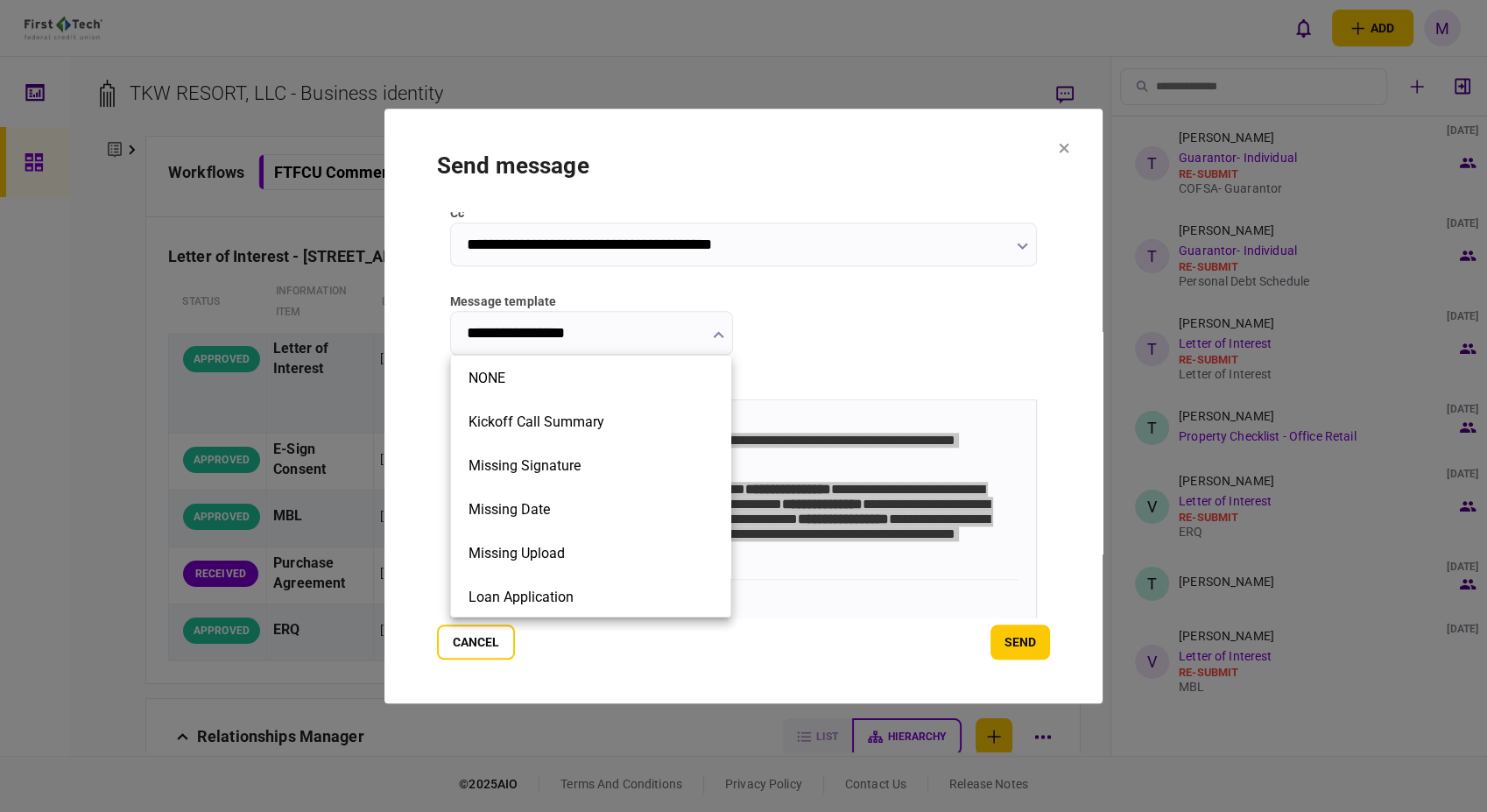
click at [487, 641] on div at bounding box center [743, 406] width 1487 height 812
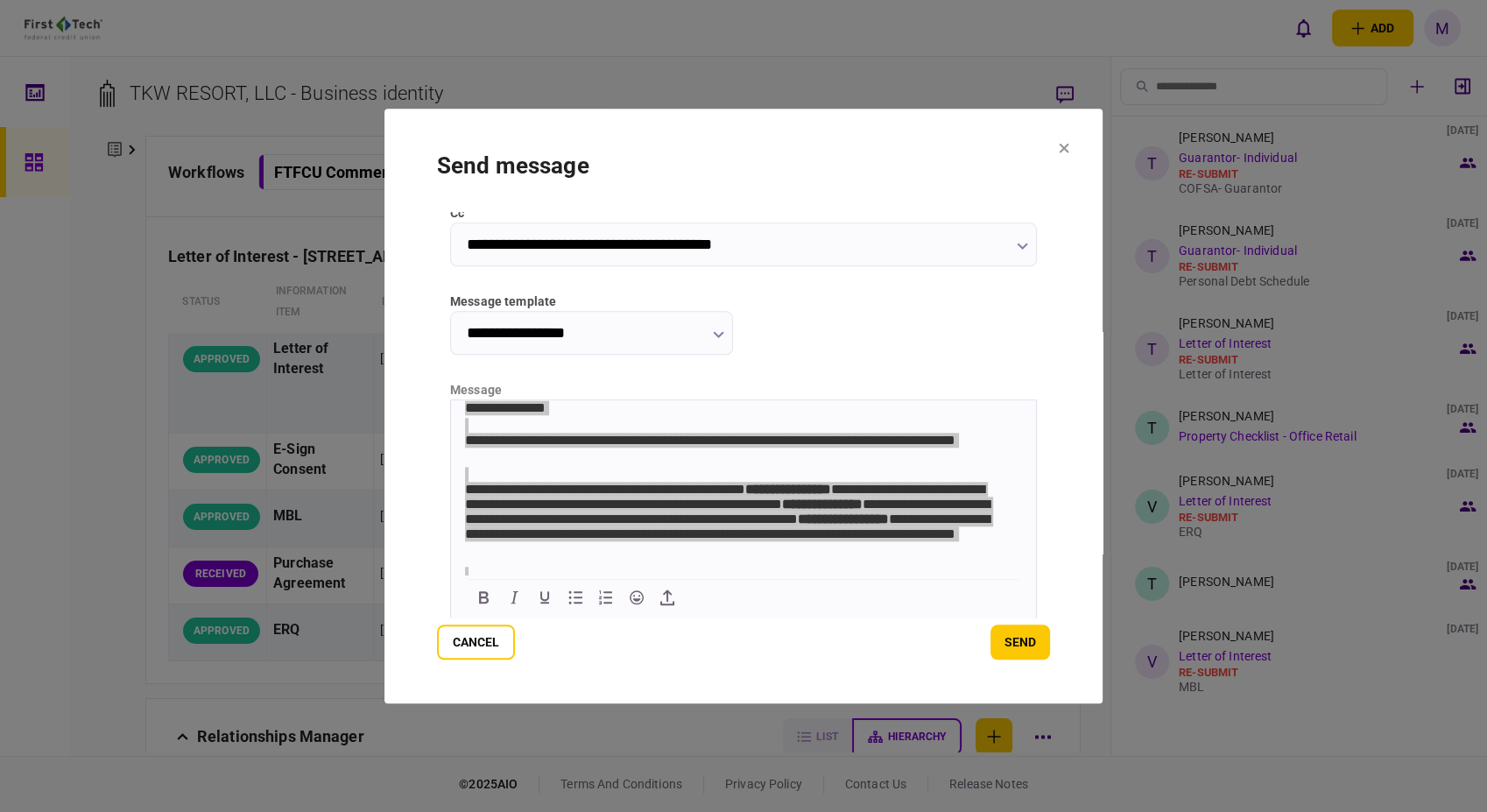
click at [487, 641] on button "Cancel" at bounding box center [476, 641] width 78 height 35
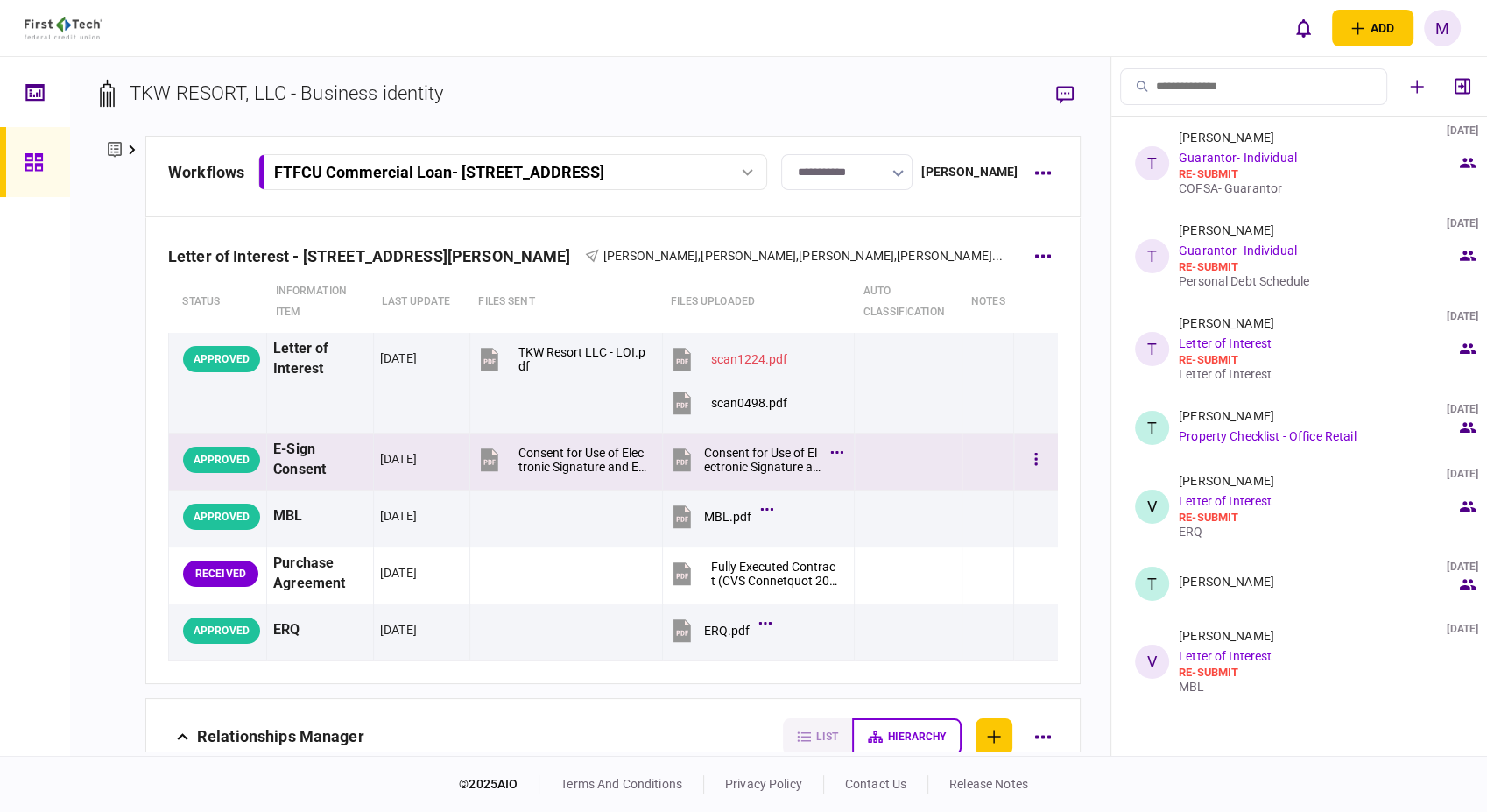
drag, startPoint x: 680, startPoint y: 455, endPoint x: 704, endPoint y: 462, distance: 25.0
click at [680, 455] on icon at bounding box center [682, 459] width 17 height 23
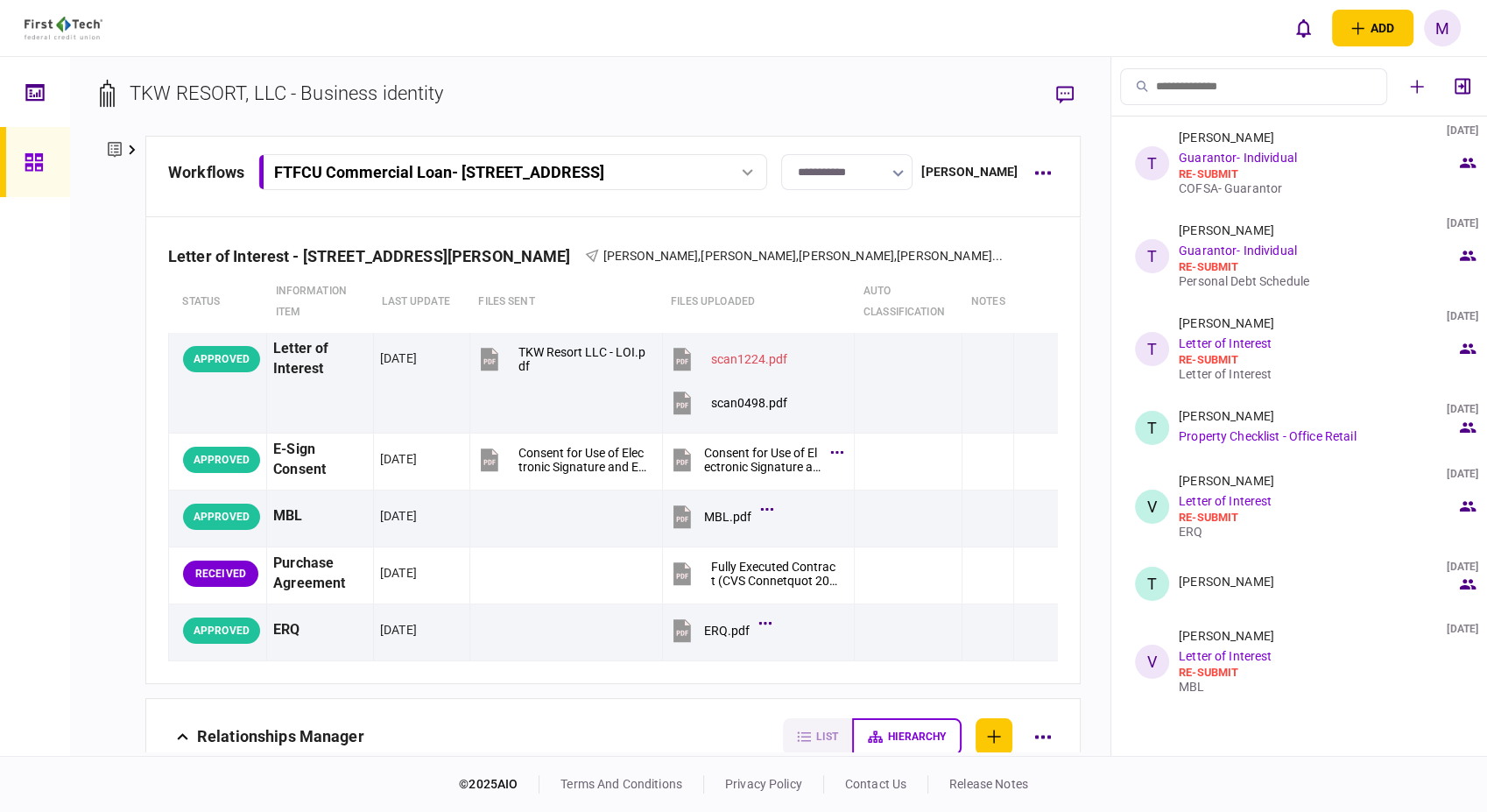
click at [756, 166] on div "FTFCU Commercial Loan - 2410 Charleston Highway" at bounding box center [512, 172] width 497 height 18
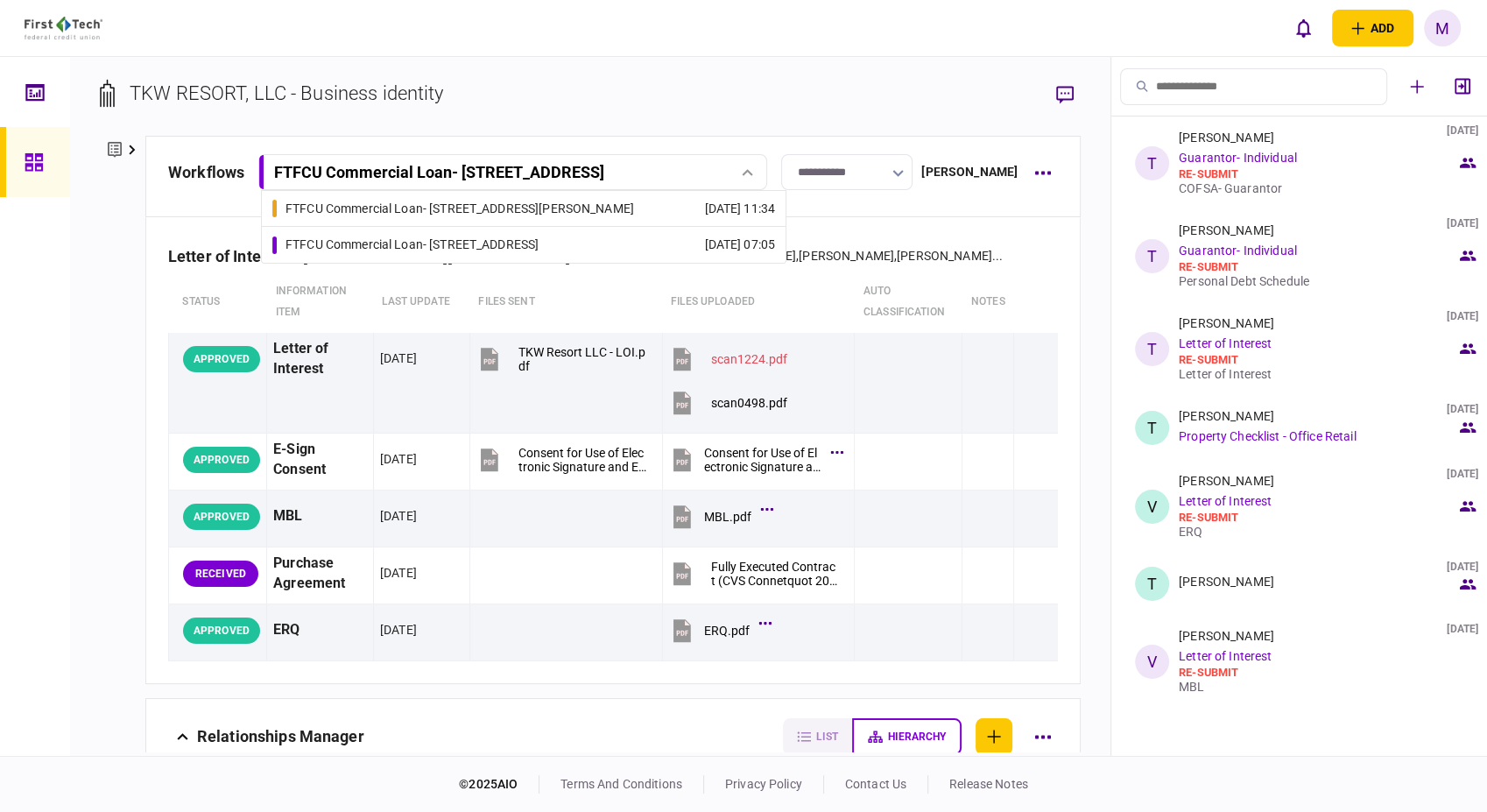
click at [494, 204] on div "FTFCU Commercial Loan - 1402 Boone Street" at bounding box center [460, 209] width 349 height 18
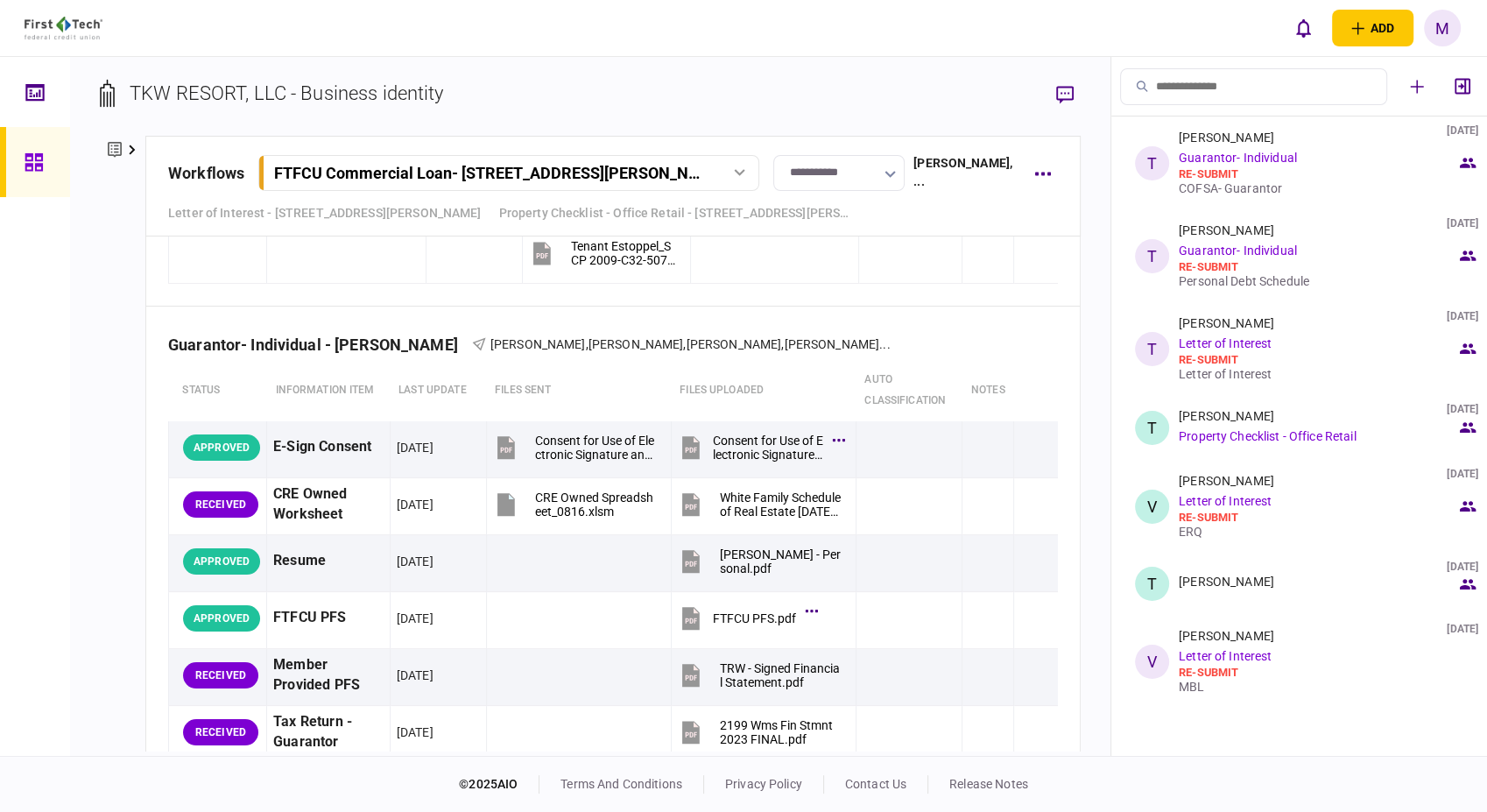
scroll to position [2334, 0]
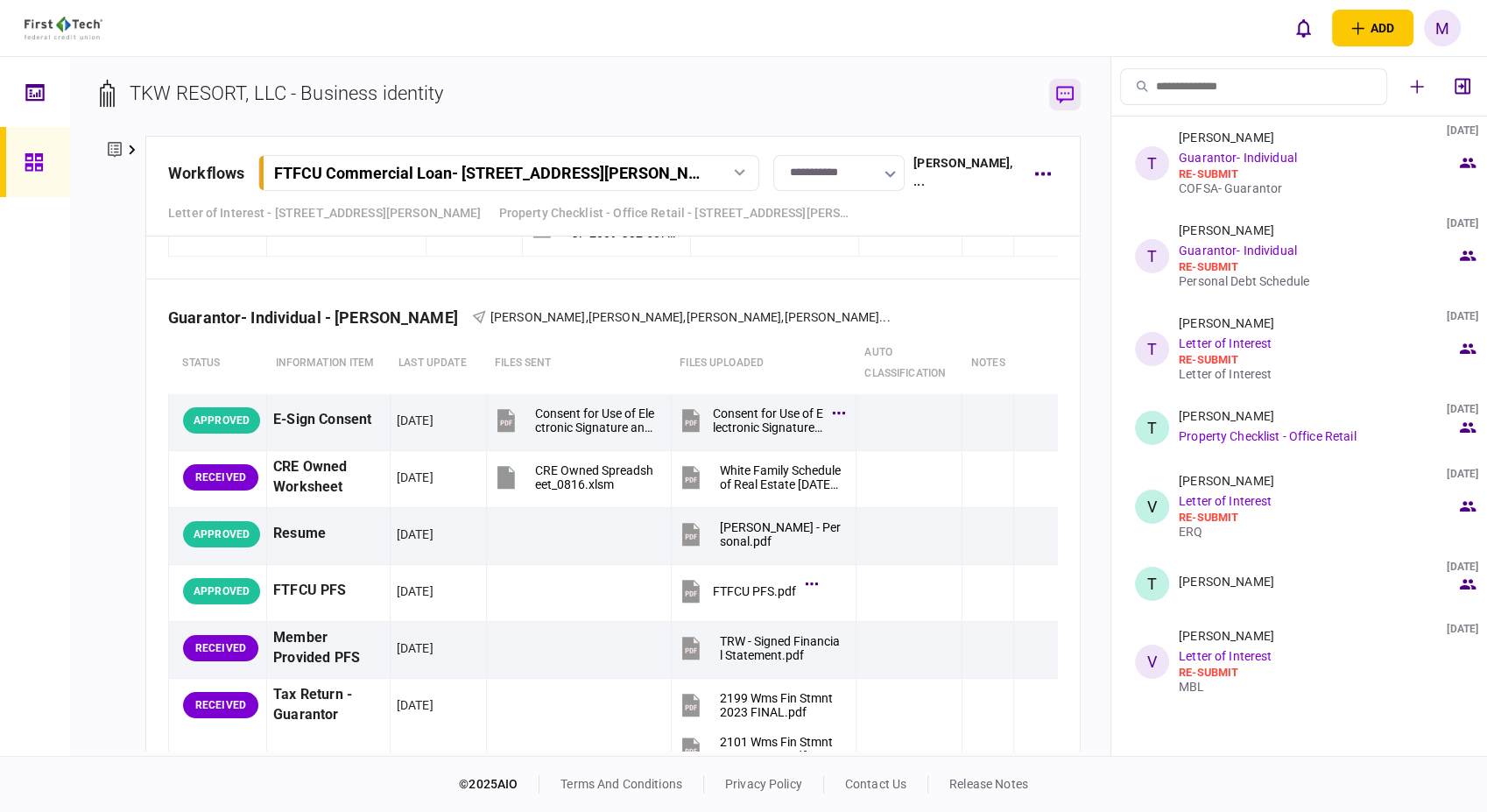
click at [1060, 95] on icon "button" at bounding box center [1064, 95] width 17 height 18
click at [1462, 87] on icon "button" at bounding box center [1462, 86] width 16 height 16
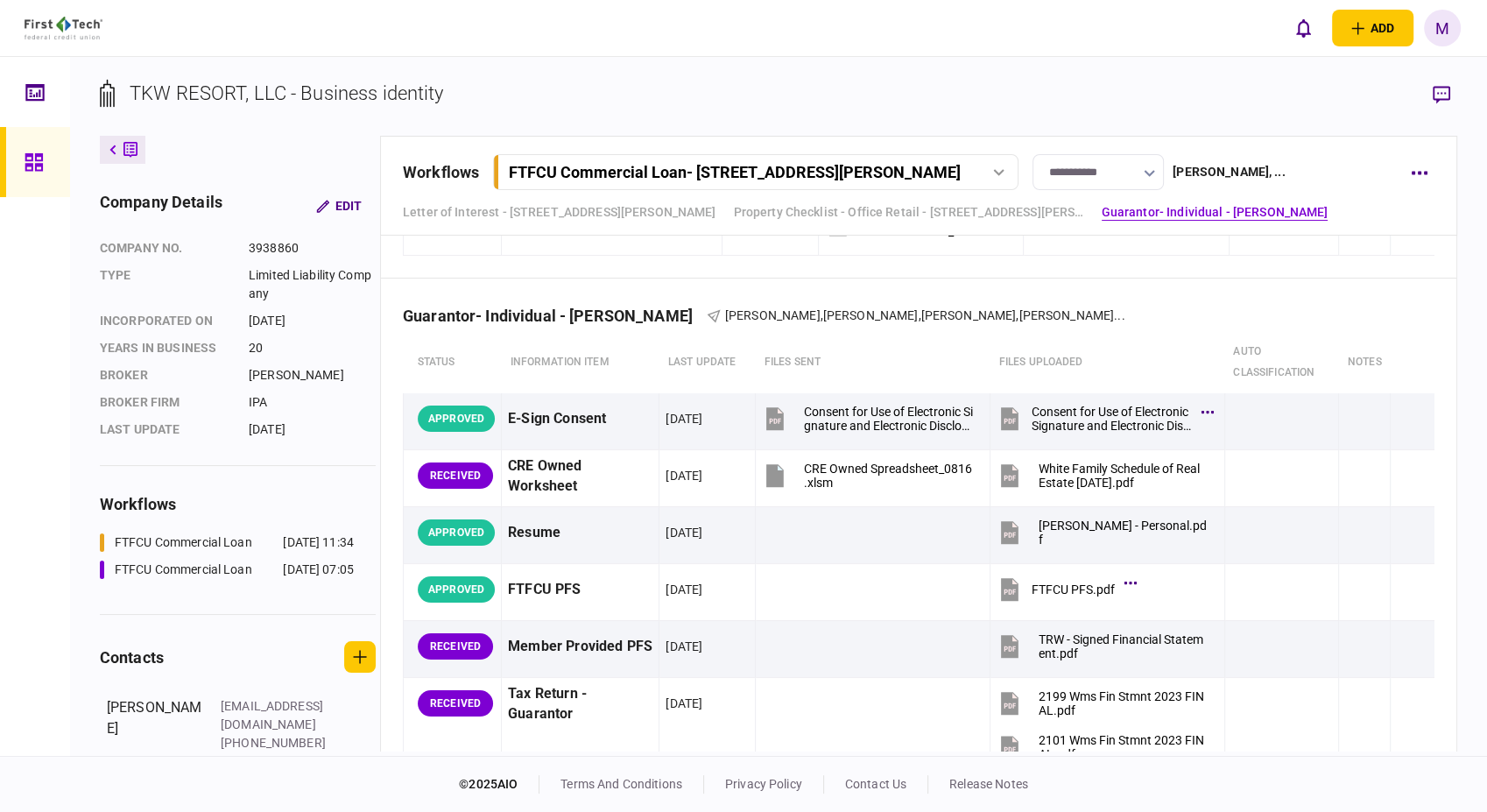
scroll to position [2282, 0]
click at [1419, 182] on button "button" at bounding box center [1419, 172] width 32 height 32
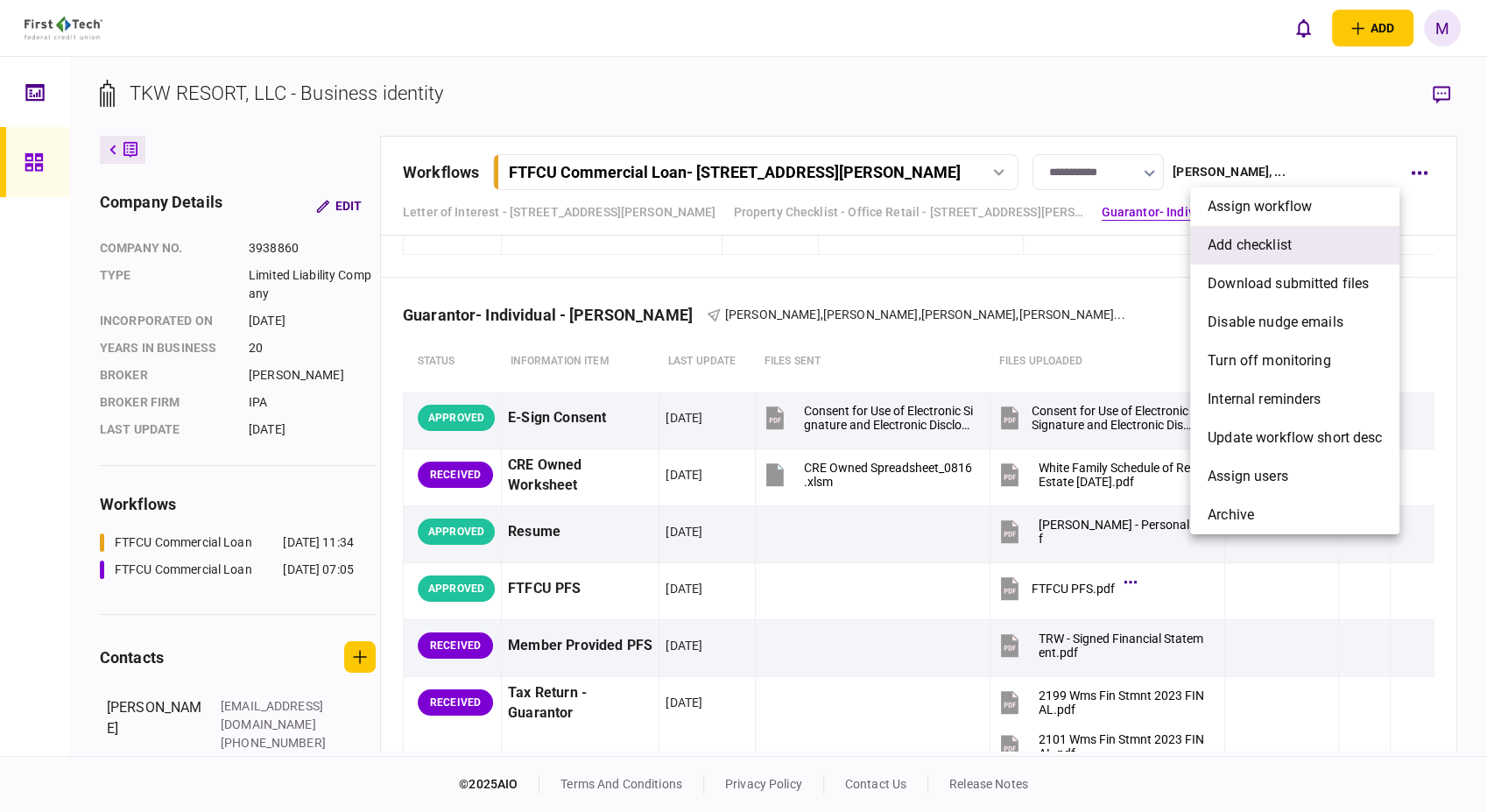
click at [1285, 231] on li "add checklist" at bounding box center [1294, 245] width 209 height 38
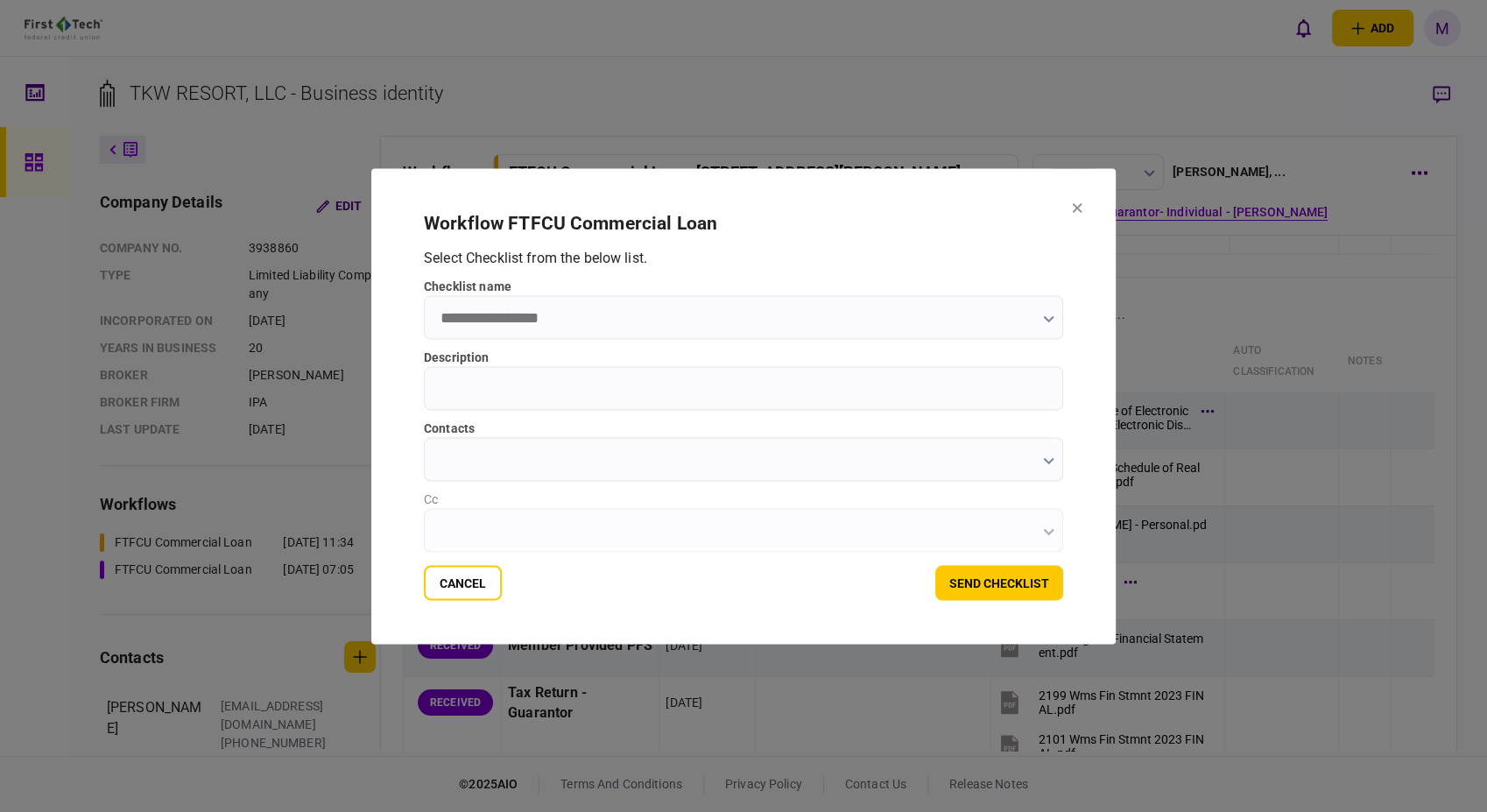
click at [1039, 327] on input "checklist name" at bounding box center [743, 317] width 639 height 44
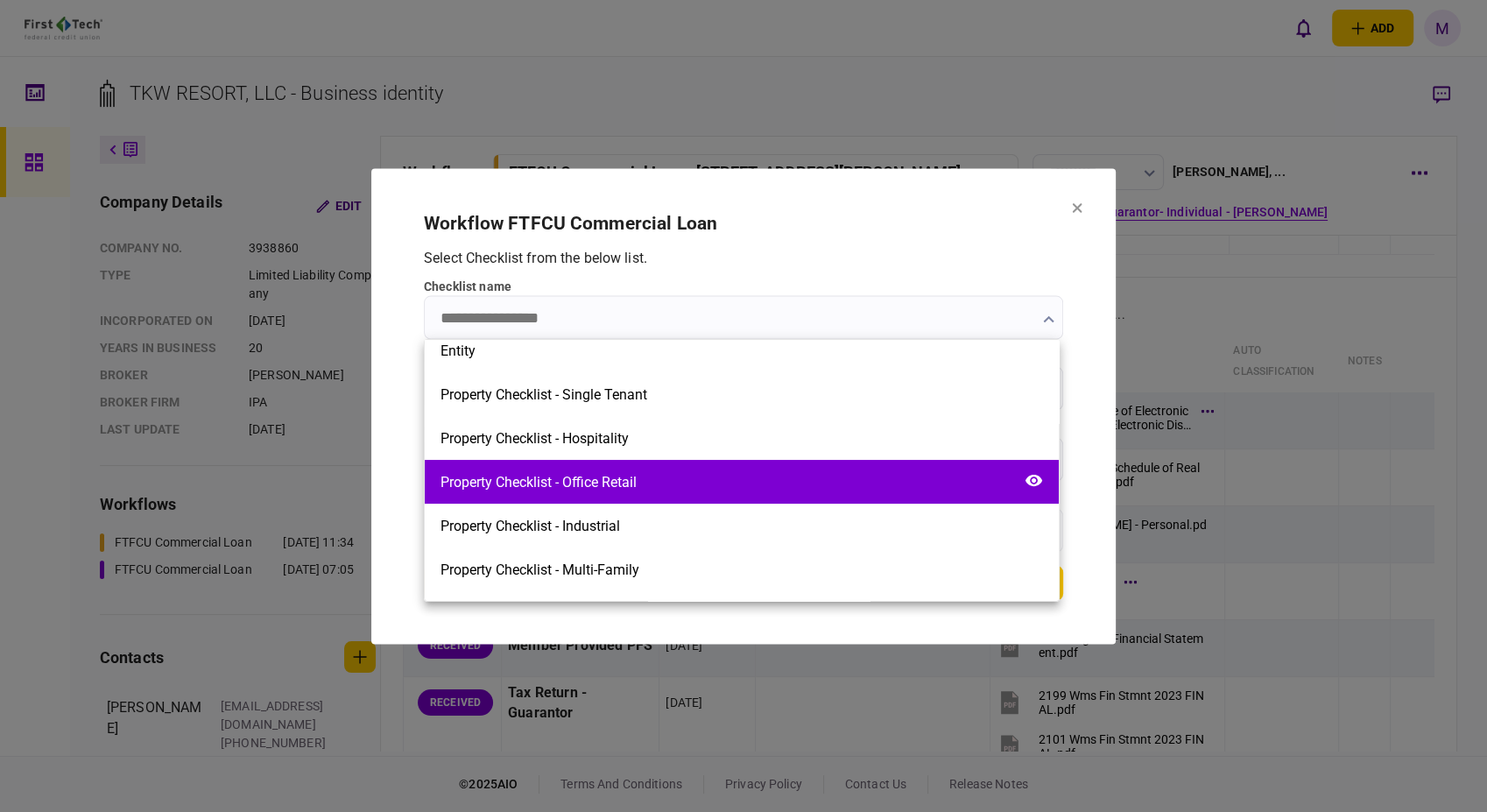
scroll to position [389, 0]
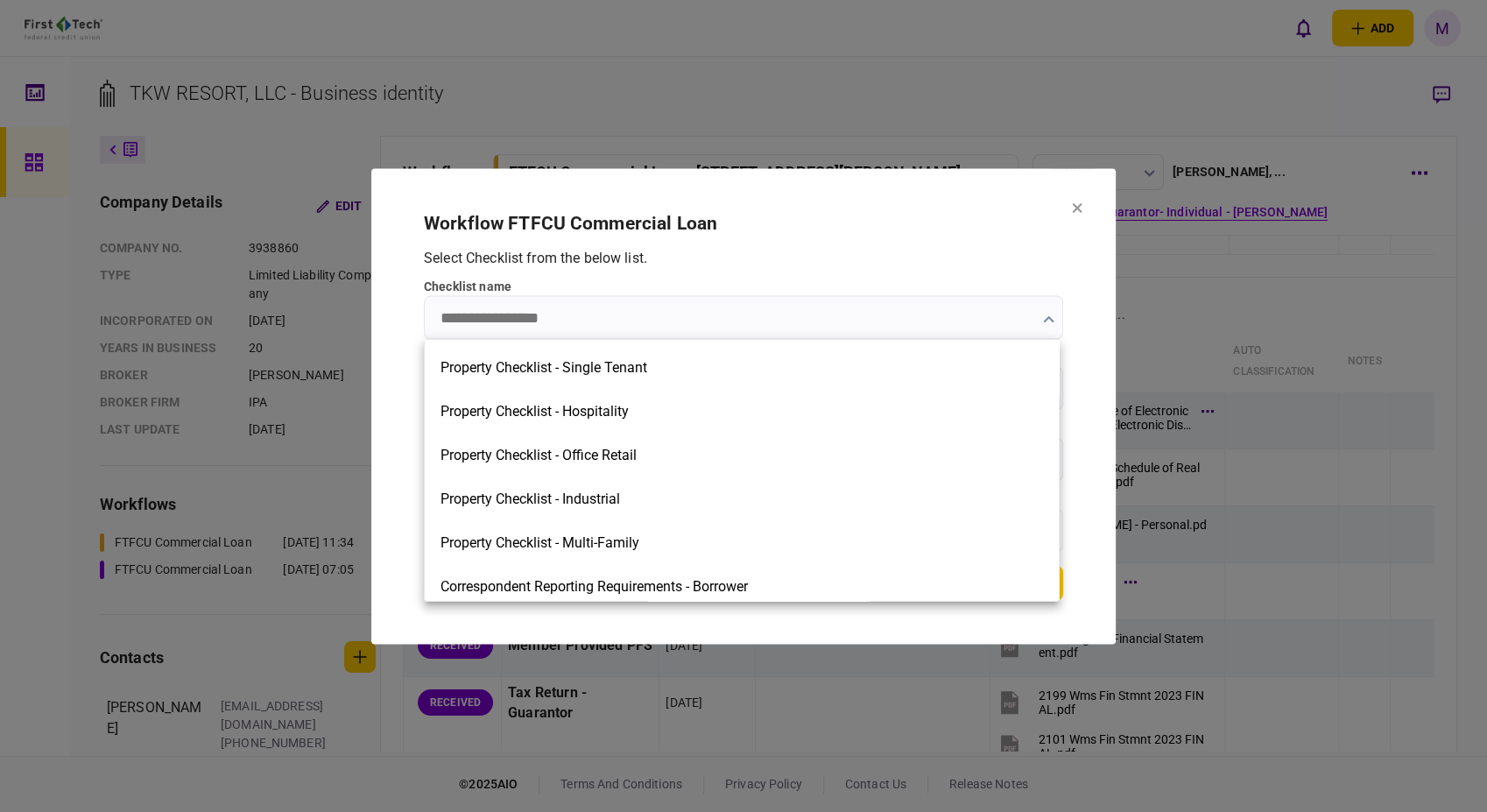
click at [1074, 207] on div at bounding box center [743, 406] width 1487 height 812
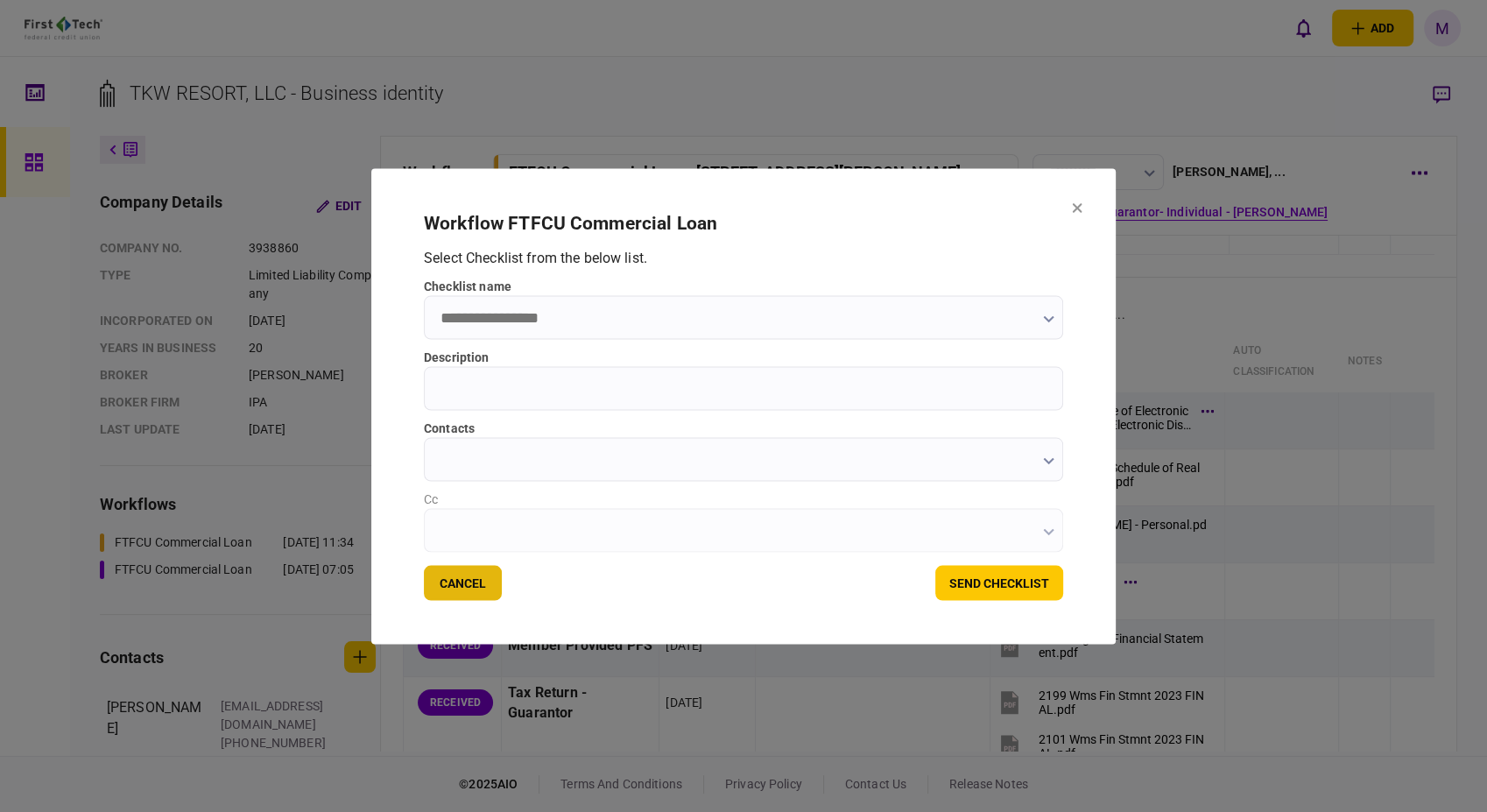
click at [465, 587] on button "Cancel" at bounding box center [462, 582] width 78 height 35
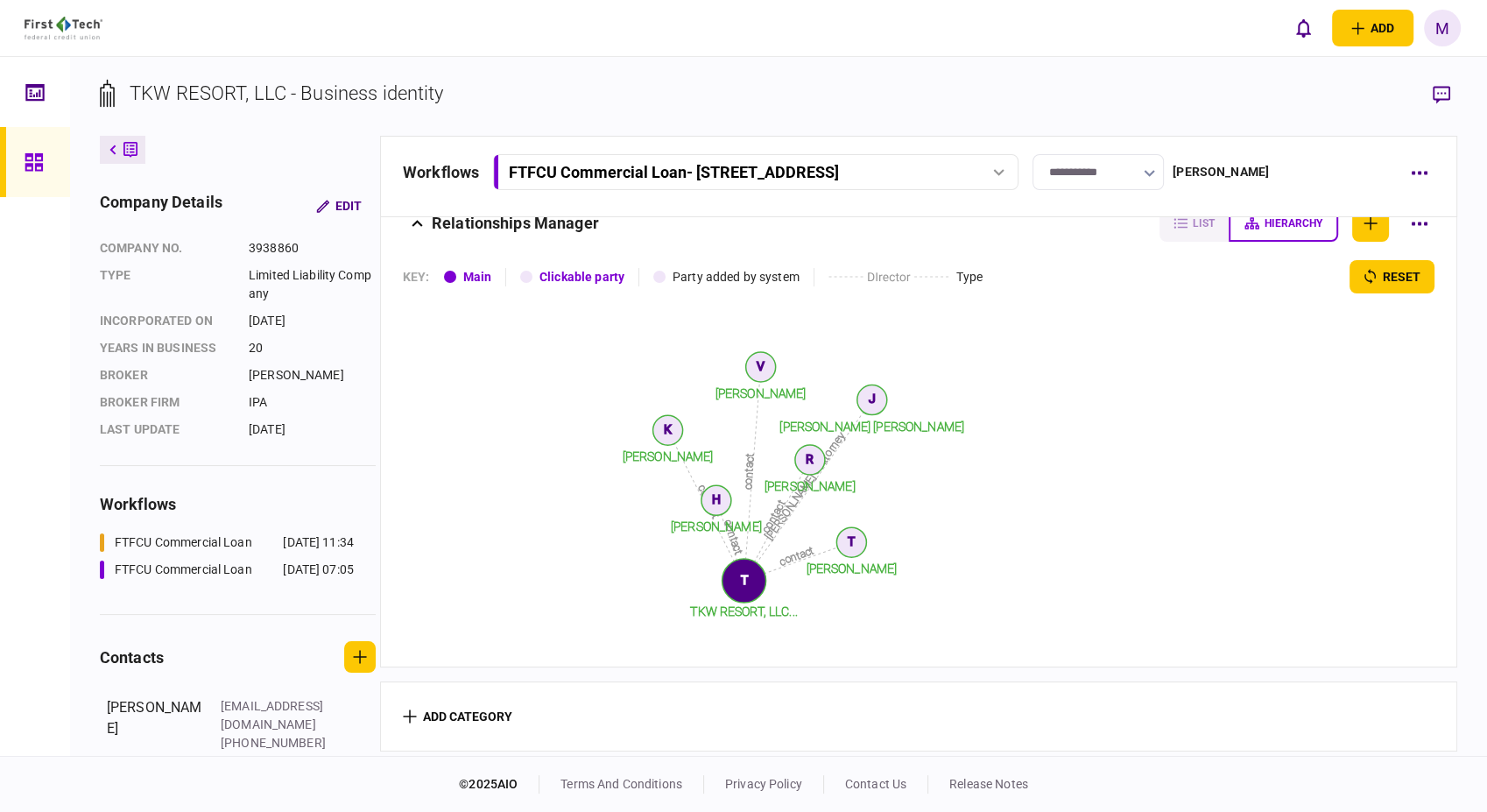
scroll to position [515, 0]
